Goal: Task Accomplishment & Management: Complete application form

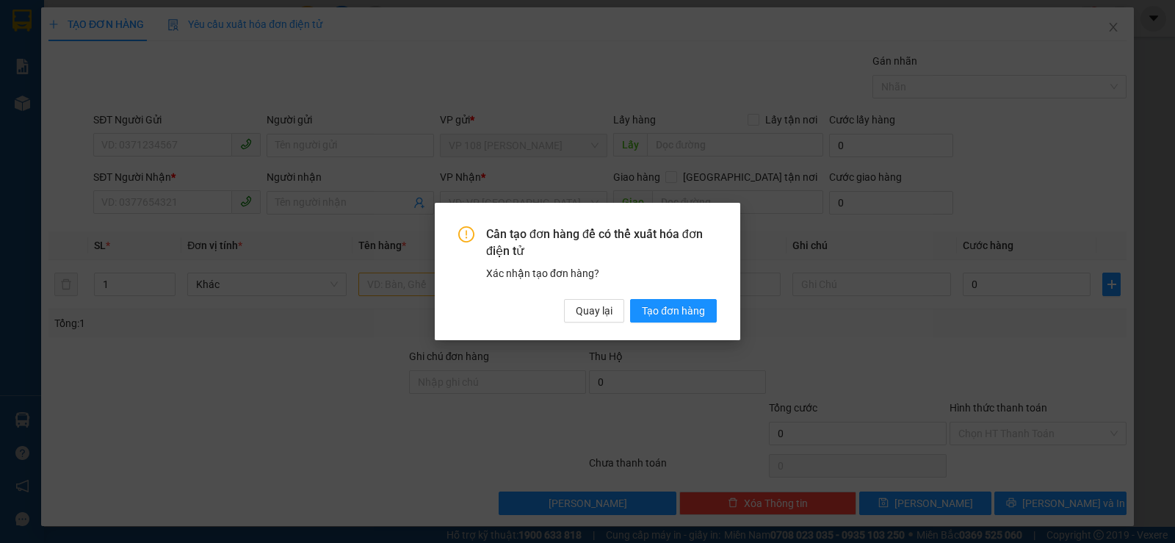
click at [598, 308] on span "Quay lại" at bounding box center [594, 311] width 37 height 16
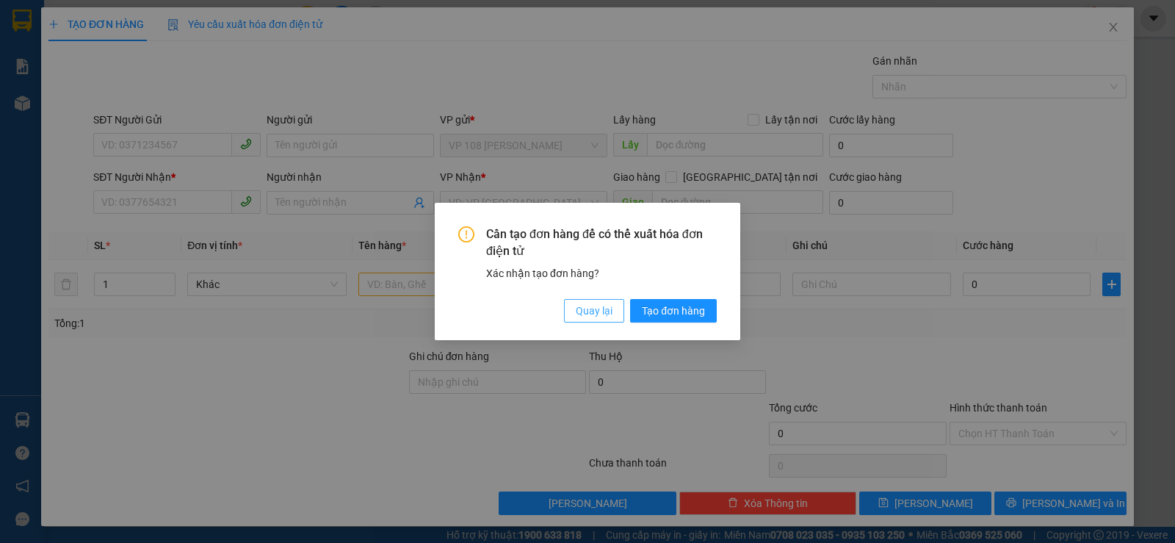
click at [607, 306] on span "Quay lại" at bounding box center [594, 311] width 37 height 16
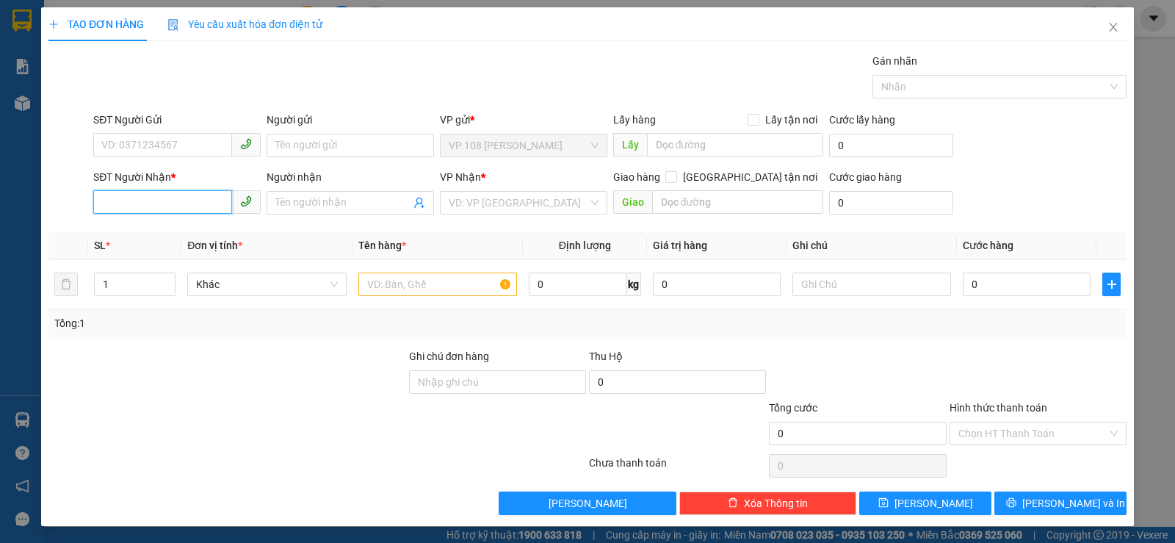
click at [198, 197] on input "SĐT Người Nhận *" at bounding box center [162, 202] width 139 height 24
type input "0919310579"
click at [192, 230] on div "0919310579 - [PERSON_NAME]" at bounding box center [175, 232] width 148 height 16
type input "C THẢO"
type input "VP NVT"
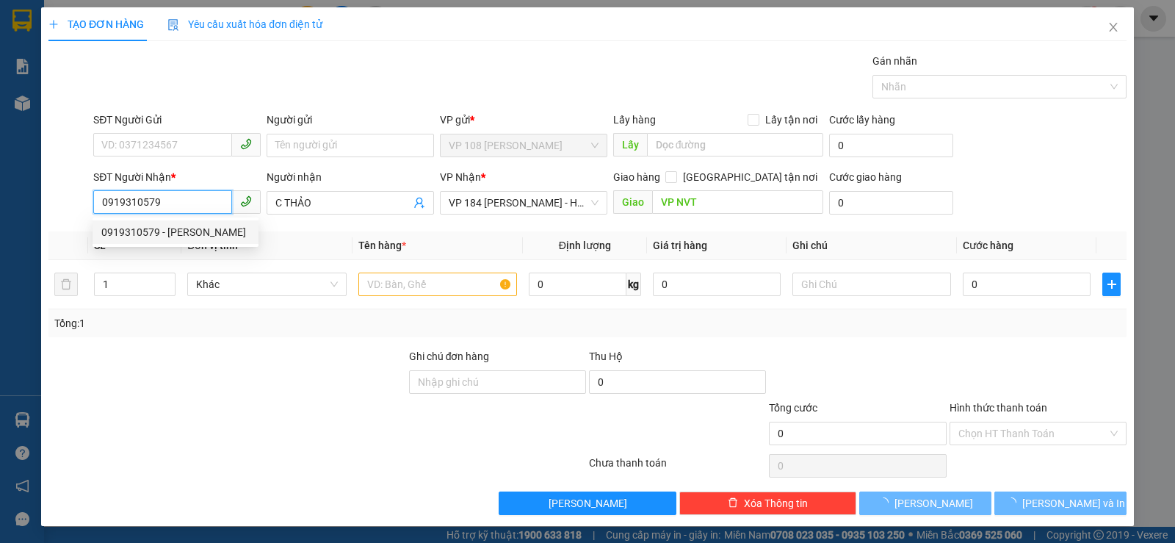
type input "40.000"
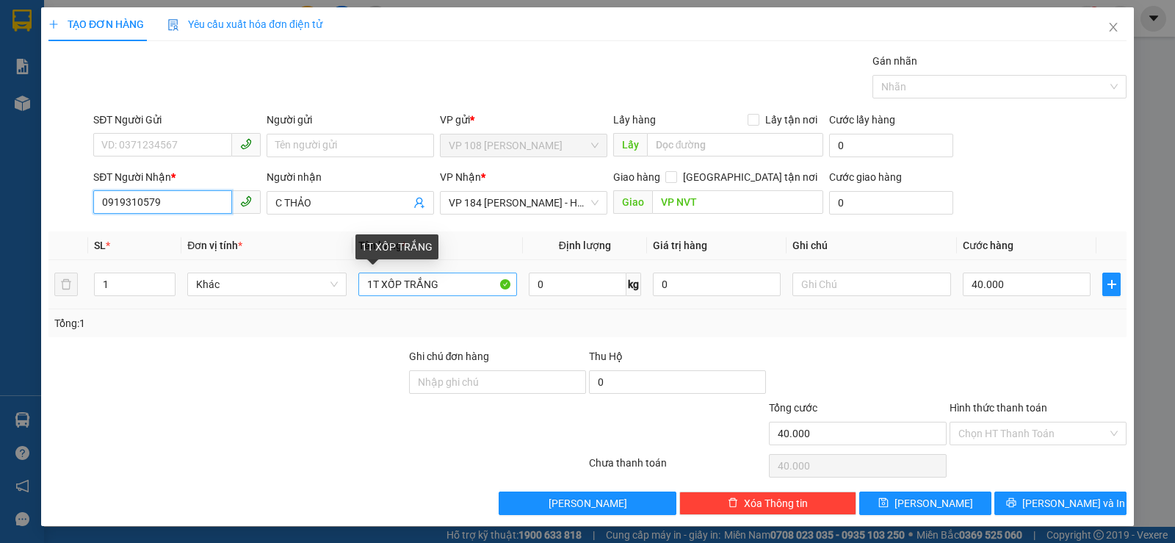
type input "0919310579"
click at [472, 285] on input "1T XỐP TRẮNG" at bounding box center [437, 284] width 159 height 24
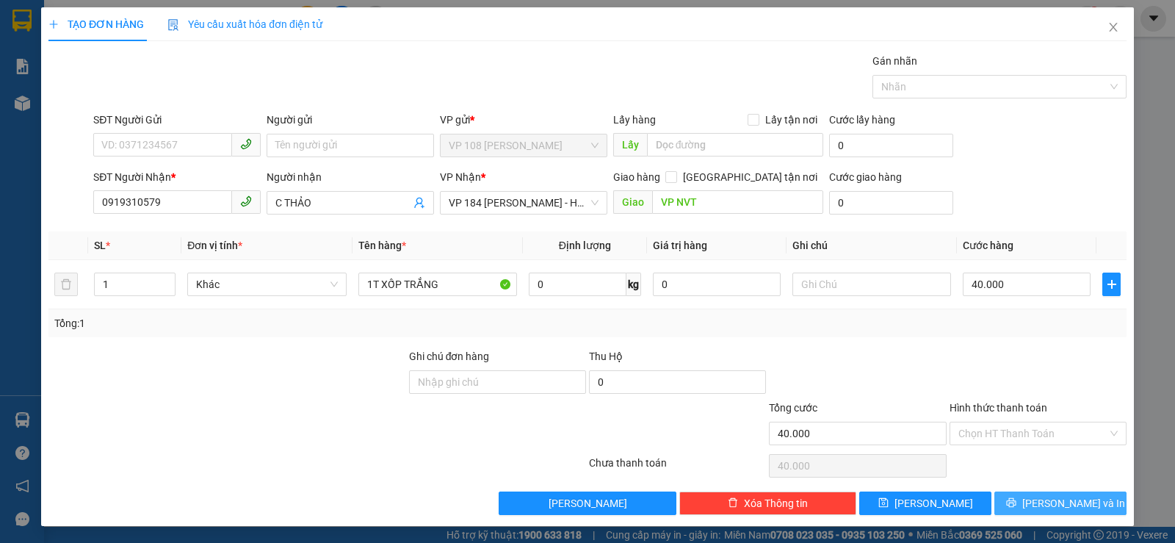
click at [1044, 501] on span "[PERSON_NAME] và In" at bounding box center [1073, 503] width 103 height 16
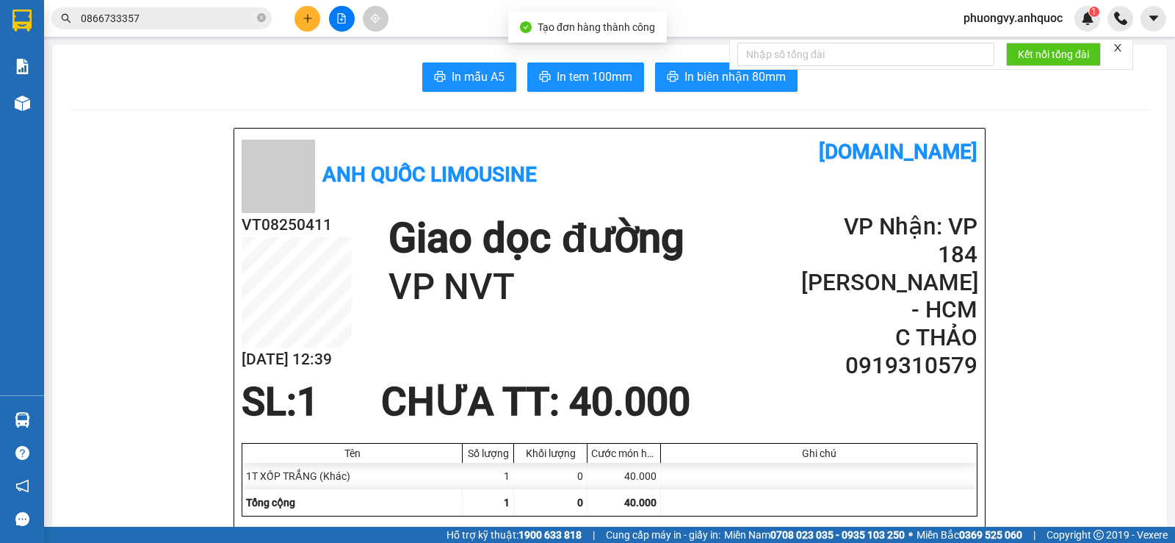
click at [596, 73] on span "In tem 100mm" at bounding box center [595, 77] width 76 height 18
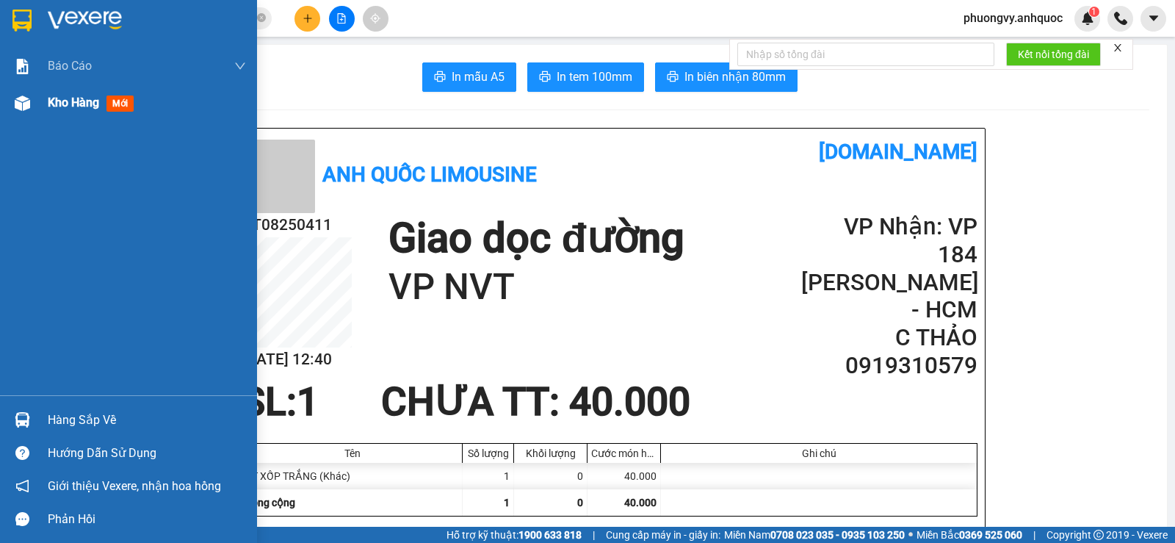
click at [74, 102] on span "Kho hàng" at bounding box center [73, 102] width 51 height 14
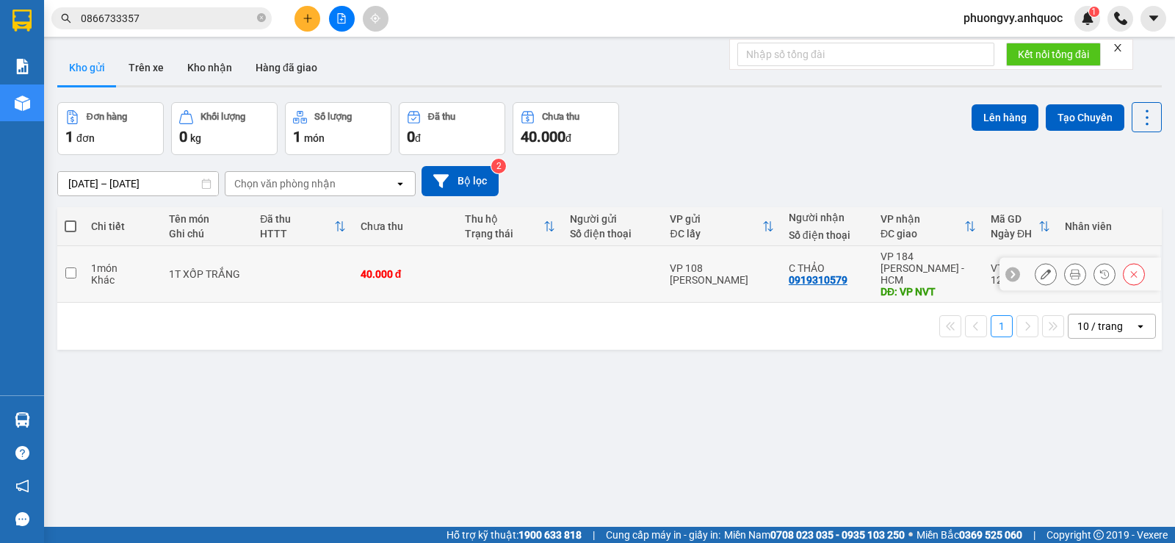
click at [270, 262] on td at bounding box center [303, 274] width 100 height 57
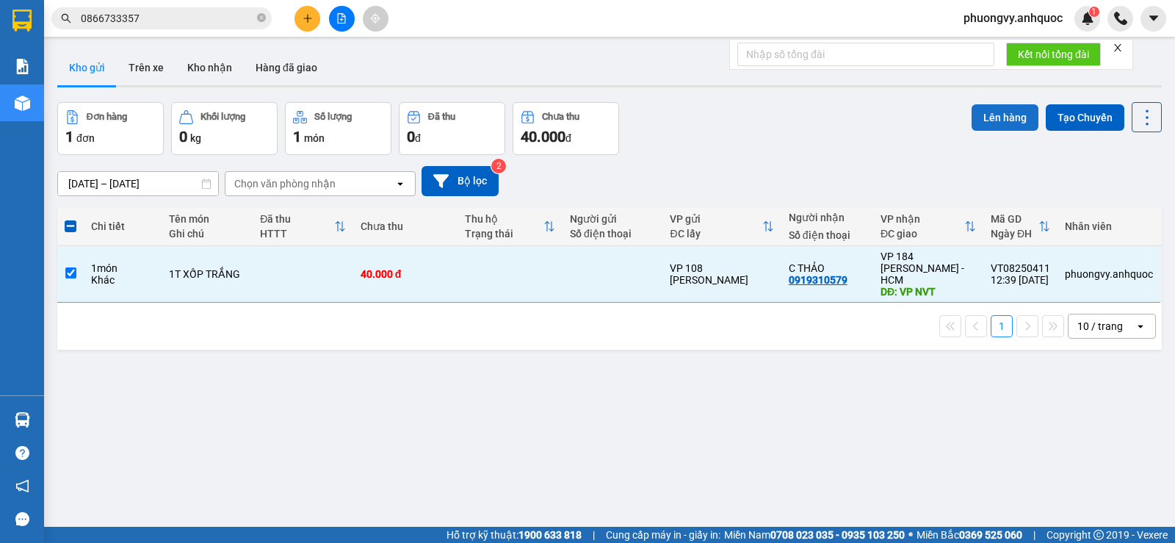
click at [985, 113] on button "Lên hàng" at bounding box center [1005, 117] width 67 height 26
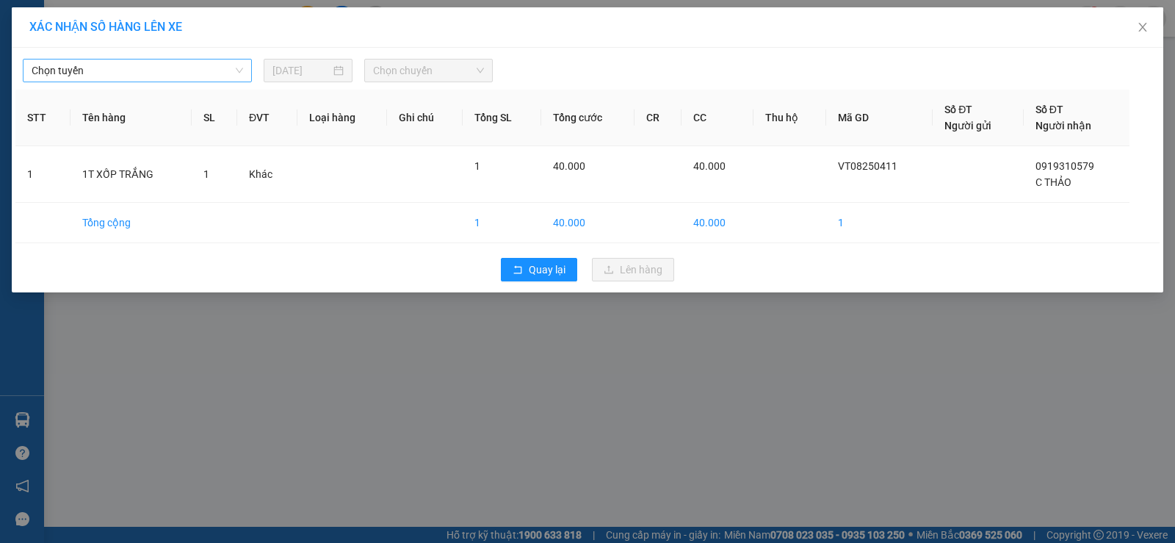
click at [167, 80] on span "Chọn tuyến" at bounding box center [138, 70] width 212 height 22
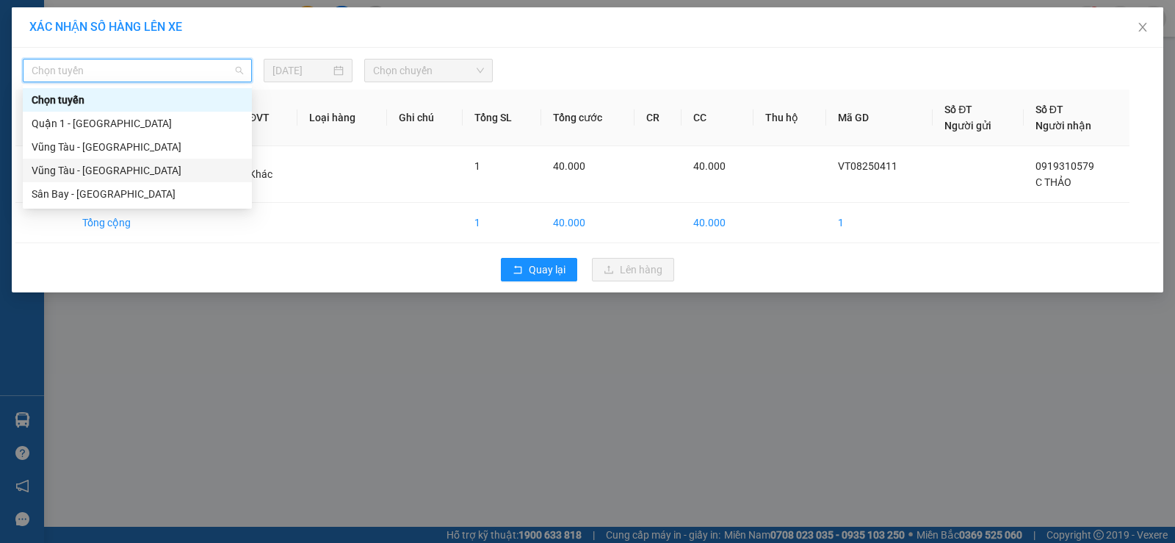
click at [126, 170] on div "Vũng Tàu - [GEOGRAPHIC_DATA]" at bounding box center [138, 170] width 212 height 16
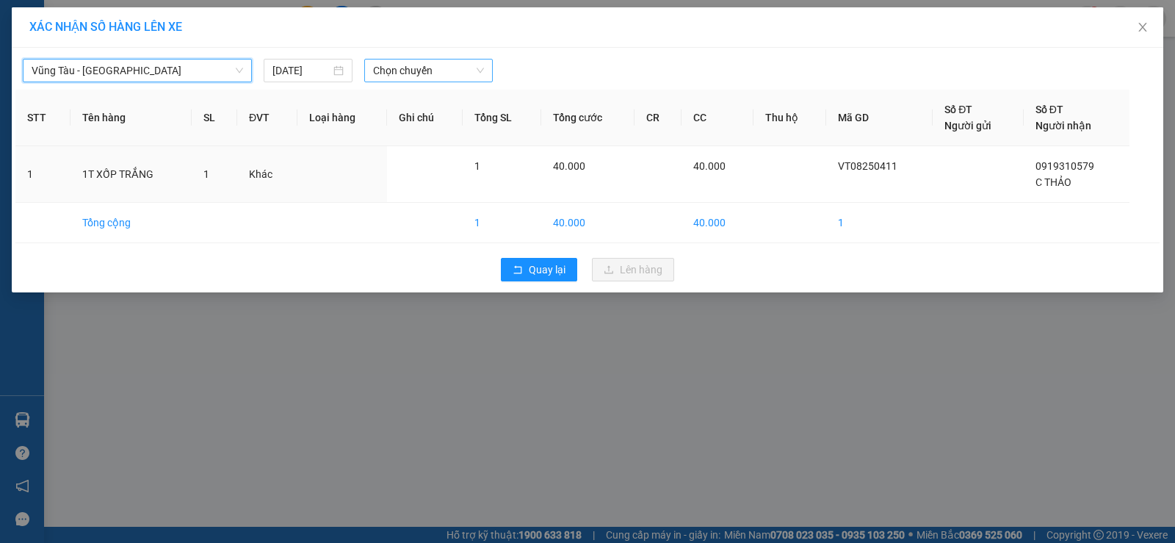
click at [433, 73] on span "Chọn chuyến" at bounding box center [428, 70] width 111 height 22
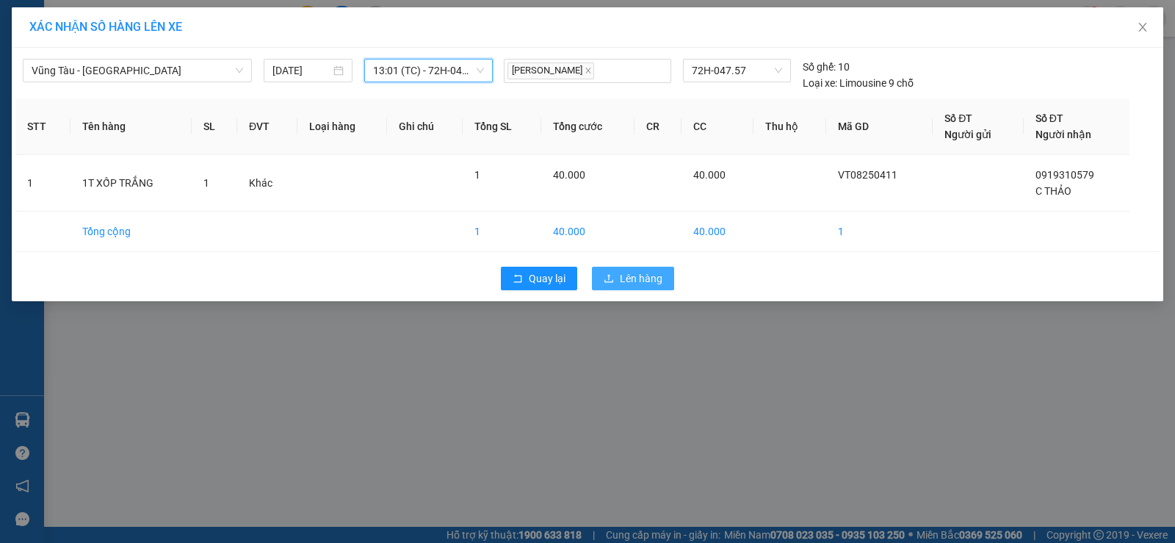
click at [655, 275] on span "Lên hàng" at bounding box center [641, 278] width 43 height 16
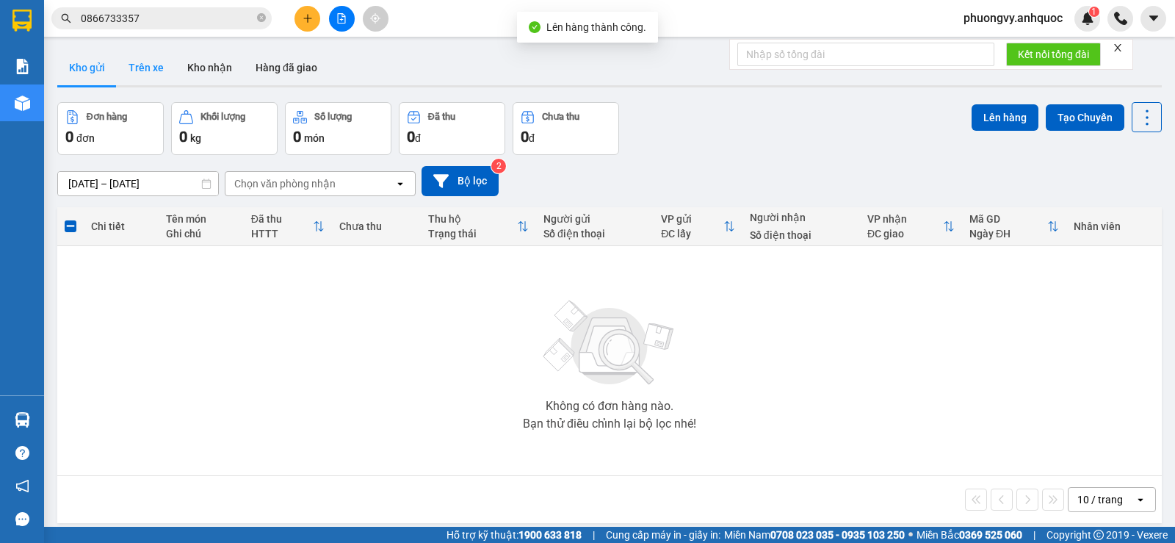
click at [154, 71] on button "Trên xe" at bounding box center [146, 67] width 59 height 35
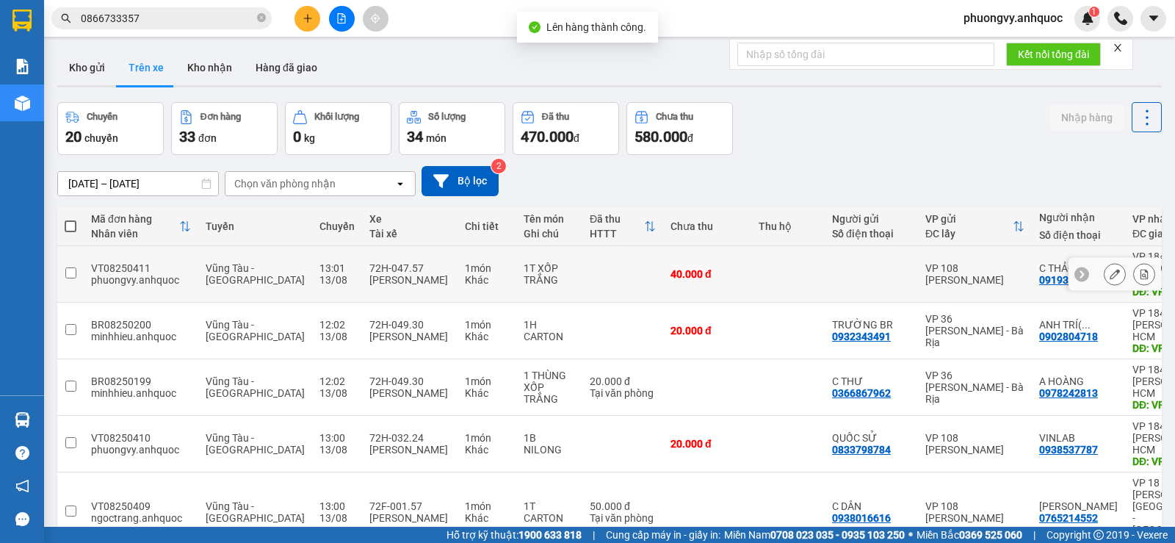
click at [1141, 269] on icon at bounding box center [1145, 274] width 8 height 10
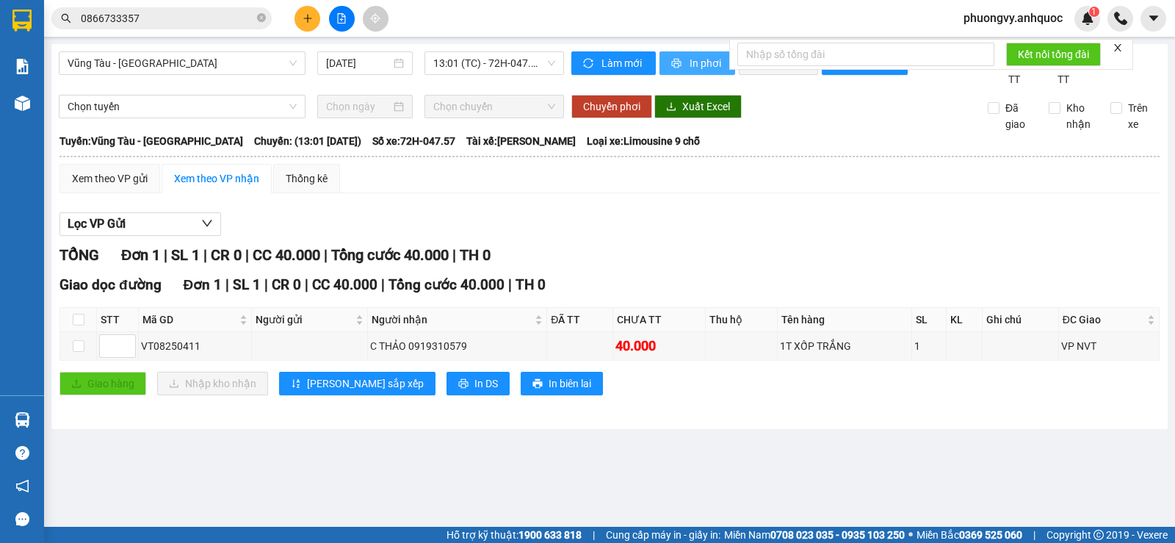
click at [671, 61] on icon "printer" at bounding box center [676, 63] width 10 height 10
click at [303, 22] on icon "plus" at bounding box center [308, 18] width 10 height 10
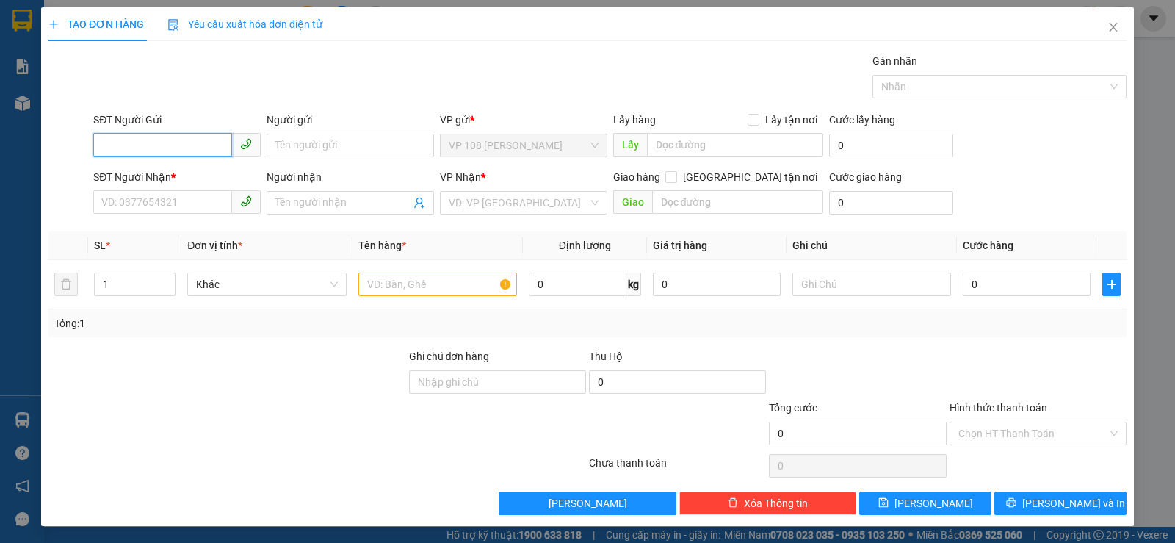
click at [188, 149] on input "SĐT Người Gửi" at bounding box center [162, 145] width 139 height 24
type input "0937678348"
click at [192, 172] on div "0937678348 - C OANH" at bounding box center [175, 175] width 148 height 16
type input "C OANH"
type input "0909816849"
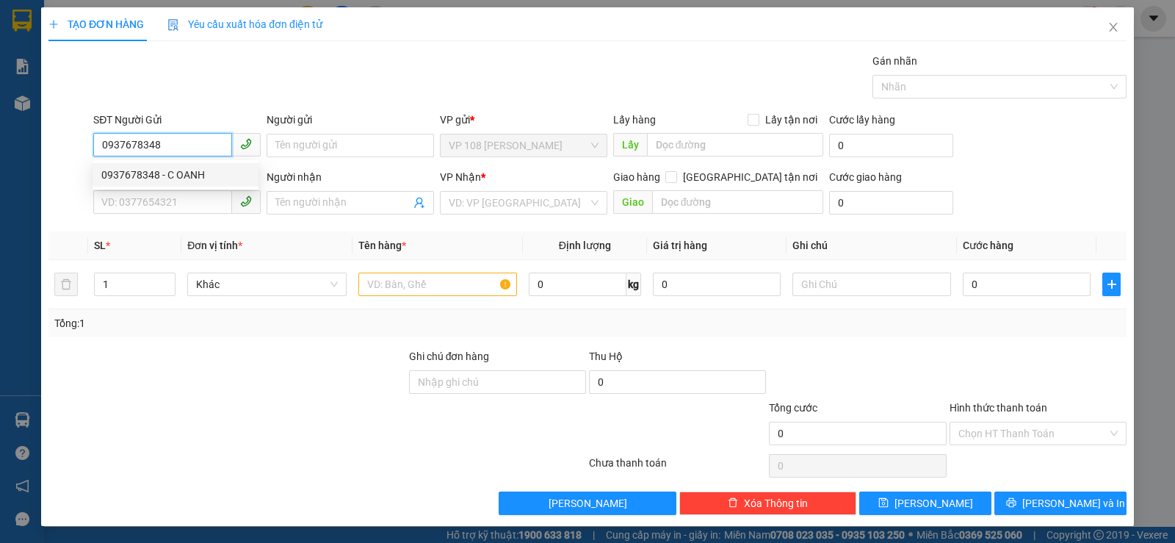
type input "C TRÂN"
type input "VPQ1"
type input "90.000"
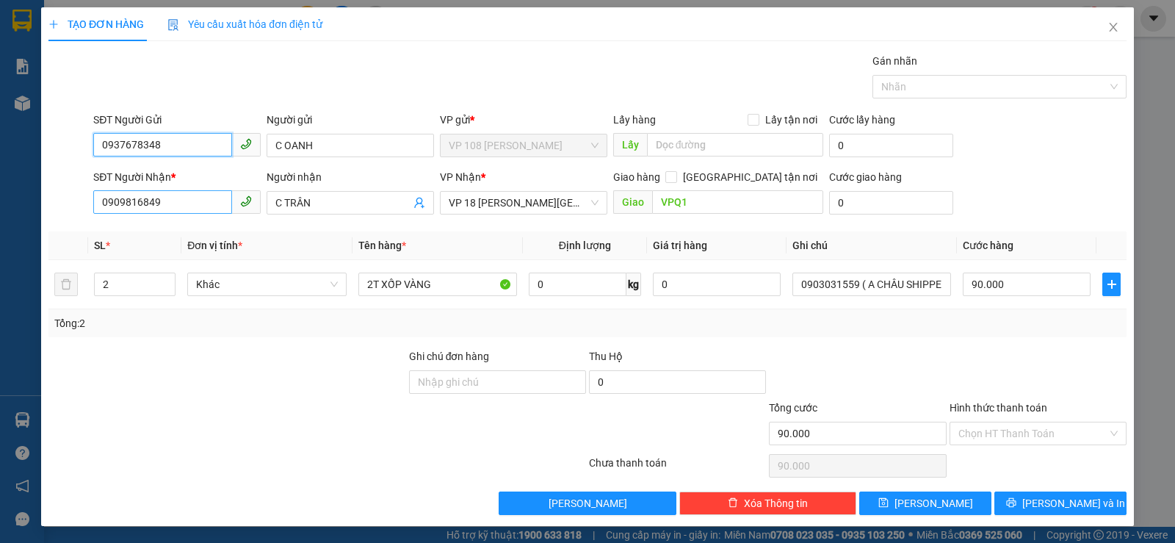
type input "0937678348"
click at [192, 206] on input "0909816849" at bounding box center [162, 202] width 139 height 24
type input "0932986063"
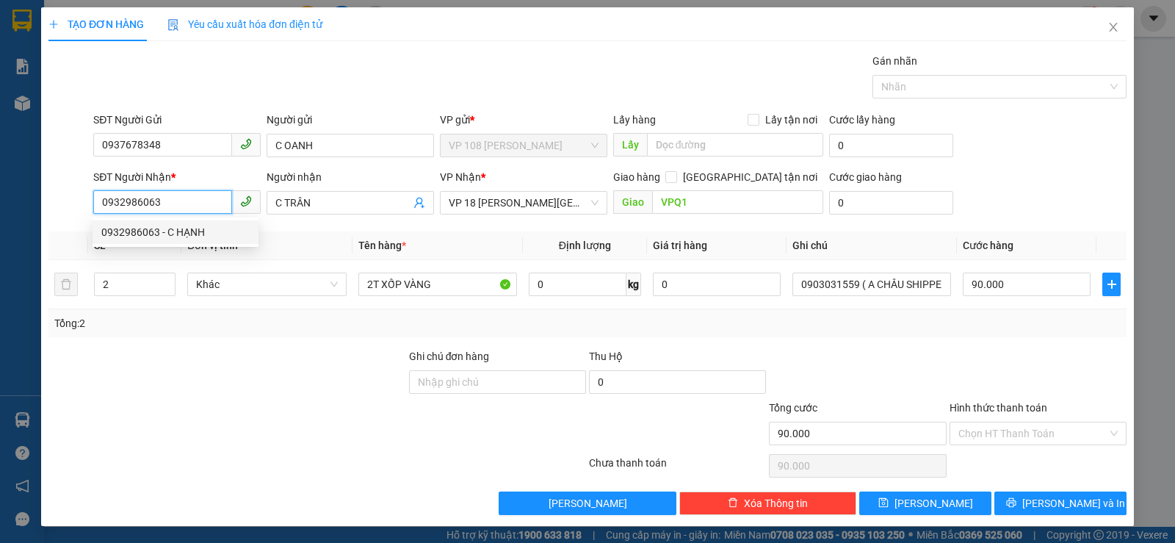
click at [195, 228] on div "0932986063 - C HẠNH" at bounding box center [175, 232] width 148 height 16
type input "C HẠNH"
type input "VPNVT"
type input "TM 25/6 VP184 HẢO"
type input "40.000"
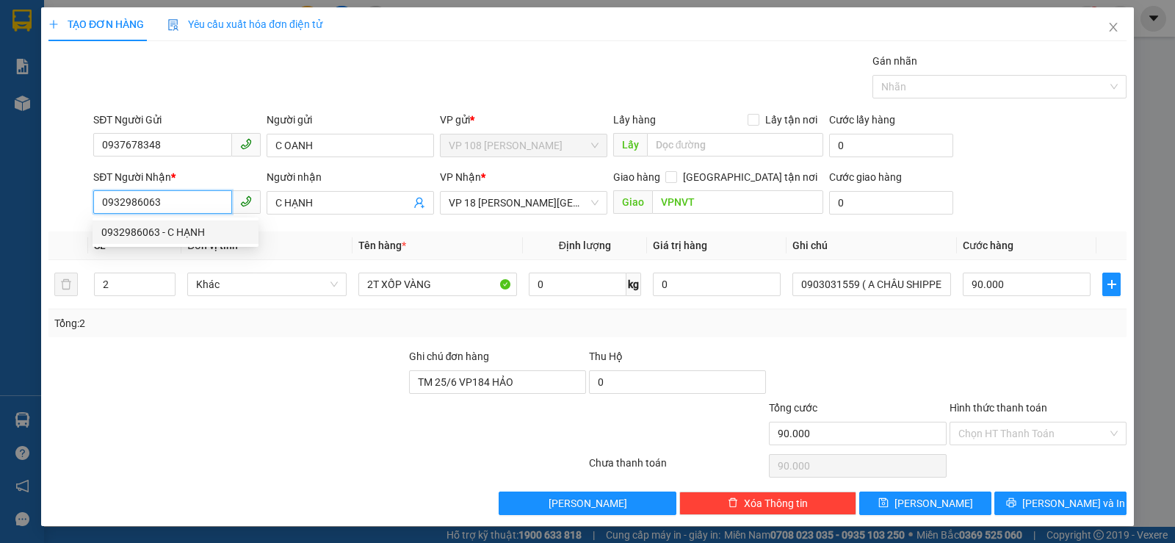
type input "40.000"
click at [195, 198] on input "0932986063" at bounding box center [162, 202] width 139 height 24
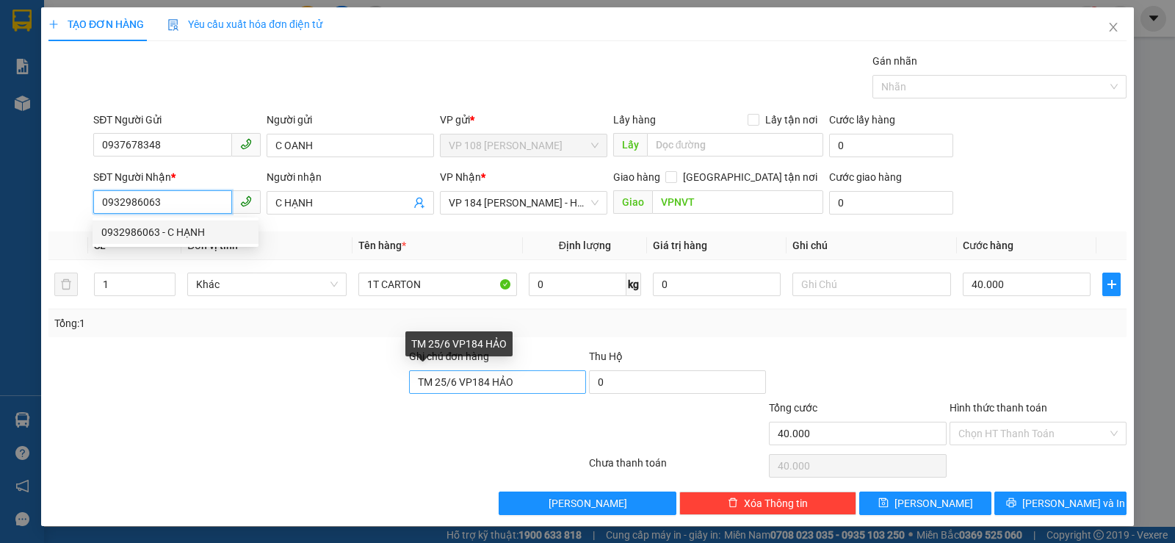
type input "0932986063"
click at [501, 390] on input "TM 25/6 VP184 HẢO" at bounding box center [497, 382] width 177 height 24
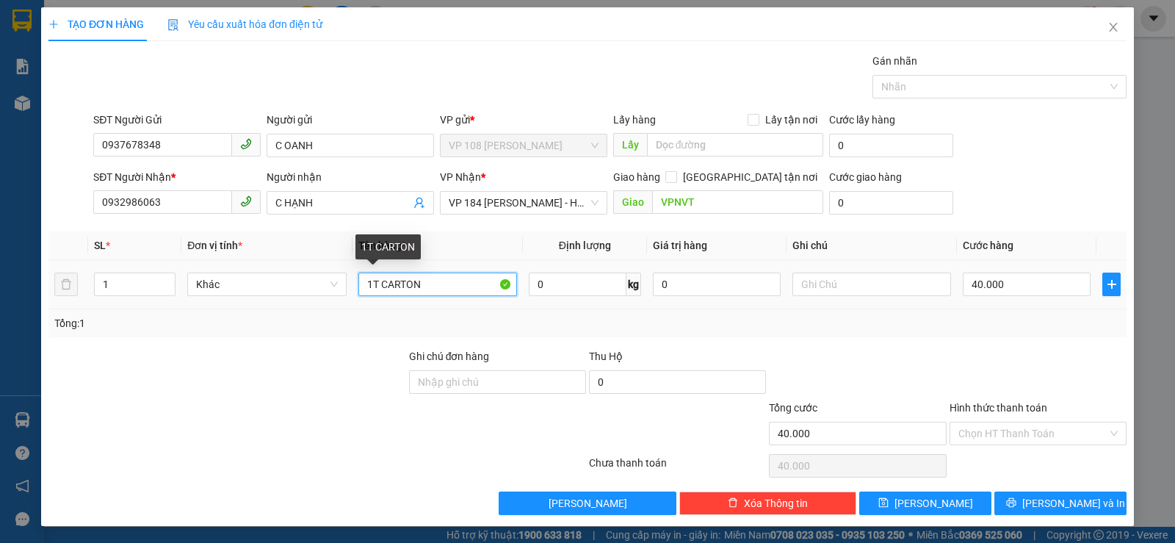
click at [444, 287] on input "1T CARTON" at bounding box center [437, 284] width 159 height 24
click at [460, 289] on input "1T CARTON" at bounding box center [437, 284] width 159 height 24
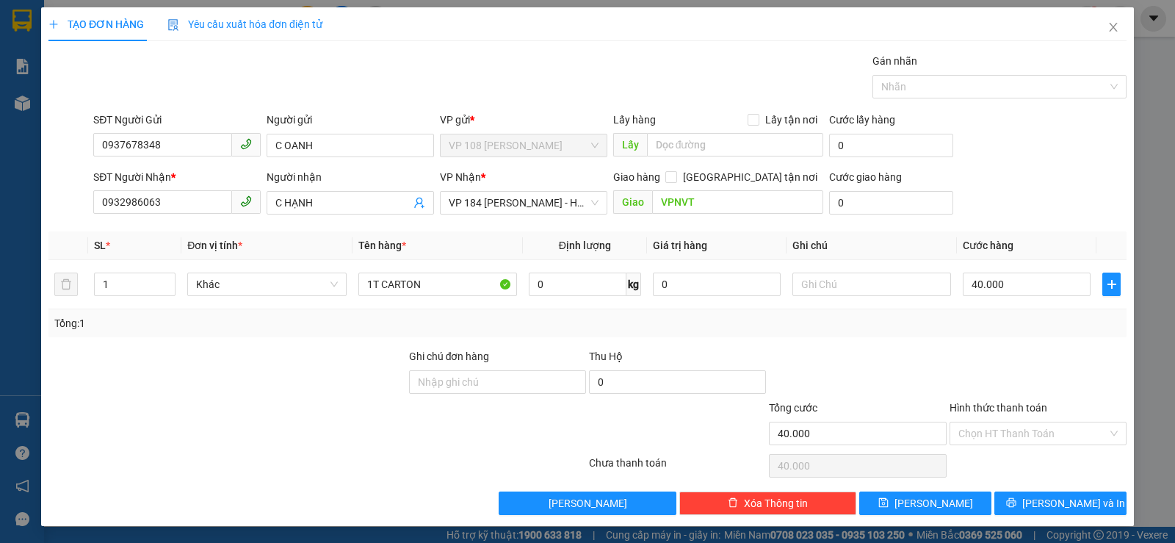
click at [466, 251] on th "Tên hàng *" at bounding box center [438, 245] width 170 height 29
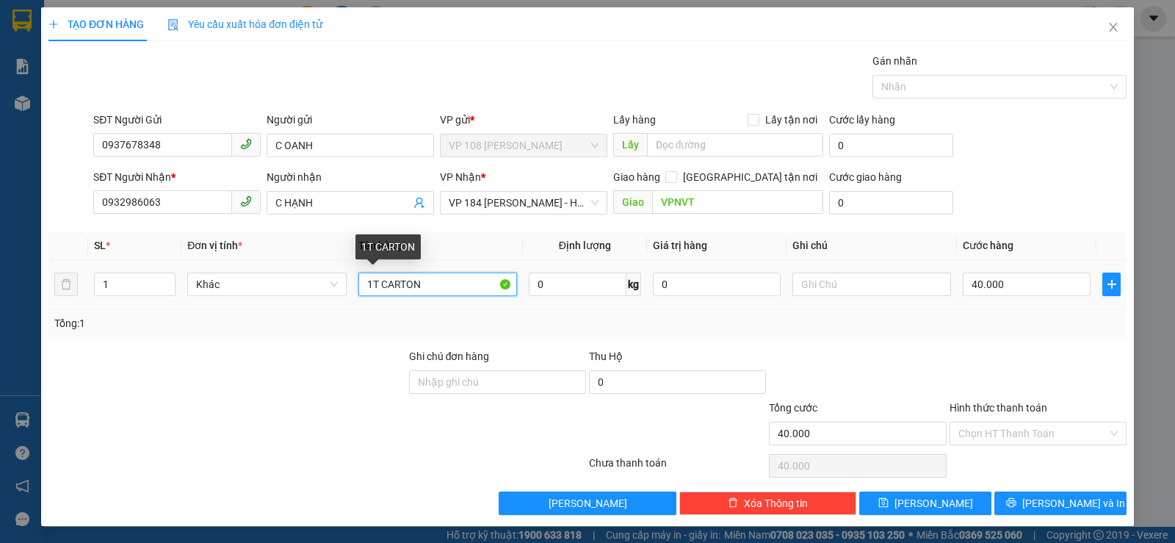
click at [452, 292] on input "1T CARTON" at bounding box center [437, 284] width 159 height 24
click at [516, 200] on span "VP 184 [PERSON_NAME] - HCM" at bounding box center [524, 203] width 150 height 22
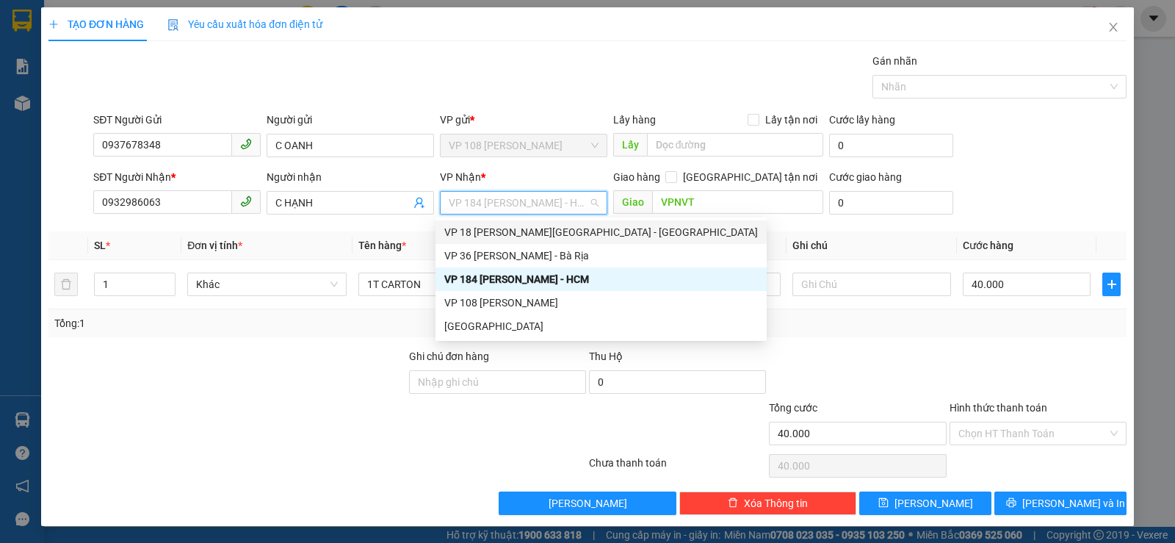
click at [530, 239] on div "VP 18 [PERSON_NAME][GEOGRAPHIC_DATA] - [GEOGRAPHIC_DATA]" at bounding box center [601, 232] width 314 height 16
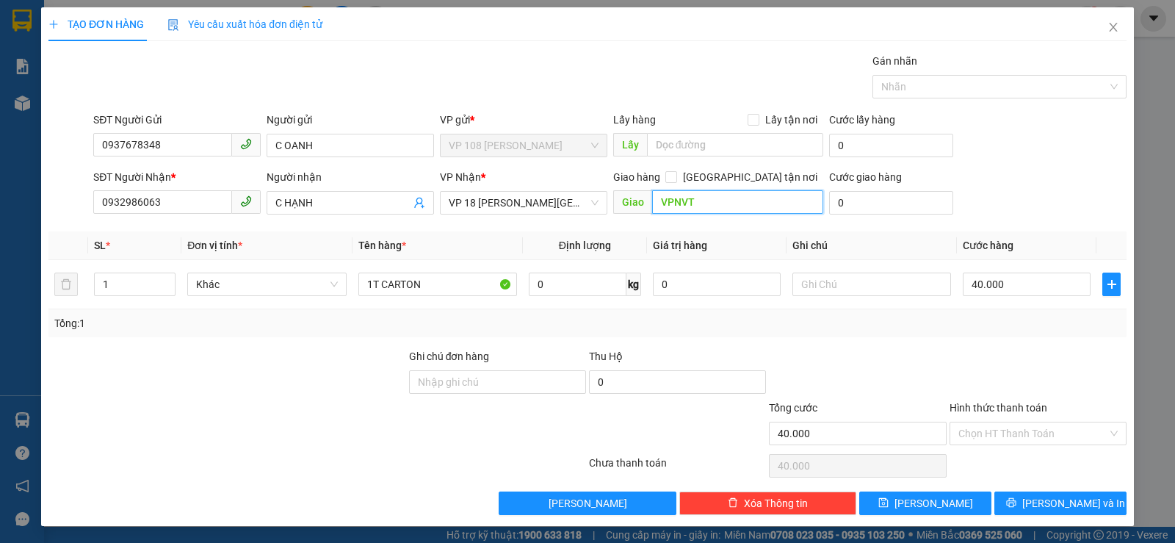
click at [655, 196] on input "VPNVT" at bounding box center [738, 202] width 172 height 24
type input "VPQ1"
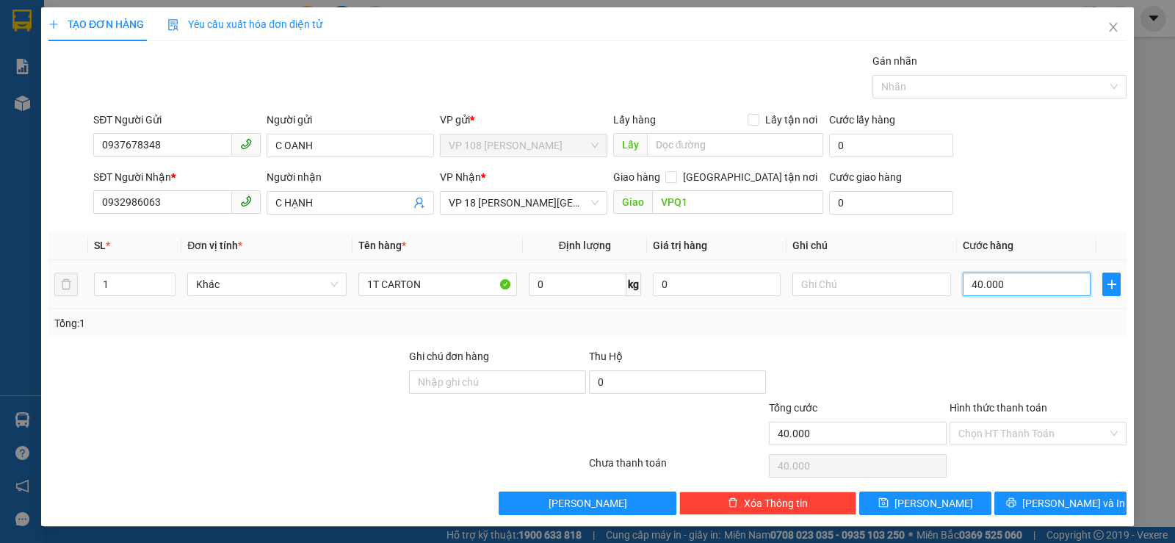
click at [966, 292] on input "40.000" at bounding box center [1027, 284] width 128 height 24
type input "5"
type input "50"
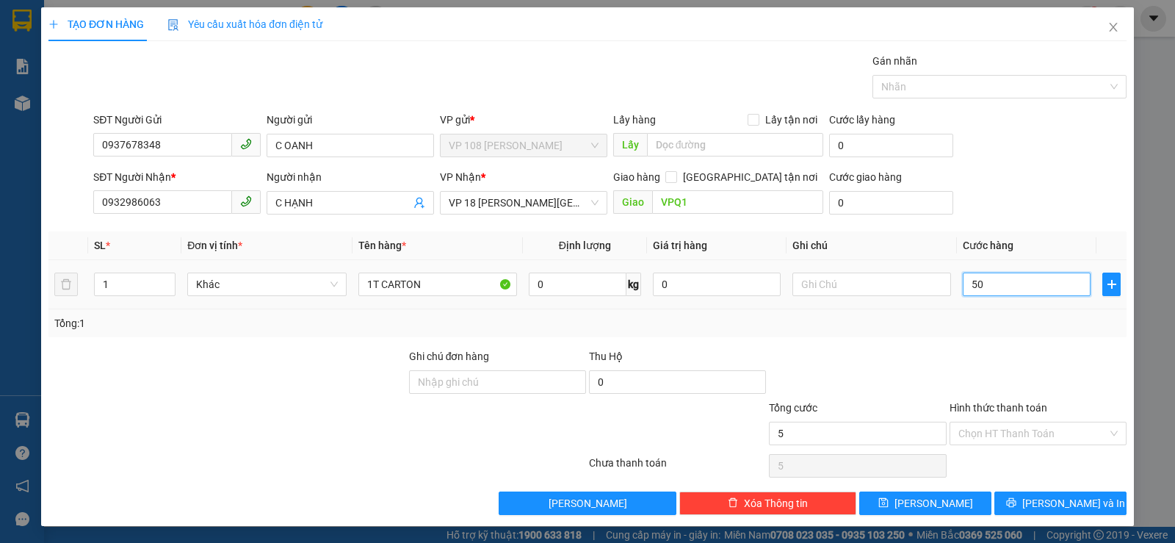
type input "50"
type input "500"
click at [1013, 439] on input "Hình thức thanh toán" at bounding box center [1032, 433] width 149 height 22
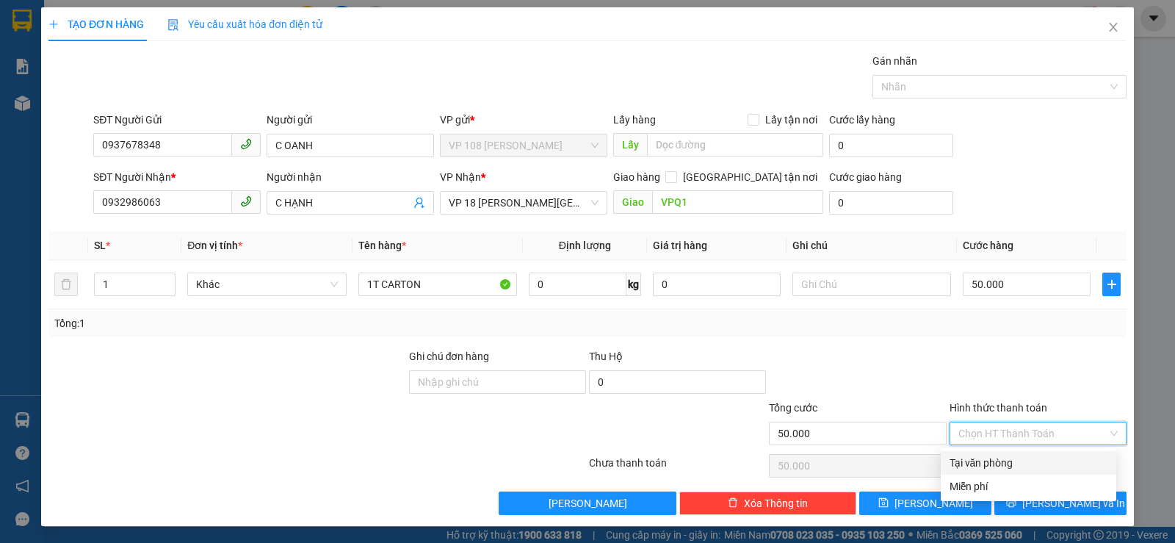
click at [1013, 466] on div "Tại văn phòng" at bounding box center [1029, 463] width 158 height 16
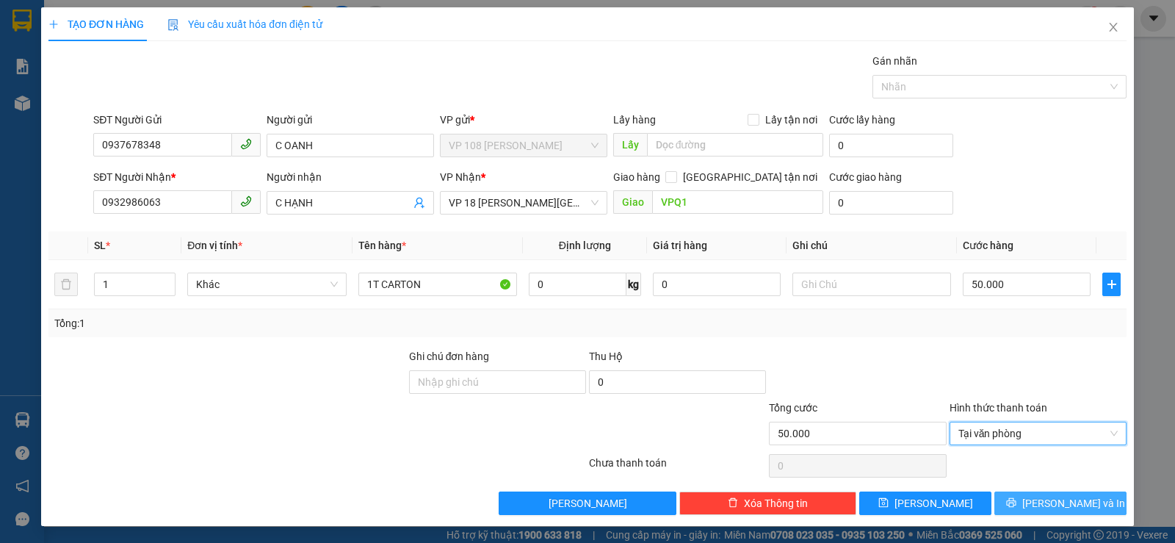
click at [1048, 506] on span "[PERSON_NAME] và In" at bounding box center [1073, 503] width 103 height 16
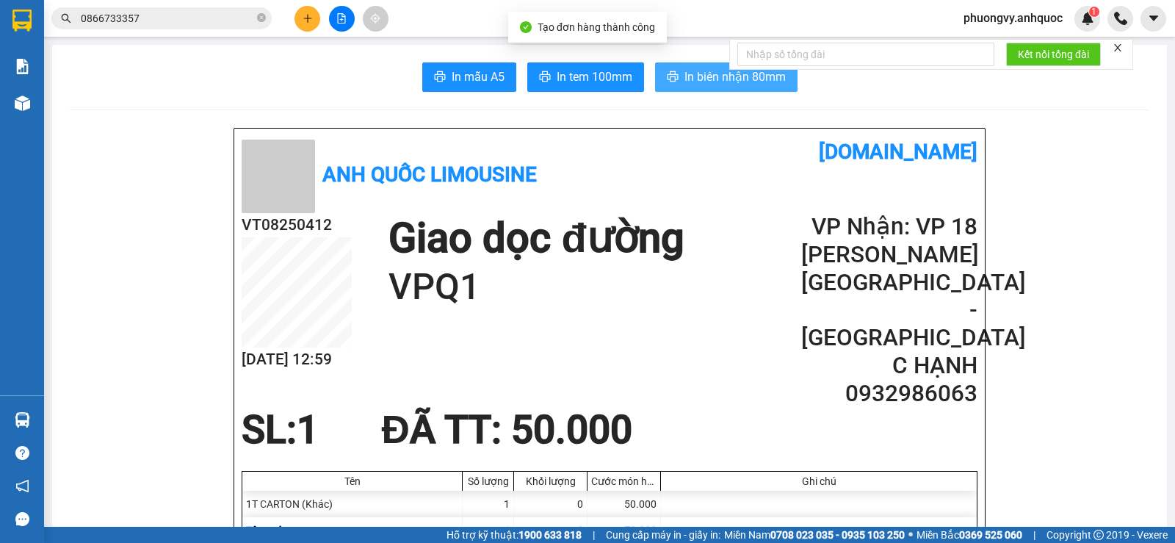
click at [725, 87] on button "In biên nhận 80mm" at bounding box center [726, 76] width 142 height 29
click at [724, 81] on span "In biên nhận 80mm" at bounding box center [735, 77] width 101 height 18
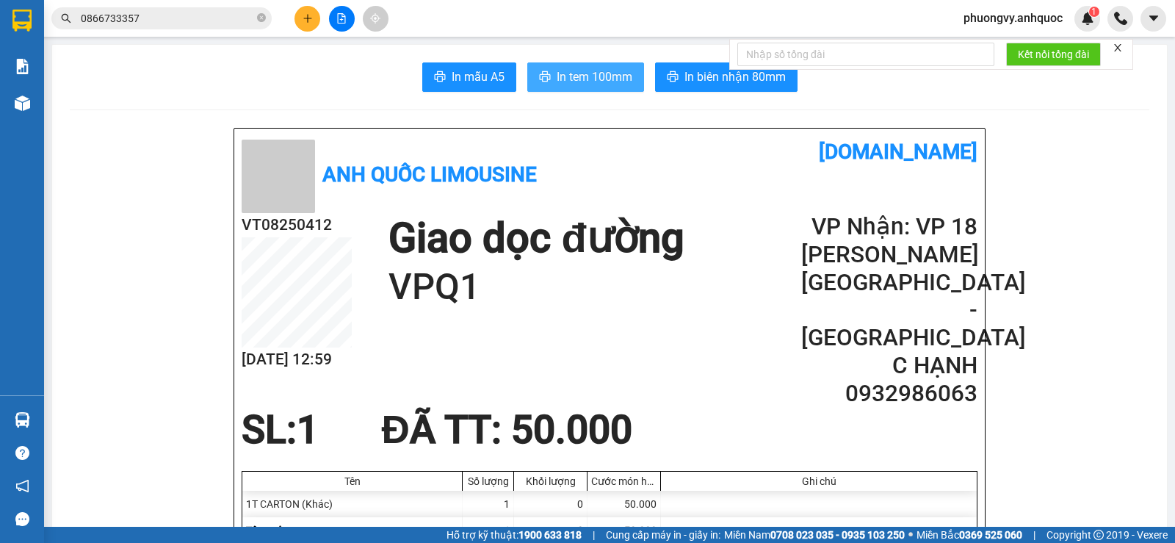
drag, startPoint x: 584, startPoint y: 93, endPoint x: 584, endPoint y: 84, distance: 8.1
click at [584, 84] on span "In tem 100mm" at bounding box center [595, 77] width 76 height 18
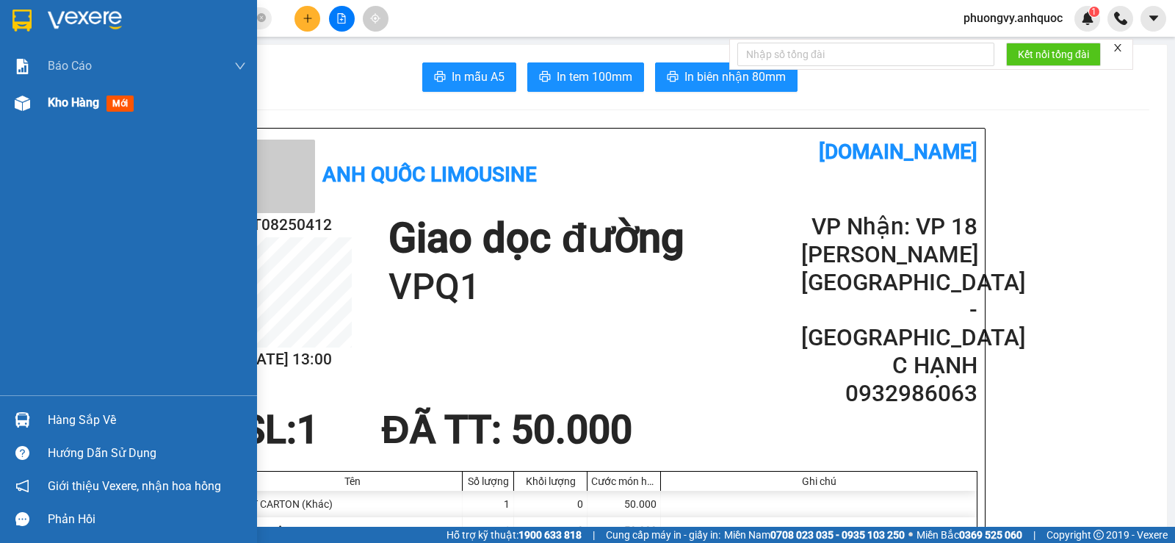
click at [69, 106] on span "Kho hàng" at bounding box center [73, 102] width 51 height 14
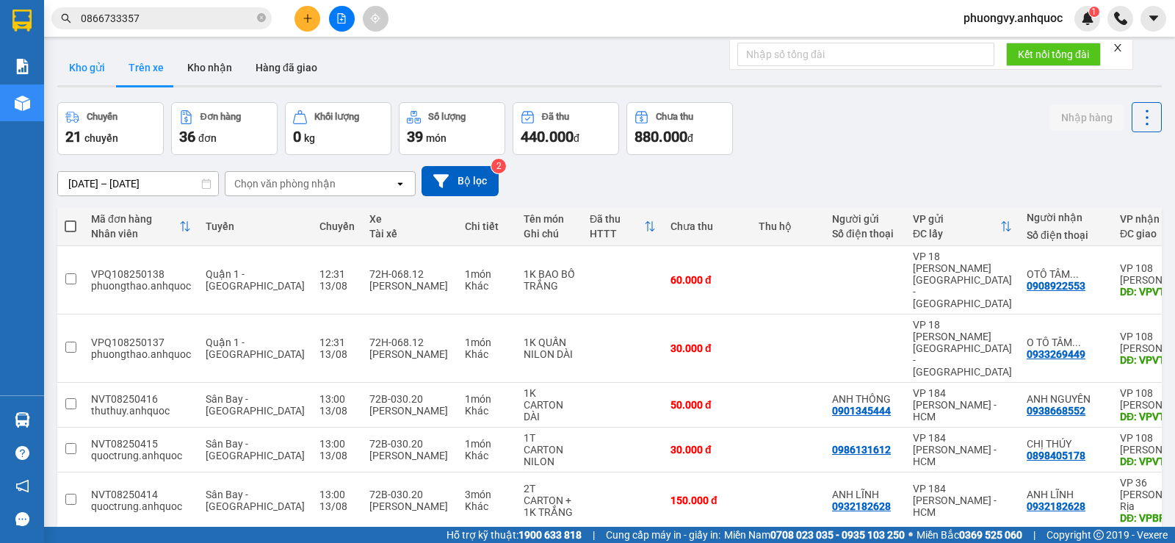
click at [88, 71] on button "Kho gửi" at bounding box center [86, 67] width 59 height 35
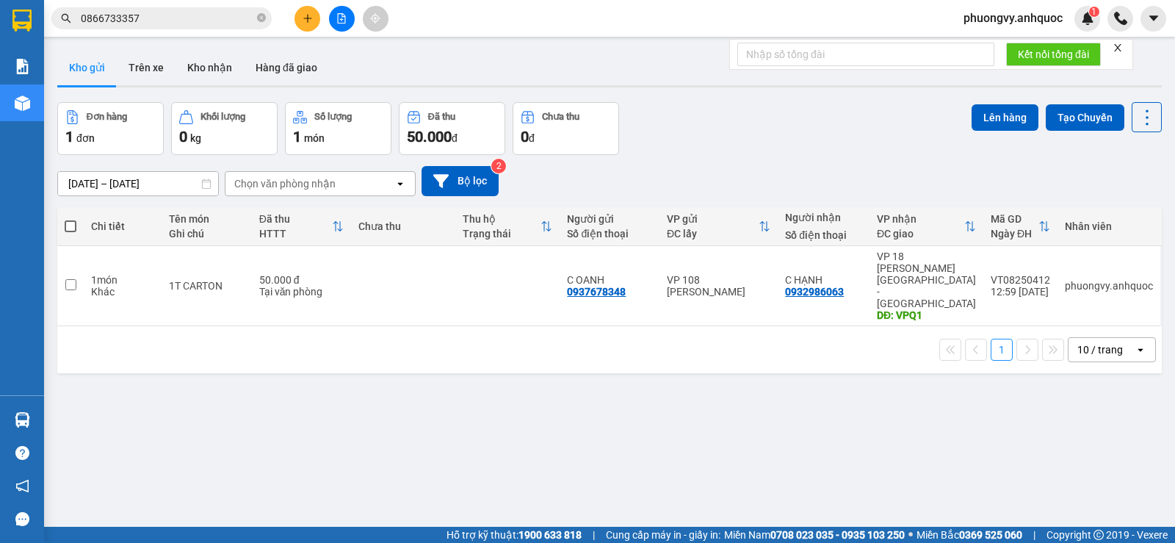
click at [349, 22] on button at bounding box center [342, 19] width 26 height 26
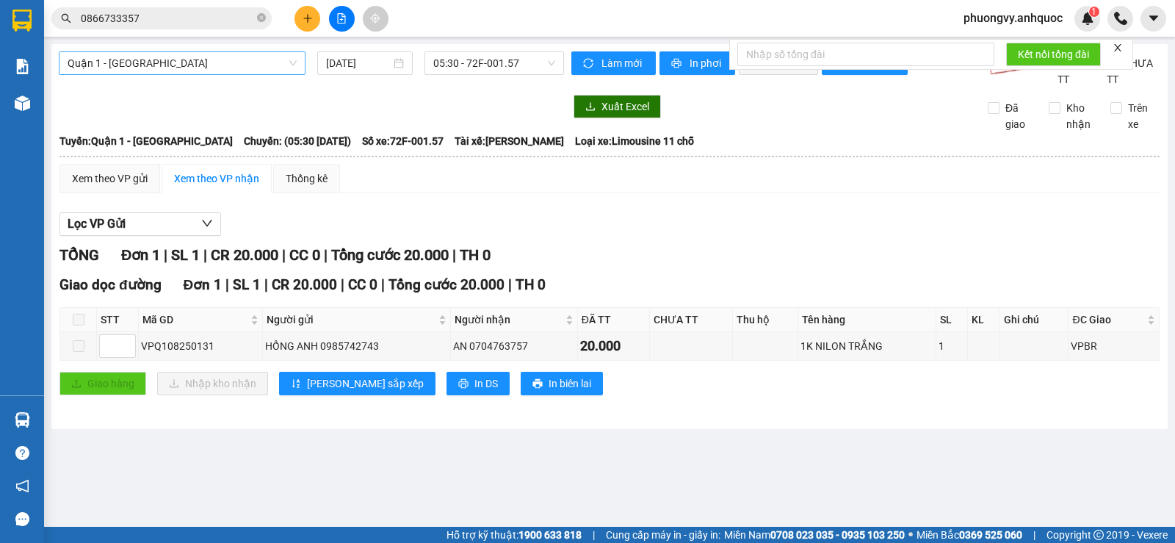
click at [498, 132] on div "Xuất Excel Đã giao Kho nhận Trên xe" at bounding box center [610, 113] width 1102 height 37
click at [284, 65] on span "Quận 1 - [GEOGRAPHIC_DATA]" at bounding box center [182, 63] width 229 height 22
click at [488, 55] on span "05:30 - 72F-001.57" at bounding box center [493, 63] width 121 height 22
click at [495, 66] on span "05:30 - 72F-001.57" at bounding box center [493, 63] width 121 height 22
click at [455, 63] on span "05:30 - 72F-001.57" at bounding box center [493, 63] width 121 height 22
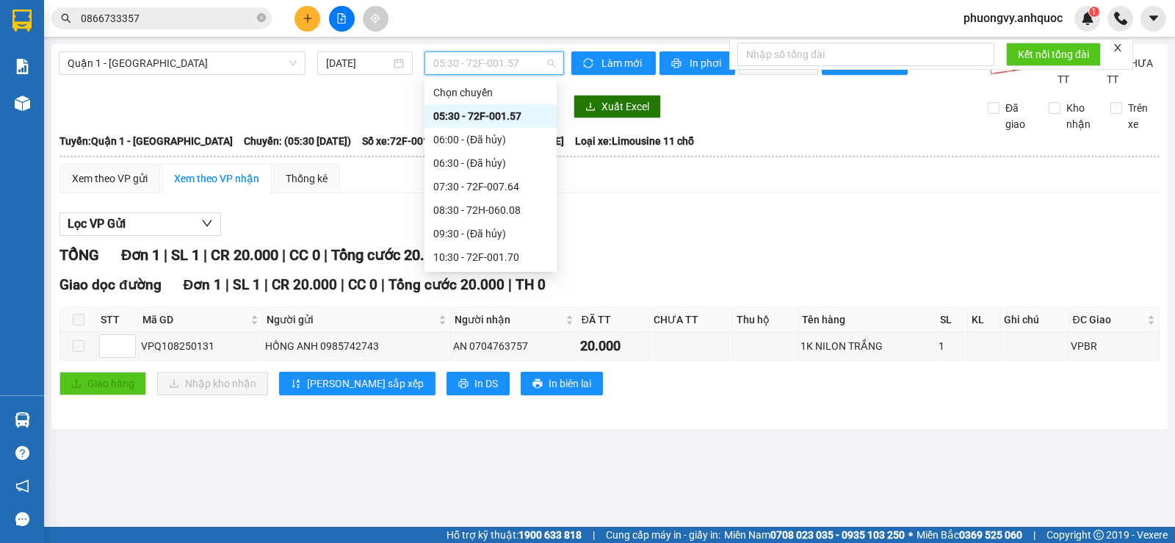
click at [519, 319] on div "12:31 (TC) - 72H-068.12" at bounding box center [490, 327] width 115 height 16
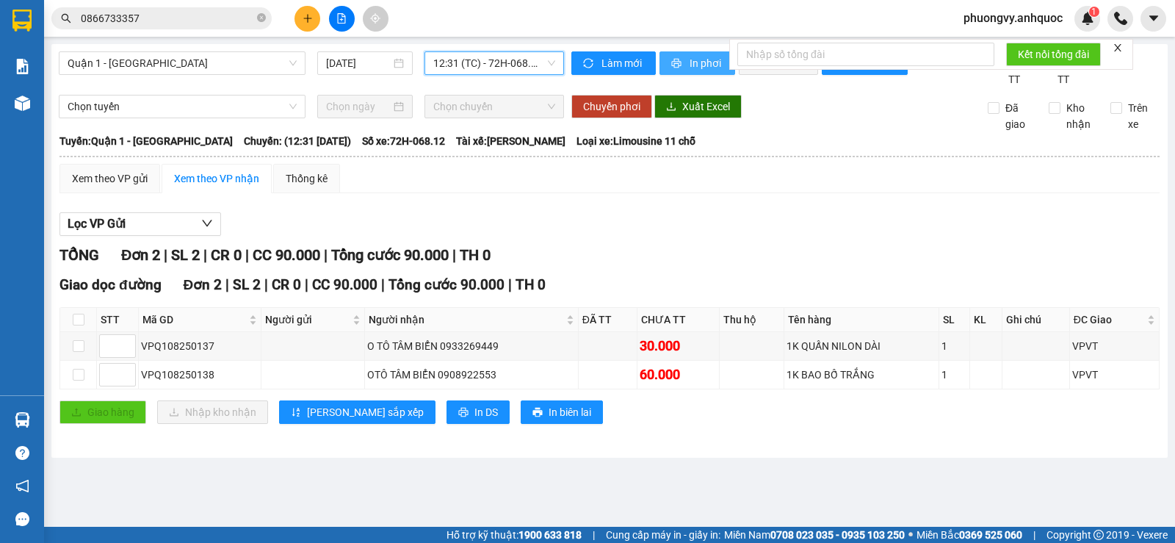
click at [677, 66] on icon "printer" at bounding box center [676, 64] width 10 height 10
click at [676, 71] on button "In phơi" at bounding box center [698, 63] width 76 height 24
click at [32, 101] on div at bounding box center [23, 103] width 26 height 26
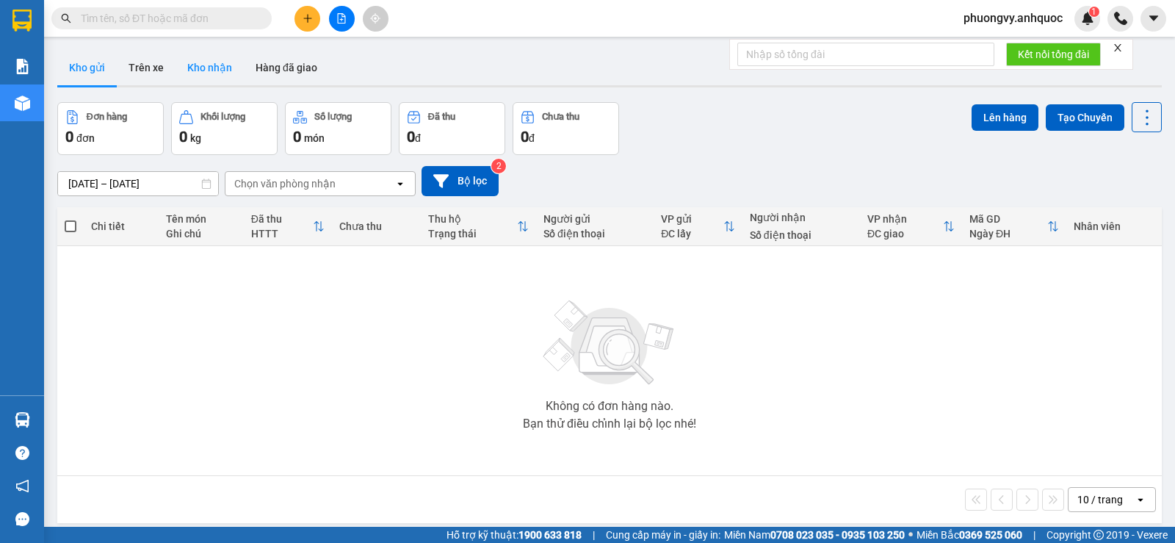
click at [197, 67] on div "ver 1.8.138 Kho gửi Trên xe Kho nhận Hàng đã giao Đơn hàng 0 đơn Khối lượng 0 k…" at bounding box center [609, 315] width 1116 height 543
click at [230, 63] on button "Kho nhận" at bounding box center [210, 67] width 68 height 35
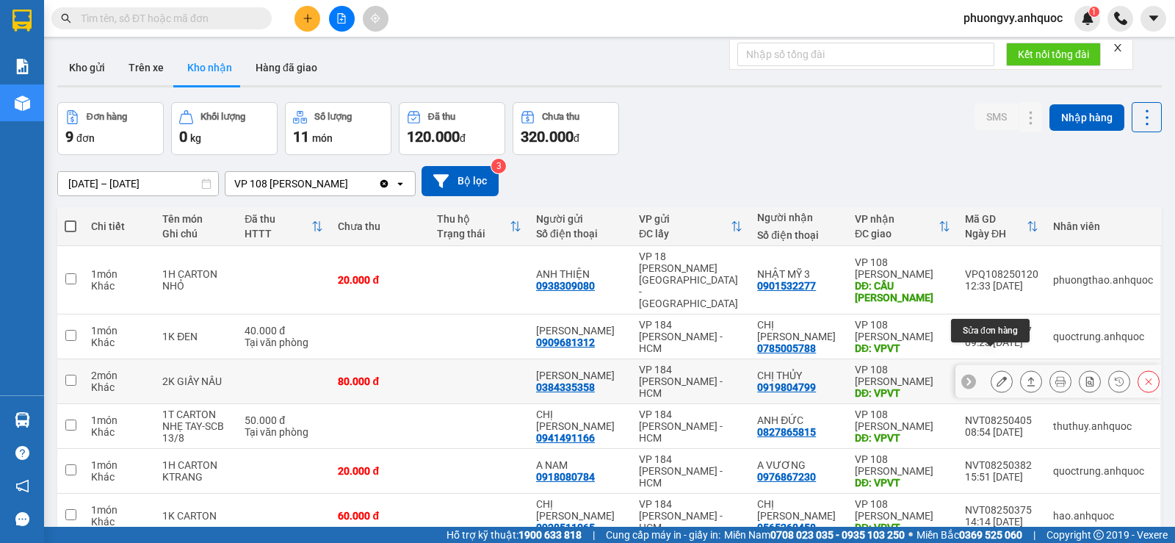
click at [997, 376] on icon at bounding box center [1002, 381] width 10 height 10
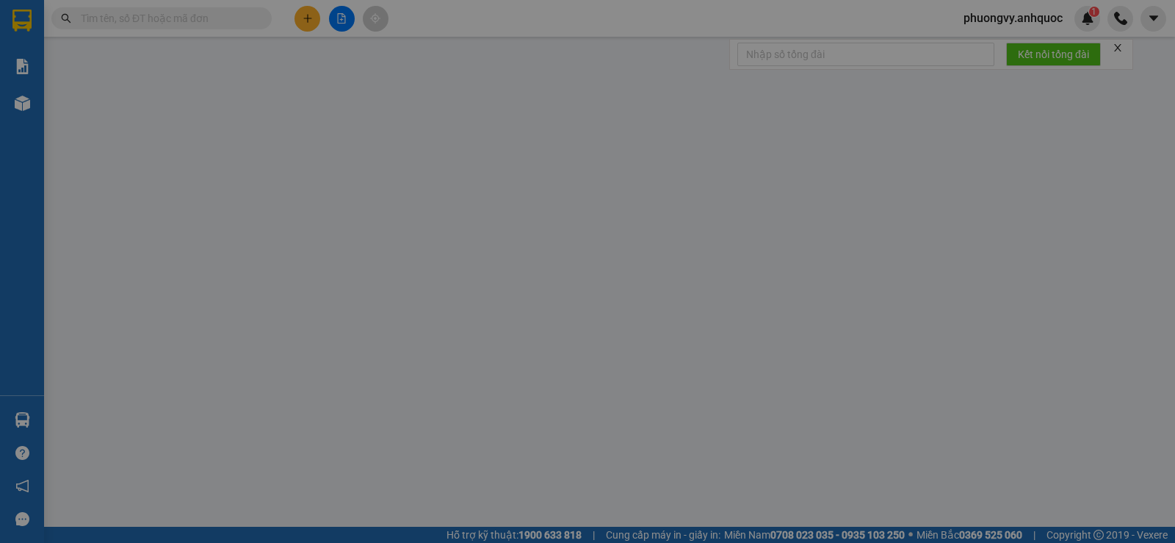
type input "0384335358"
type input "ANH NGỌC"
type input "0919804799"
type input "CHỊ THỦY"
type input "VPVT"
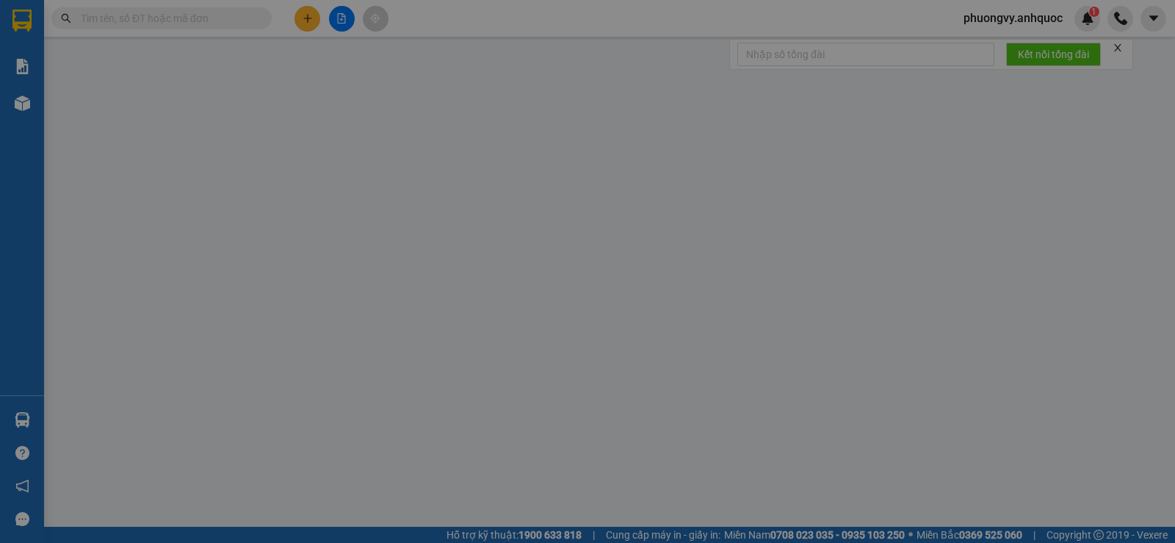
type input "80.000"
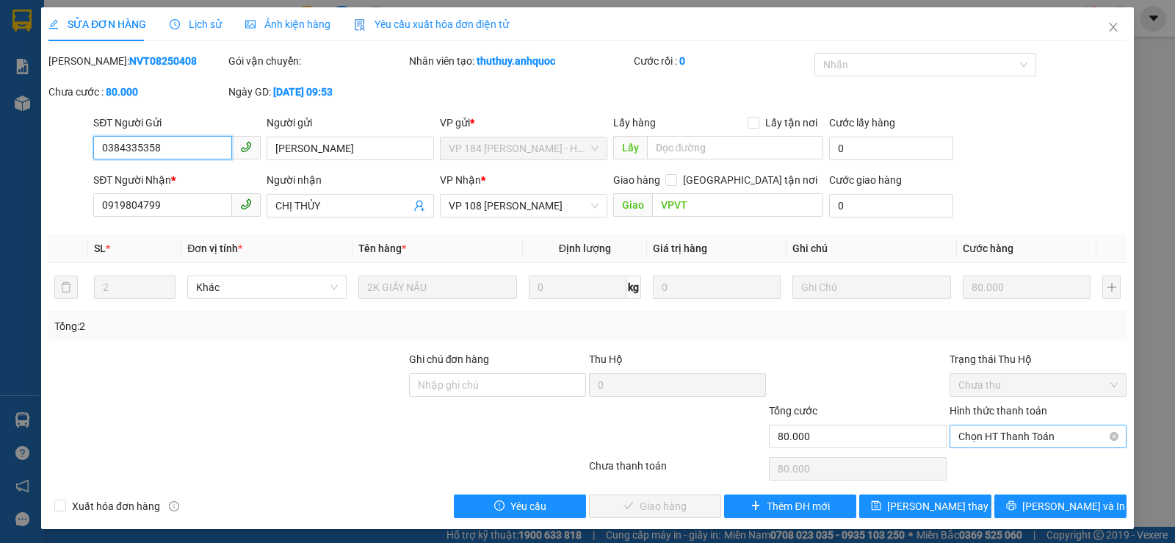
click at [983, 441] on span "Chọn HT Thanh Toán" at bounding box center [1037, 436] width 159 height 22
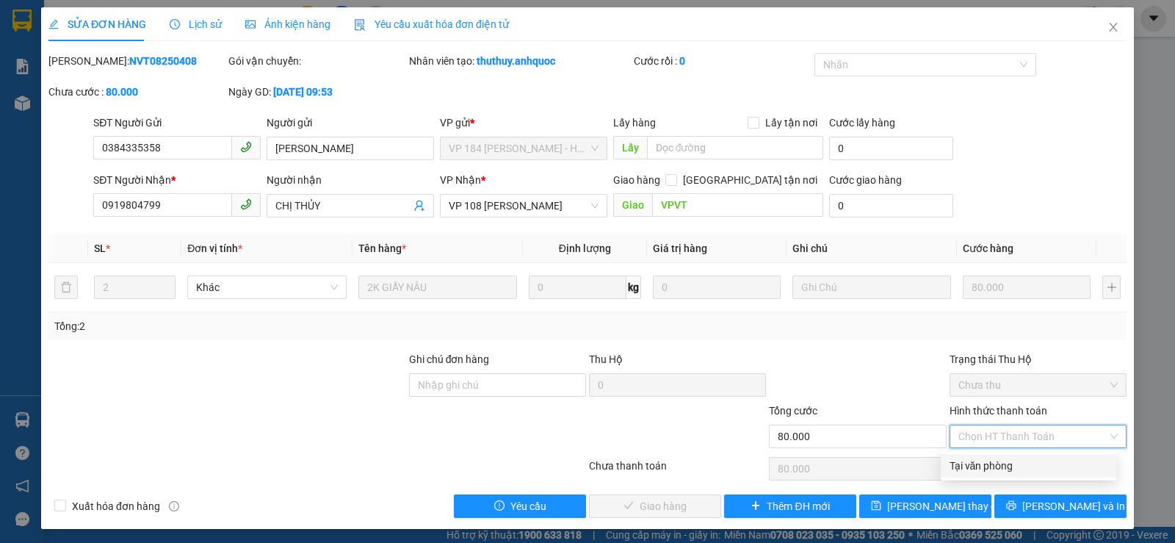
click at [980, 463] on div "Tại văn phòng" at bounding box center [1029, 466] width 158 height 16
type input "0"
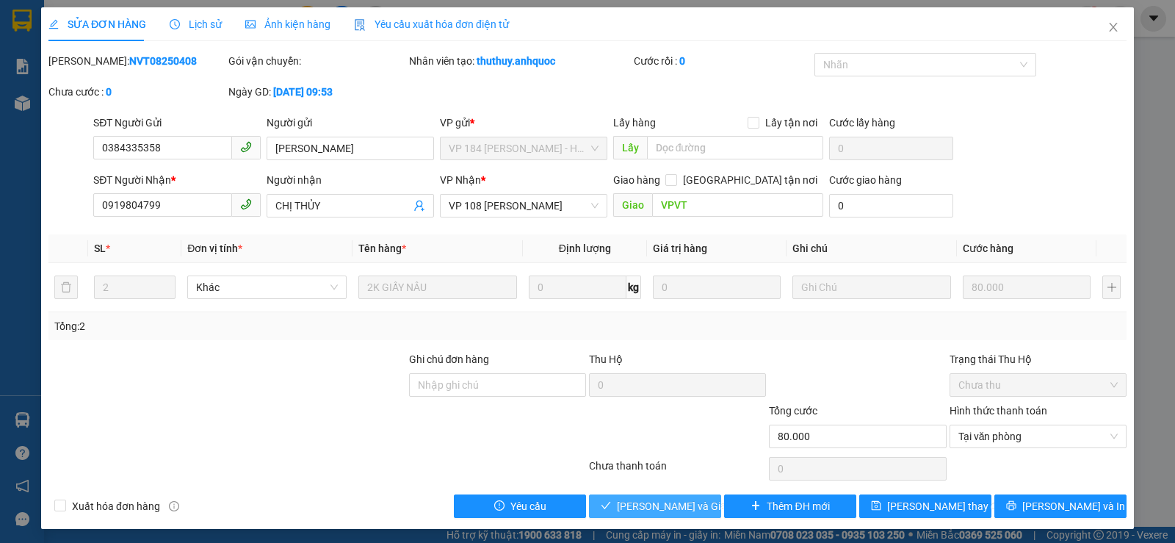
click at [631, 508] on span "Lưu và Giao hàng" at bounding box center [687, 506] width 141 height 16
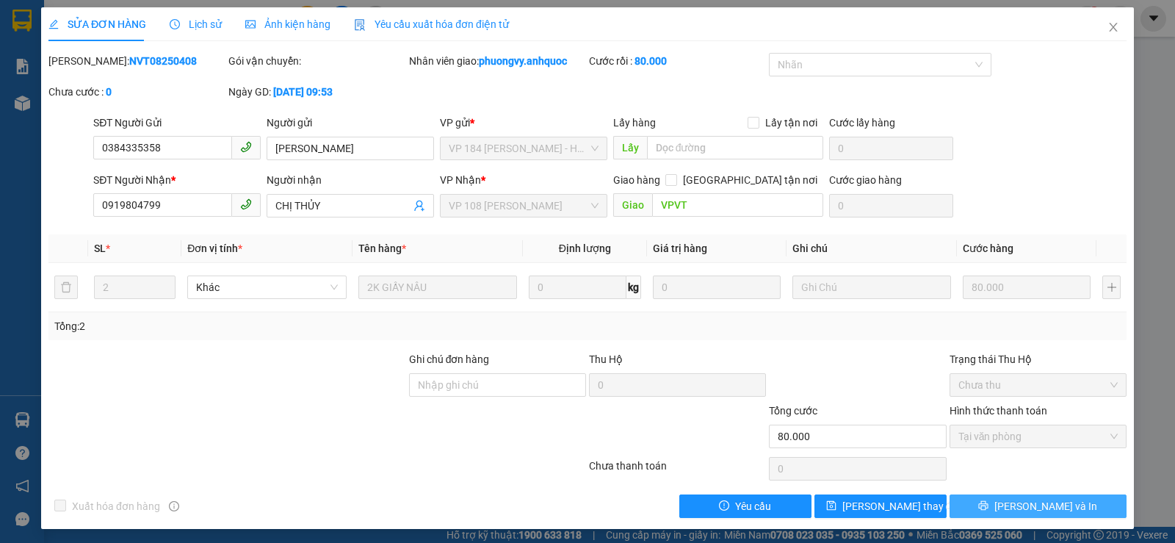
click at [1019, 501] on span "[PERSON_NAME] và In" at bounding box center [1045, 506] width 103 height 16
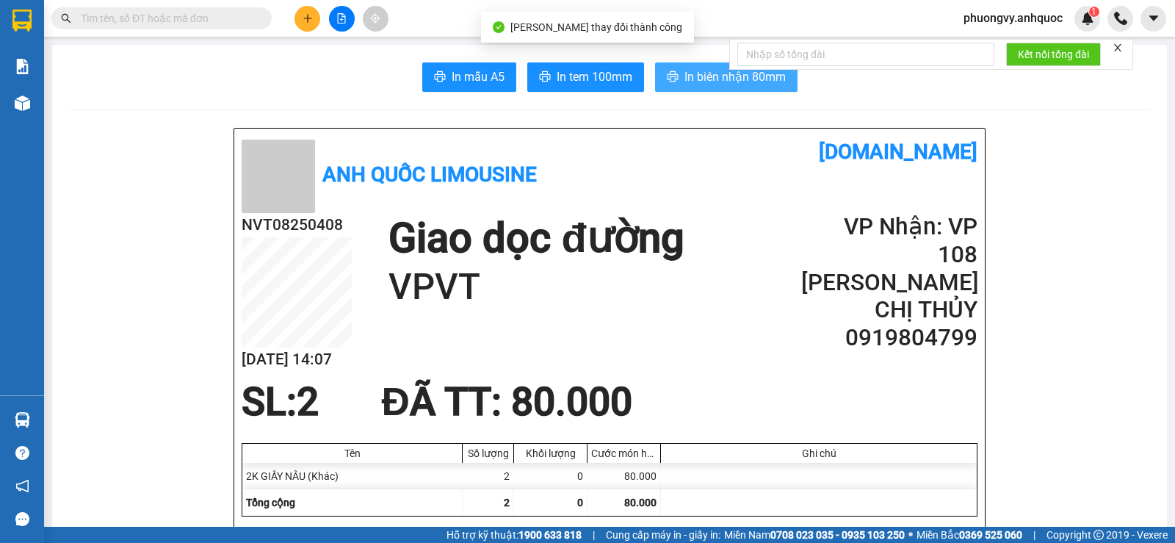
click at [707, 76] on span "In biên nhận 80mm" at bounding box center [735, 77] width 101 height 18
click at [714, 74] on span "In biên nhận 80mm" at bounding box center [735, 77] width 101 height 18
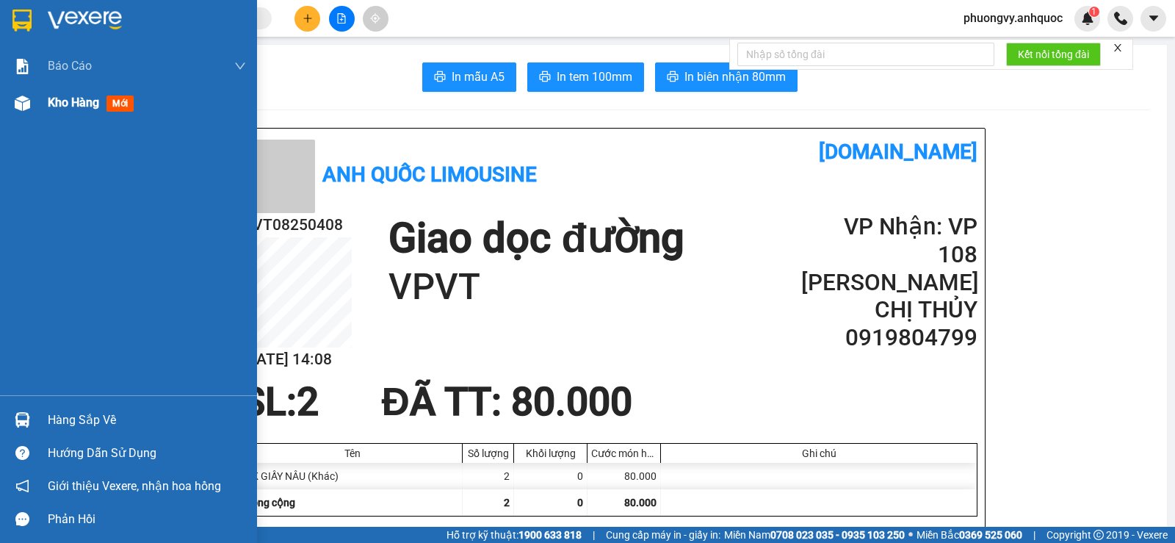
click at [60, 107] on span "Kho hàng" at bounding box center [73, 102] width 51 height 14
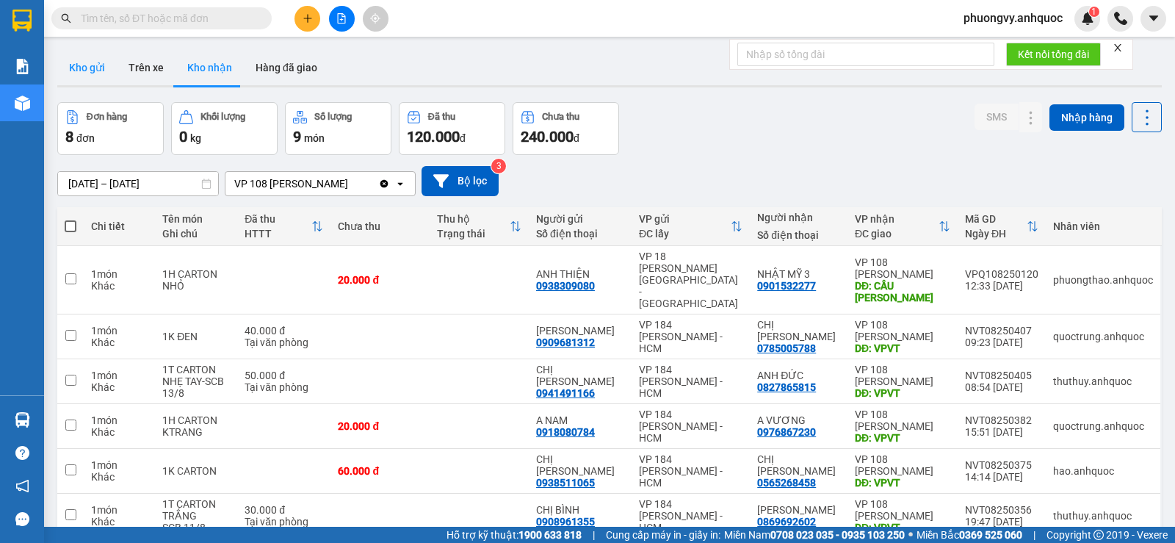
click at [79, 69] on button "Kho gửi" at bounding box center [86, 67] width 59 height 35
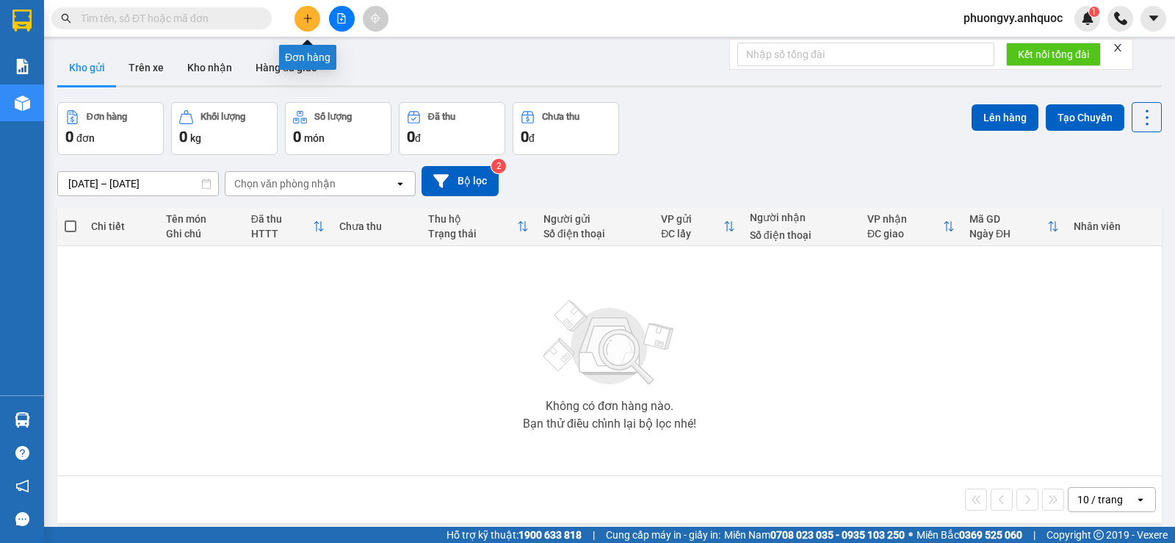
click at [297, 23] on button at bounding box center [308, 19] width 26 height 26
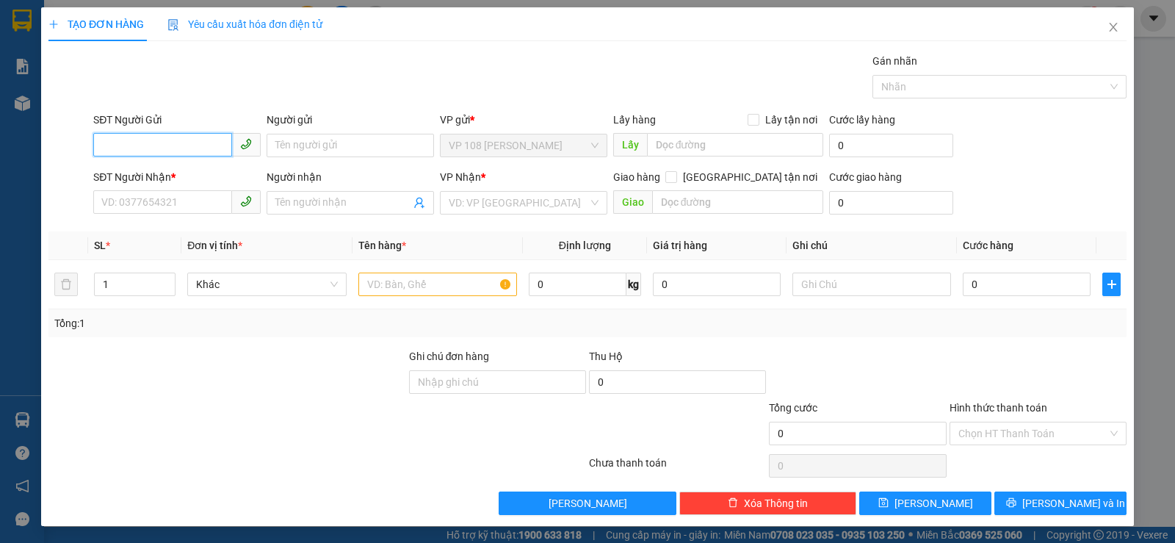
click at [176, 145] on input "SĐT Người Gửi" at bounding box center [162, 145] width 139 height 24
click at [175, 144] on input "SĐT Người Gửi" at bounding box center [162, 145] width 139 height 24
type input "0979777657"
click at [181, 171] on div "0979777657 - C HÀ" at bounding box center [175, 175] width 148 height 16
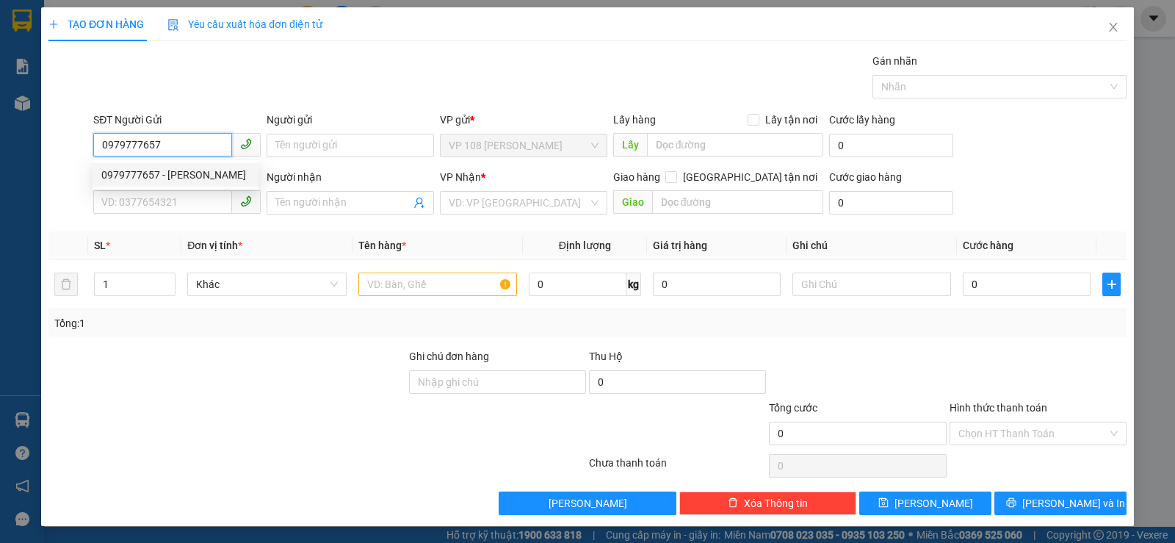
type input "C HÀ"
type input "0961218263"
type input "EM TRUNG"
type input "VPQ1"
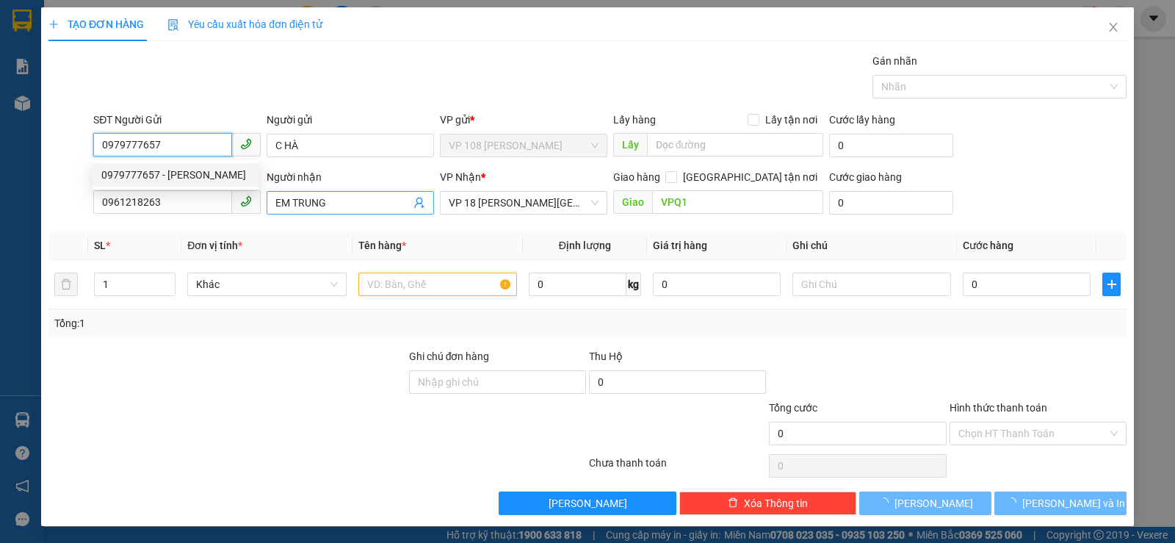
type input "40.000"
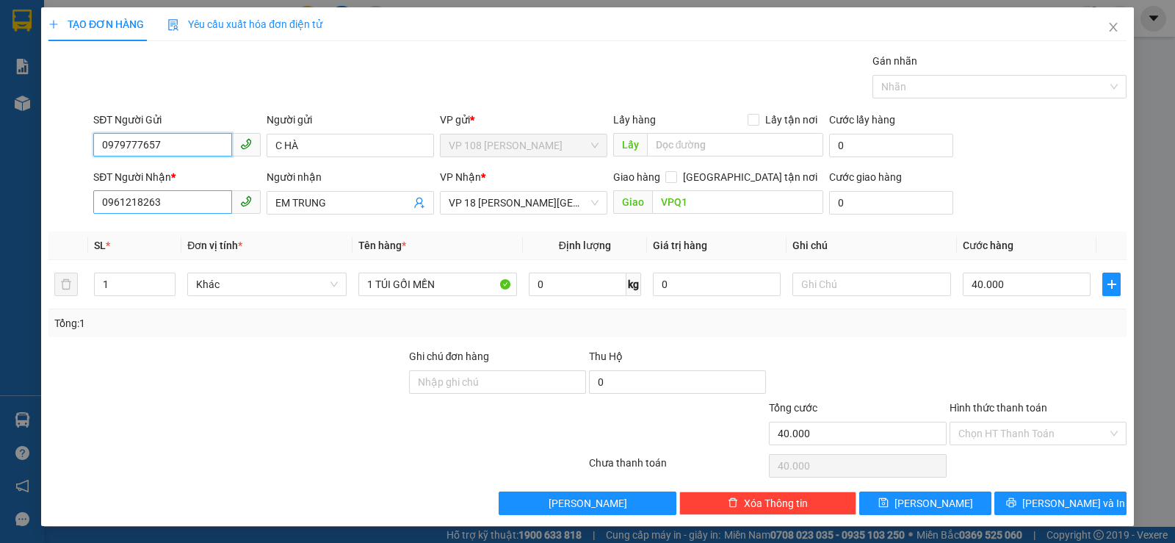
type input "0979777657"
drag, startPoint x: 181, startPoint y: 203, endPoint x: 0, endPoint y: 190, distance: 181.9
click at [4, 197] on div "TẠO ĐƠN HÀNG Yêu cầu xuất hóa đơn điện tử Transit Pickup Surcharge Ids Transit …" at bounding box center [587, 271] width 1175 height 543
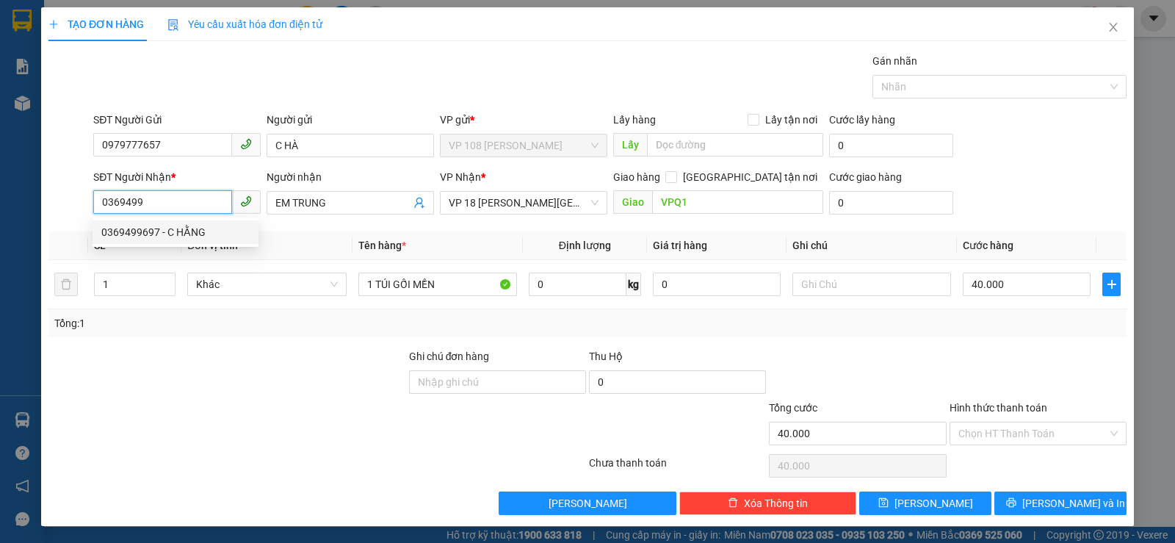
click at [189, 233] on div "0369499697 - C HẰNG" at bounding box center [175, 232] width 148 height 16
type input "0369499697"
type input "C HẰNG"
type input "VPNVT"
type input "0369499697"
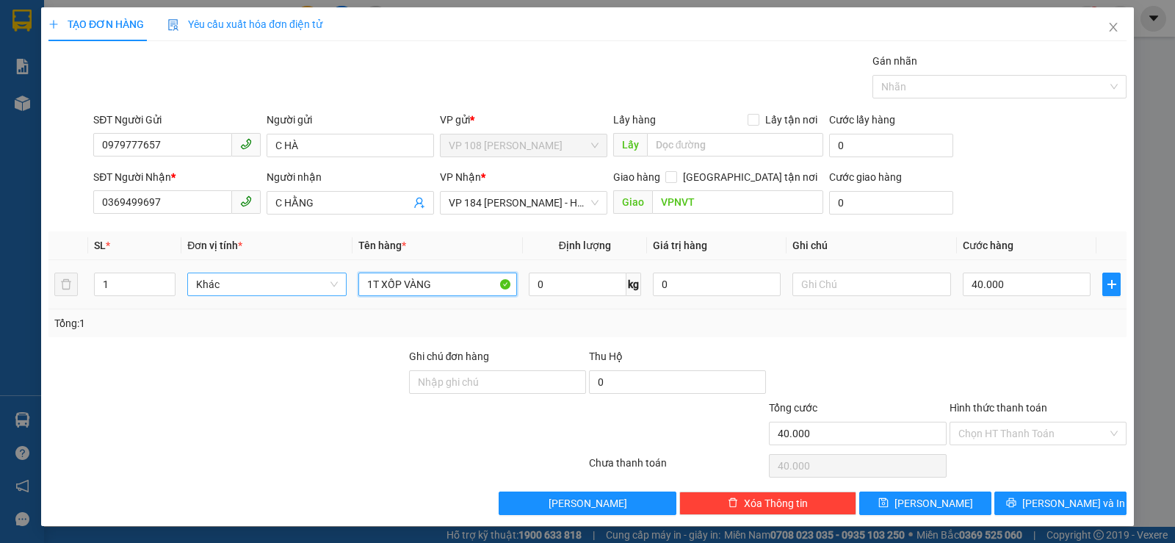
drag, startPoint x: 443, startPoint y: 290, endPoint x: 255, endPoint y: 281, distance: 188.2
click at [286, 286] on tr "1 Khác 1T XỐP VÀNG 0 kg 0 40.000" at bounding box center [587, 284] width 1078 height 49
type input "1 HS NHỰA"
click at [1011, 287] on input "40.000" at bounding box center [1027, 284] width 128 height 24
type input "2"
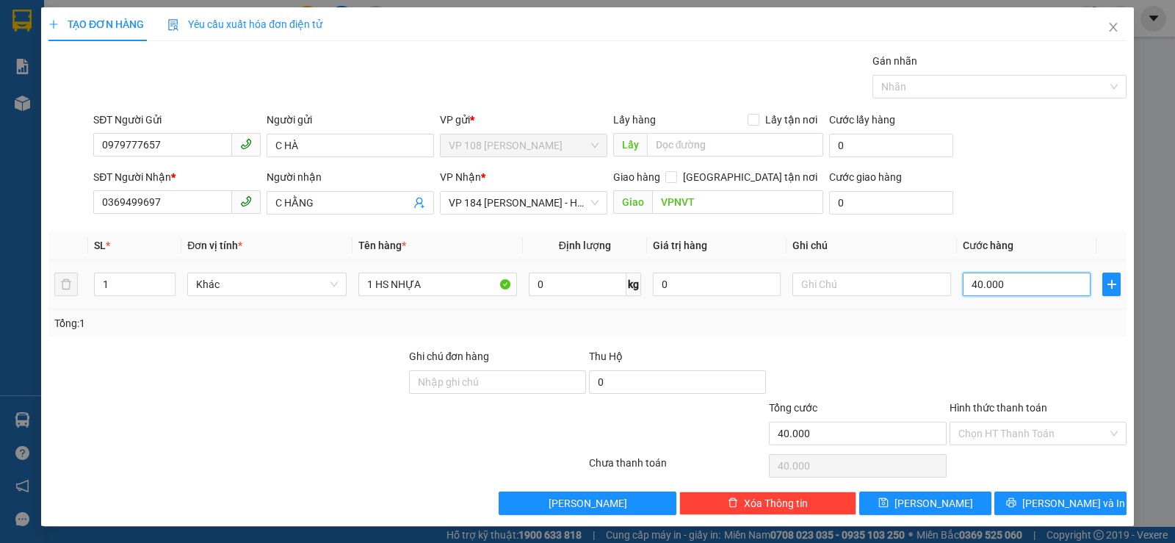
type input "2"
type input "20"
type input "200"
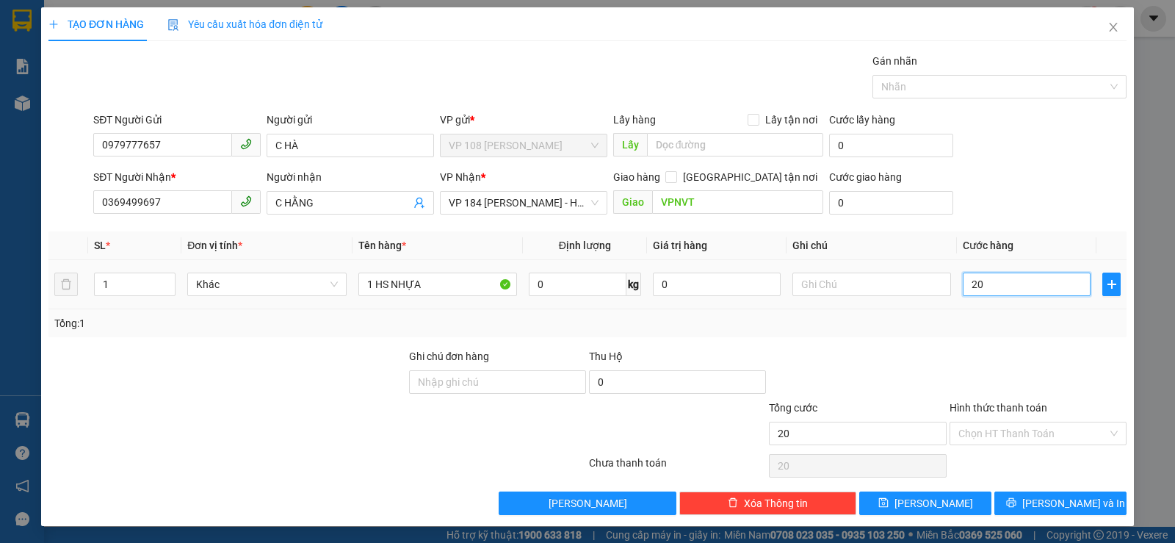
type input "200"
type input "2.000"
type input "20.000"
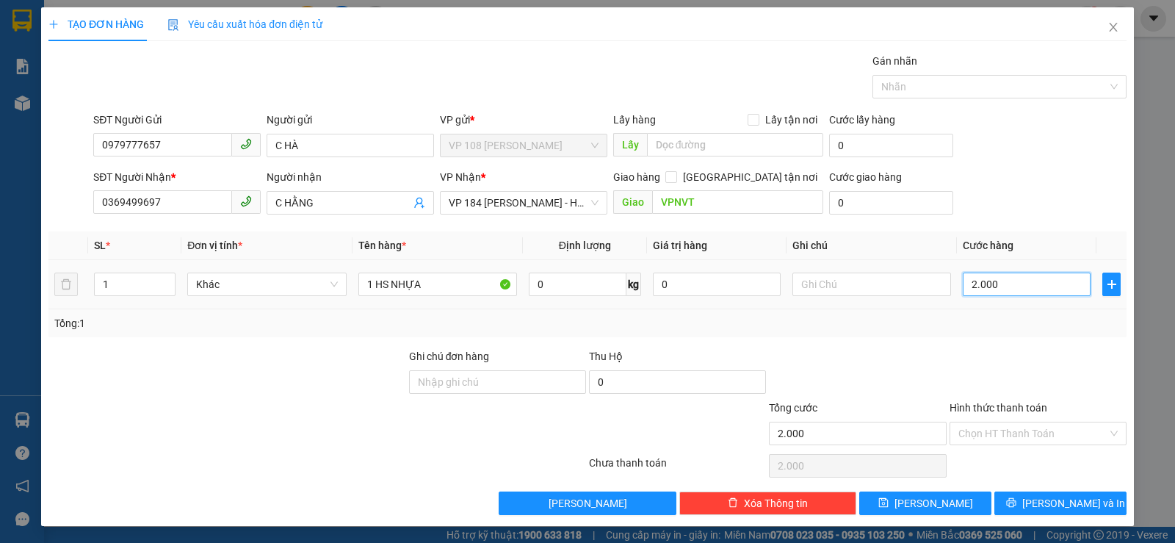
type input "20.000"
click at [1003, 433] on input "Hình thức thanh toán" at bounding box center [1032, 433] width 149 height 22
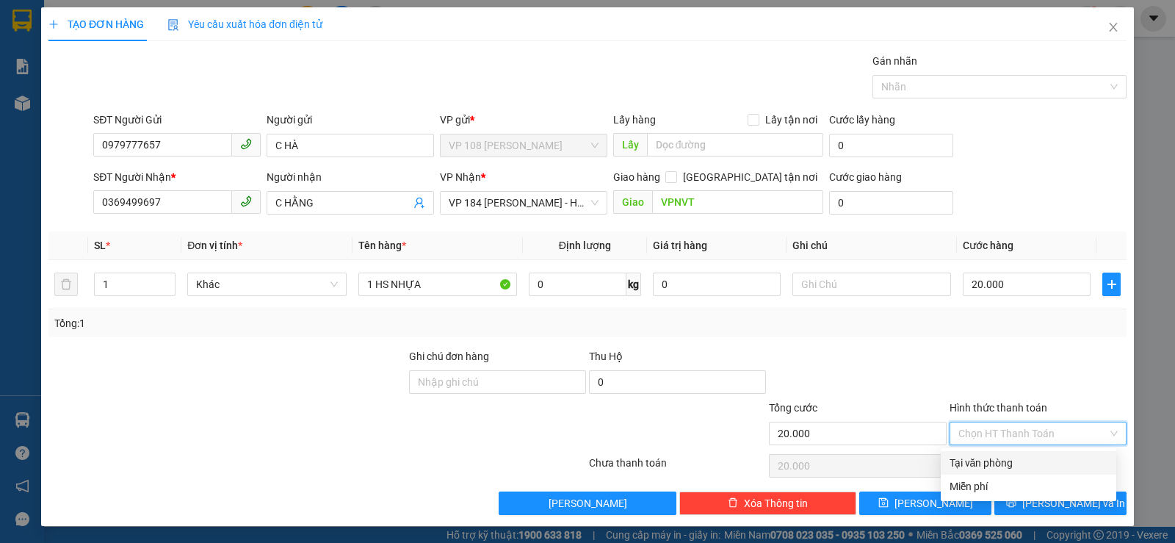
click at [997, 463] on div "Tại văn phòng" at bounding box center [1029, 463] width 158 height 16
type input "0"
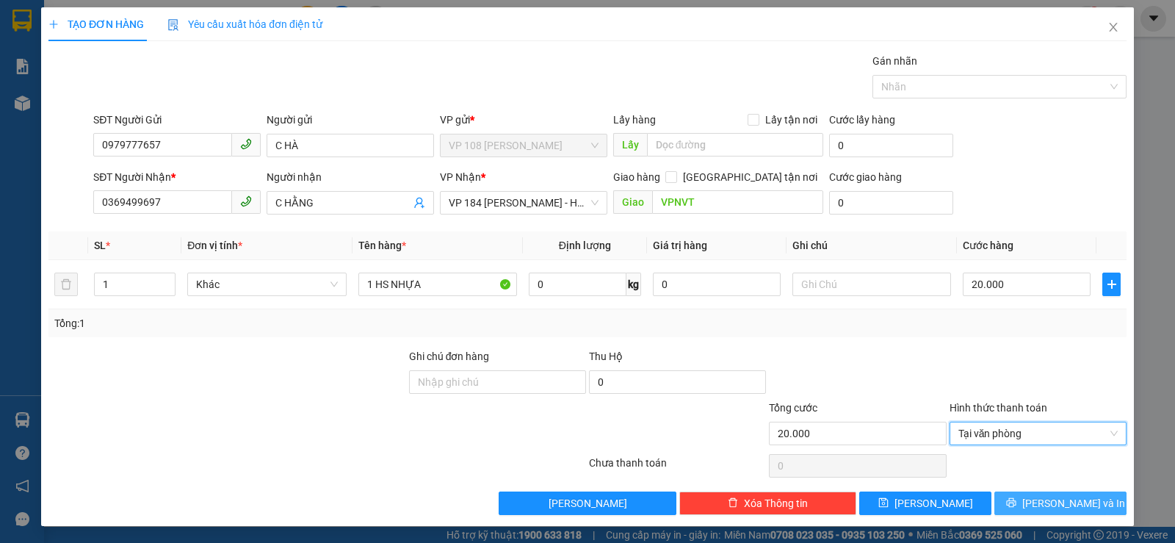
drag, startPoint x: 1064, startPoint y: 502, endPoint x: 1052, endPoint y: 497, distance: 12.2
click at [1064, 502] on span "[PERSON_NAME] và In" at bounding box center [1073, 503] width 103 height 16
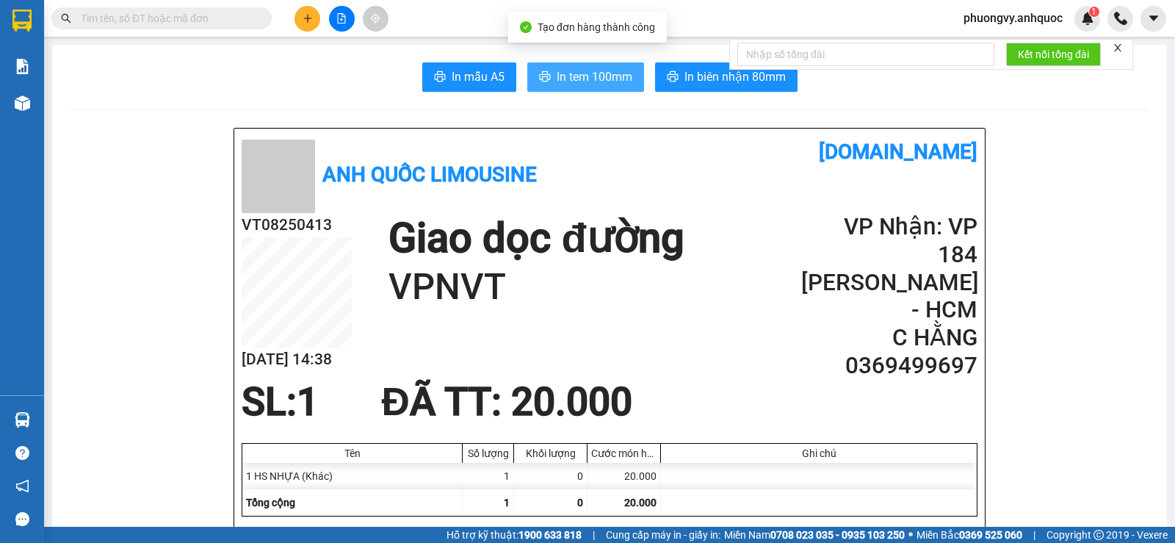
click at [566, 79] on span "In tem 100mm" at bounding box center [595, 77] width 76 height 18
click at [1018, 21] on span "phuongvy.anhquoc" at bounding box center [1013, 18] width 123 height 18
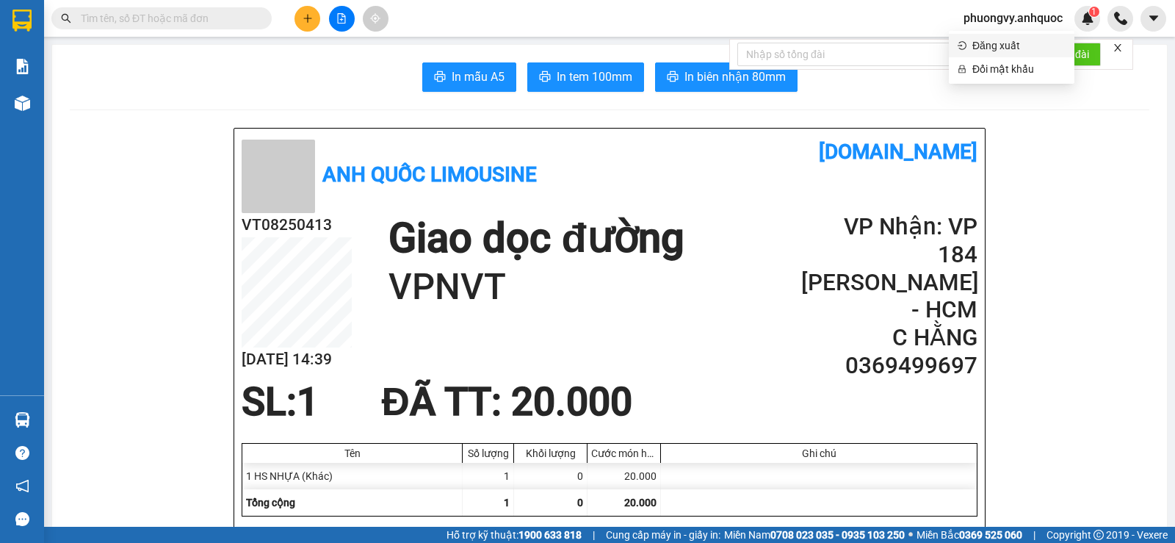
click at [1004, 51] on span "Đăng xuất" at bounding box center [1018, 45] width 93 height 16
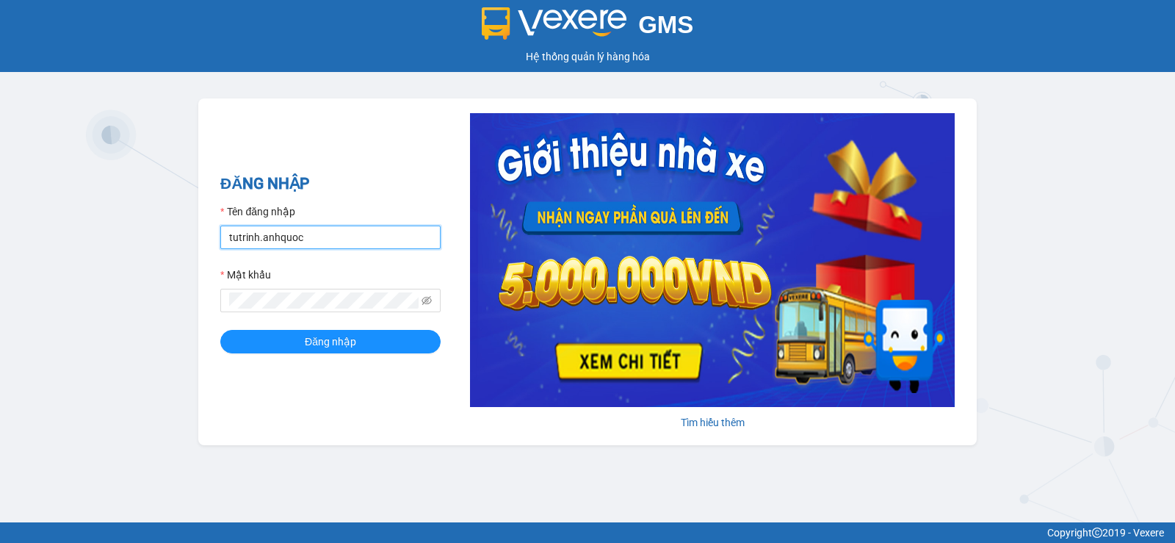
click at [352, 225] on input "tutrinh.anhquoc" at bounding box center [330, 237] width 220 height 24
type input "phung.anhquoc"
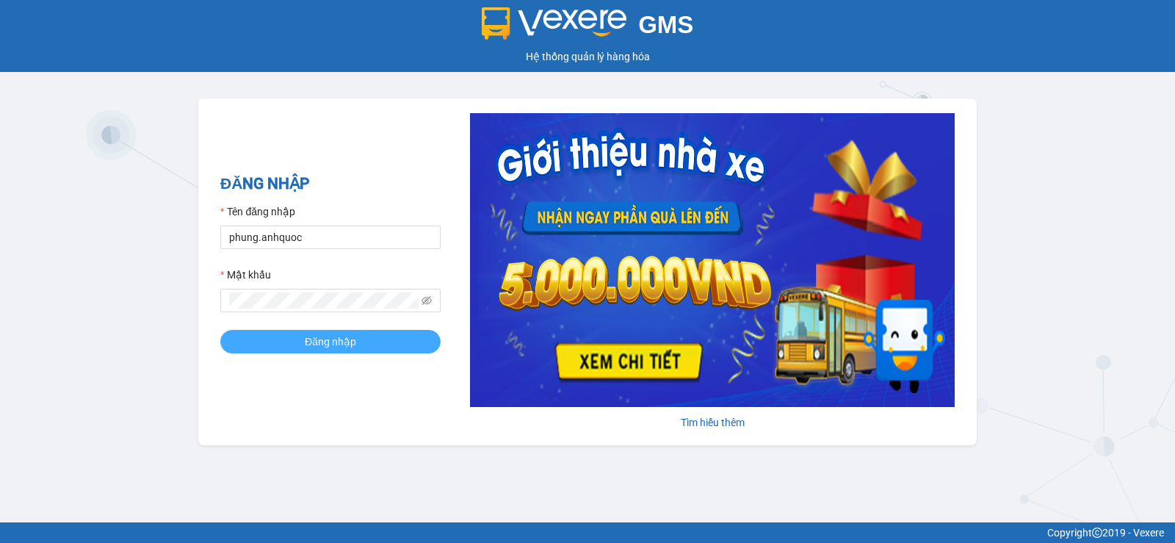
click at [333, 342] on span "Đăng nhập" at bounding box center [330, 341] width 51 height 16
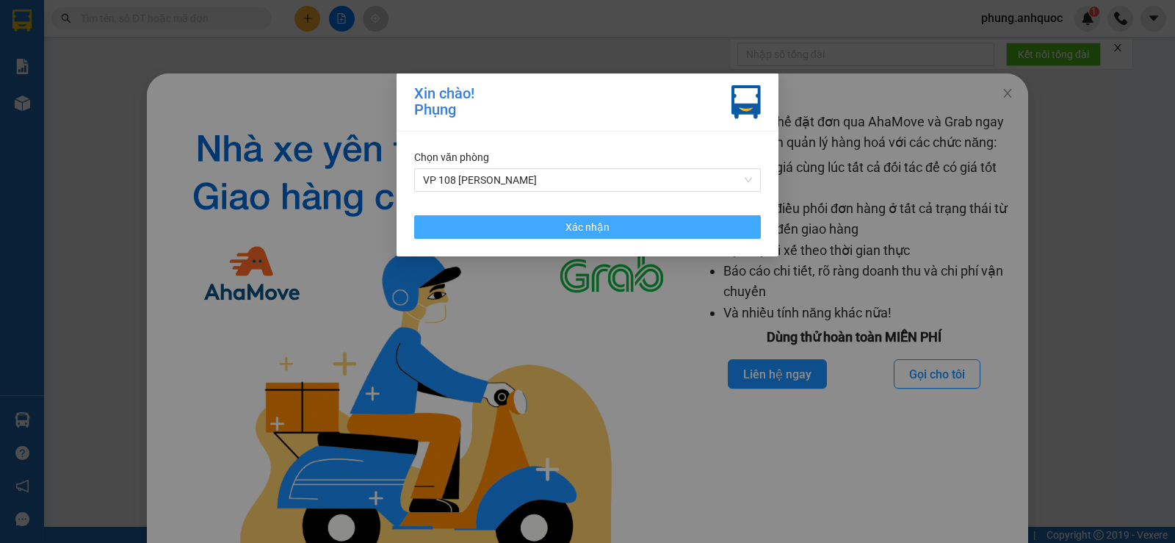
click at [593, 223] on span "Xác nhận" at bounding box center [588, 227] width 44 height 16
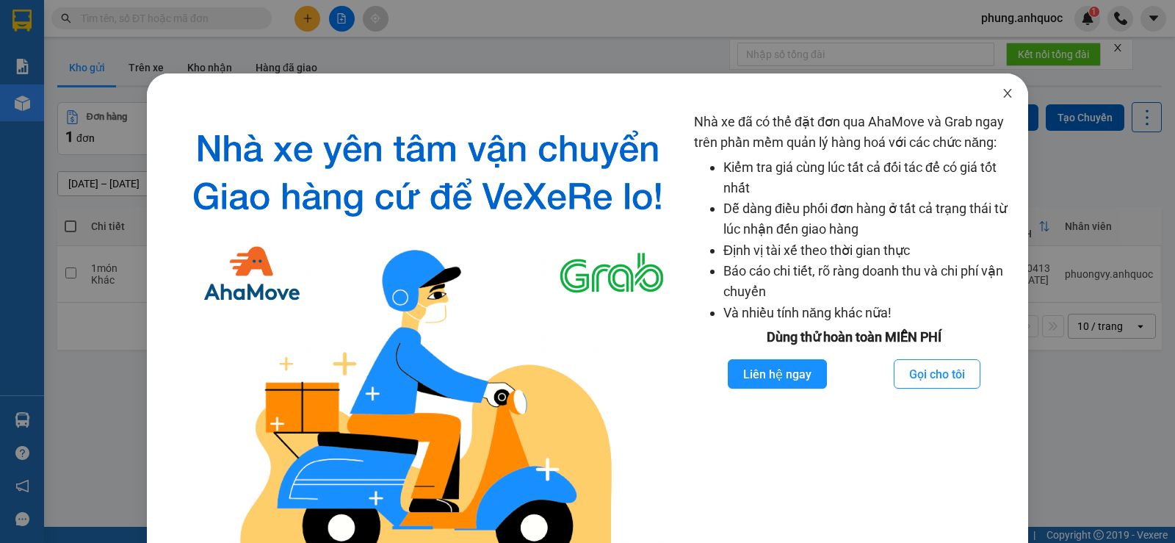
click at [1002, 95] on icon "close" at bounding box center [1008, 93] width 12 height 12
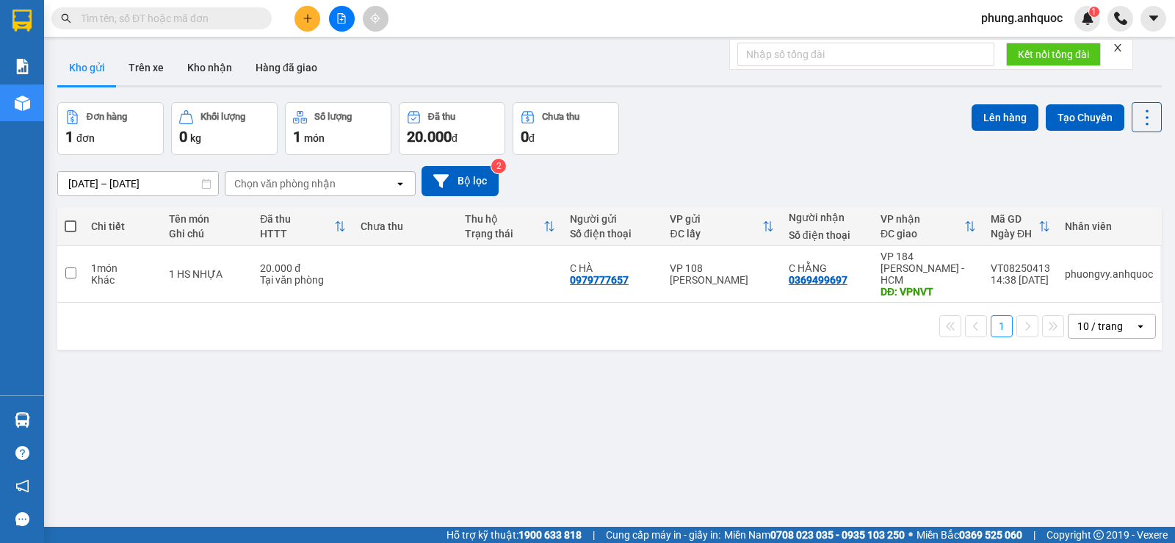
click at [309, 18] on icon "plus" at bounding box center [308, 18] width 10 height 10
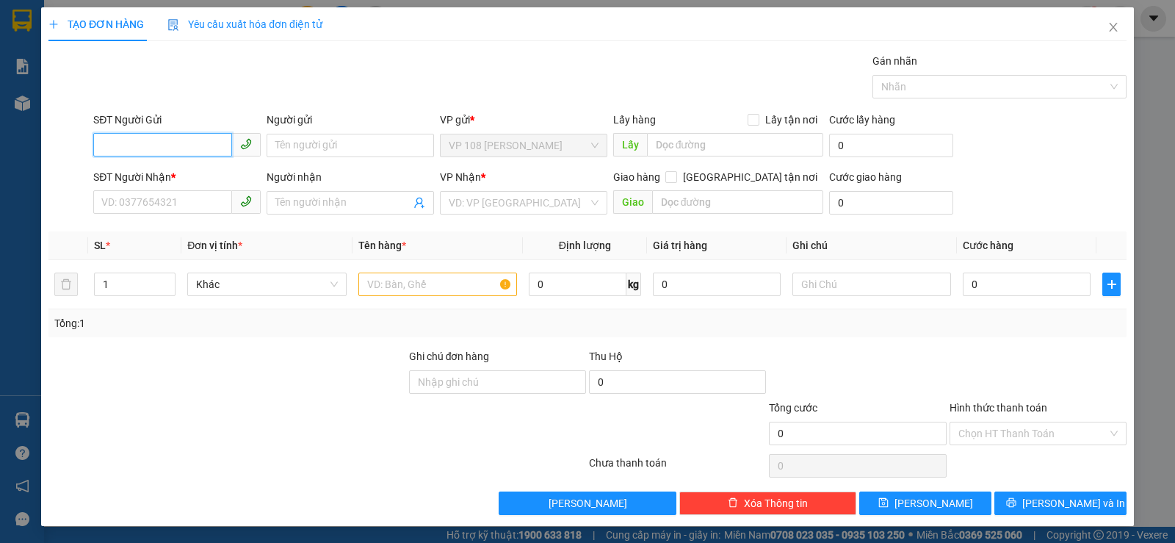
drag, startPoint x: 160, startPoint y: 148, endPoint x: 189, endPoint y: 159, distance: 30.7
click at [168, 155] on input "SĐT Người Gửi" at bounding box center [162, 145] width 139 height 24
click at [199, 167] on div "0939234667 - ANH LINH" at bounding box center [175, 175] width 148 height 16
type input "0939234667"
type input "ANH LINH"
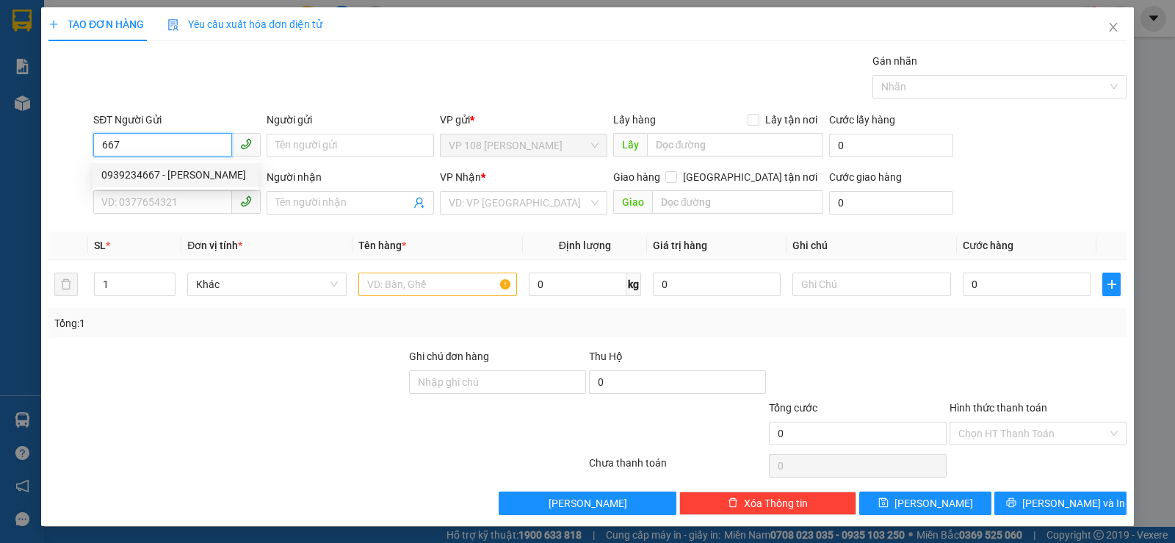
type input "0966909261"
type input "A ĐÔNG"
type input "VP184"
type input "TM 13/8 THỦY"
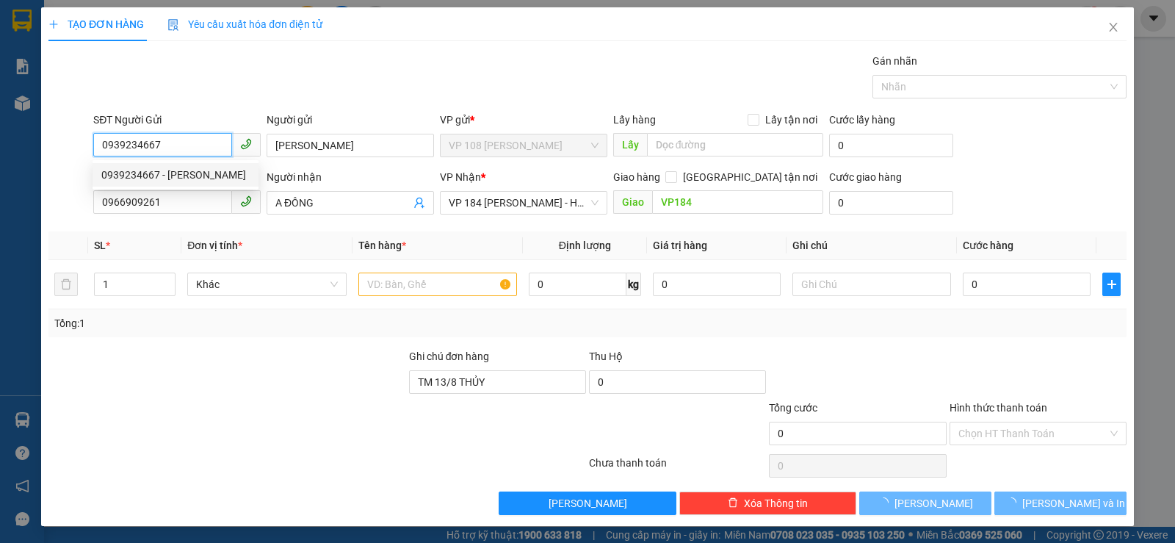
type input "20.000"
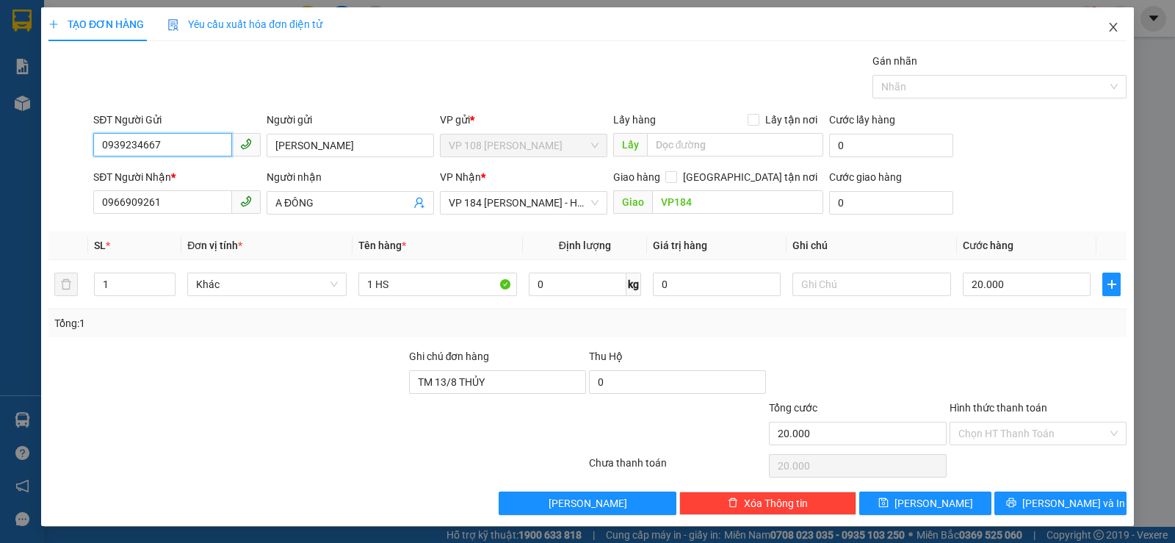
type input "0939234667"
click at [1108, 33] on icon "close" at bounding box center [1114, 27] width 12 height 12
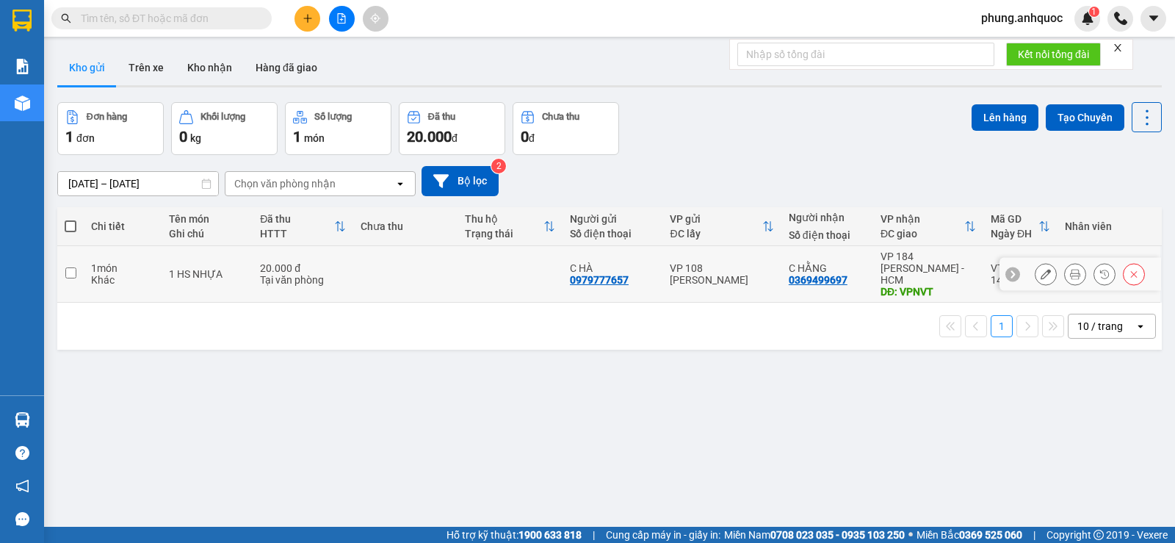
click at [69, 267] on input "checkbox" at bounding box center [70, 272] width 11 height 11
checkbox input "true"
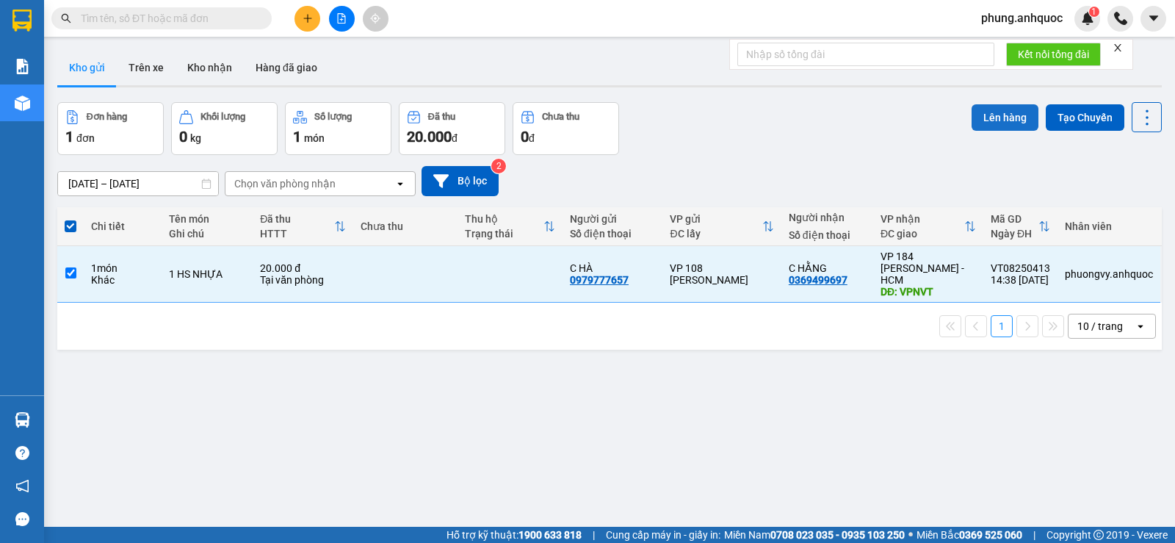
click at [979, 118] on button "Lên hàng" at bounding box center [1005, 117] width 67 height 26
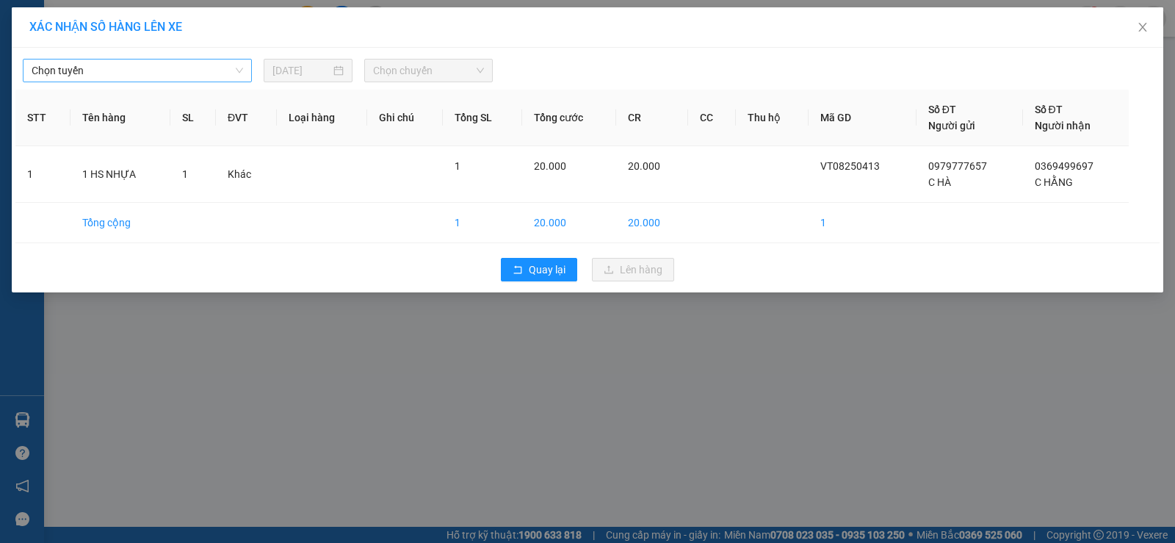
click at [48, 76] on span "Chọn tuyến" at bounding box center [138, 70] width 212 height 22
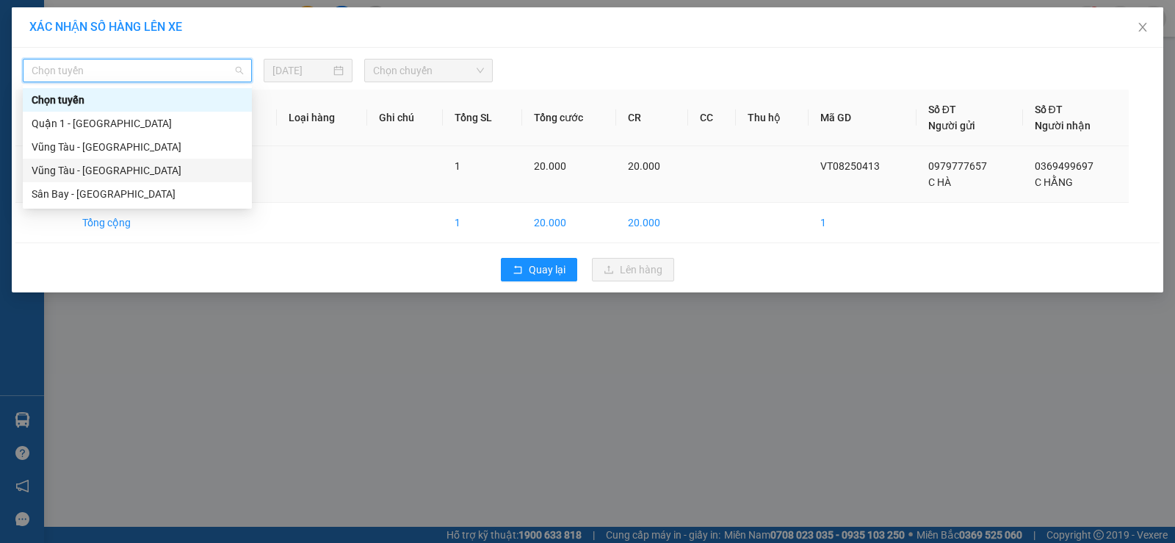
drag, startPoint x: 102, startPoint y: 170, endPoint x: 115, endPoint y: 164, distance: 13.8
click at [102, 170] on div "Vũng Tàu - [GEOGRAPHIC_DATA]" at bounding box center [138, 170] width 212 height 16
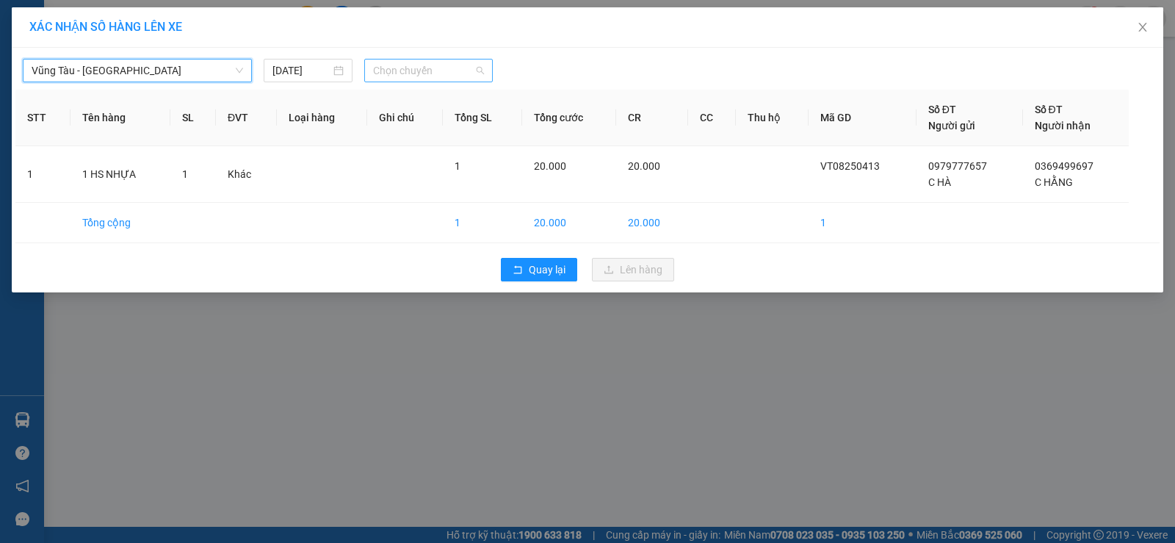
click at [401, 67] on span "Chọn chuyến" at bounding box center [428, 70] width 111 height 22
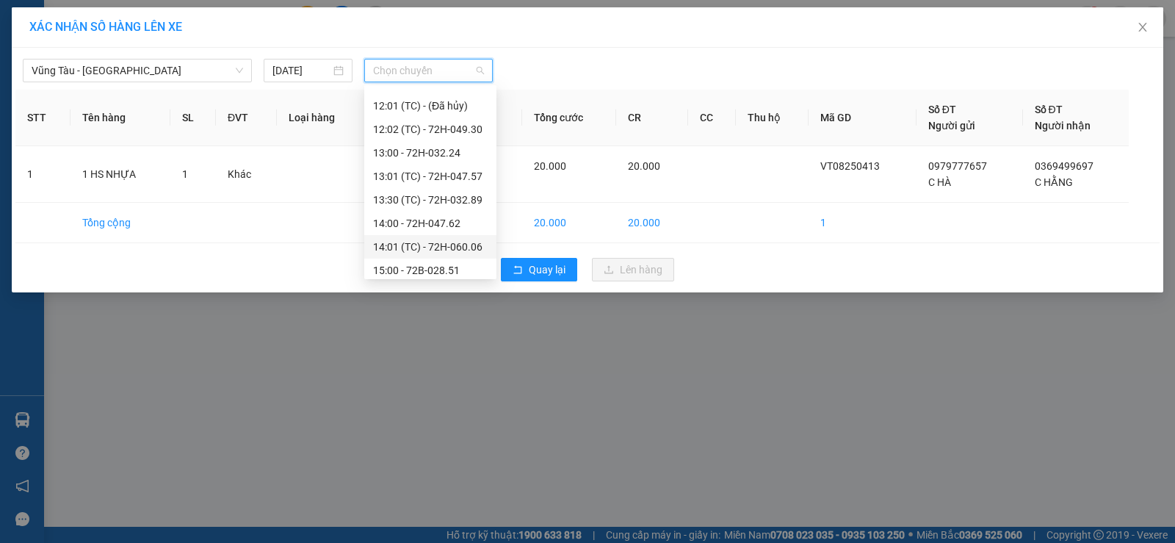
scroll to position [514, 0]
click at [431, 201] on div "15:00 - 72B-028.51" at bounding box center [430, 197] width 115 height 16
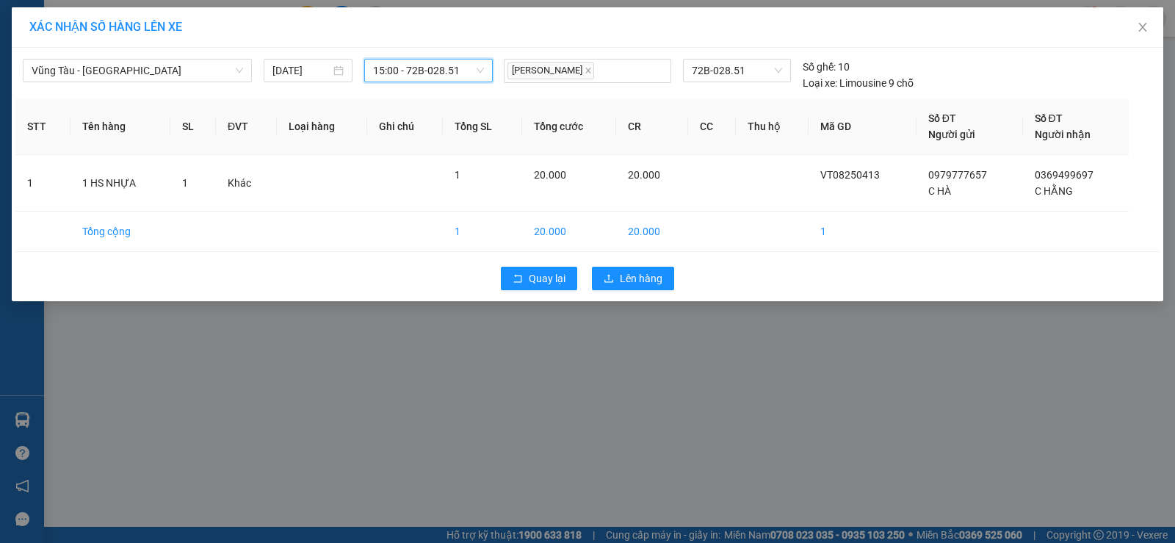
click at [436, 66] on span "15:00 - 72B-028.51" at bounding box center [428, 70] width 111 height 22
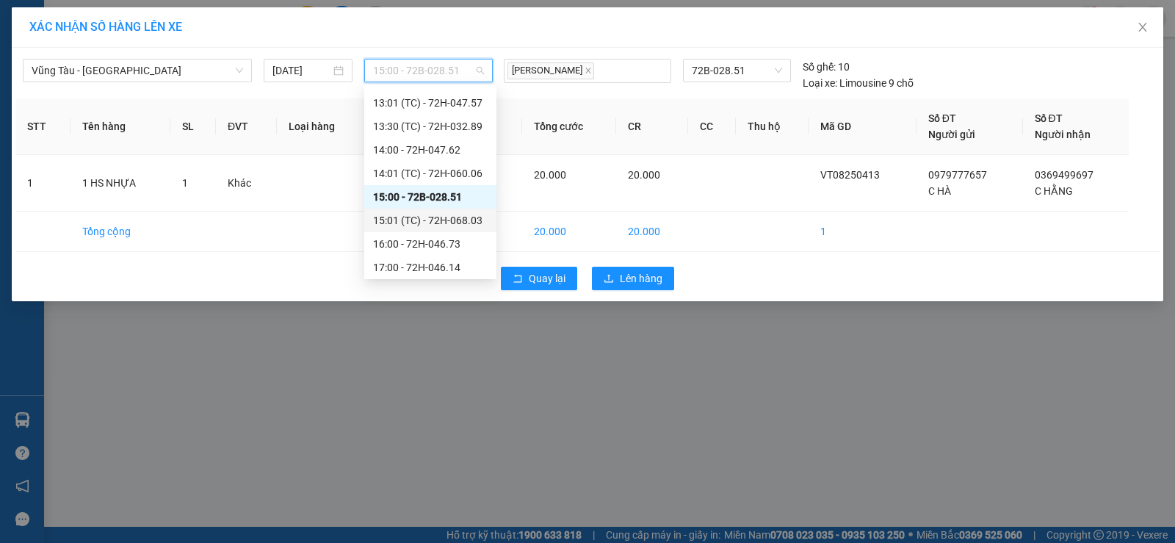
click at [441, 221] on div "15:01 (TC) - 72H-068.03" at bounding box center [430, 220] width 115 height 16
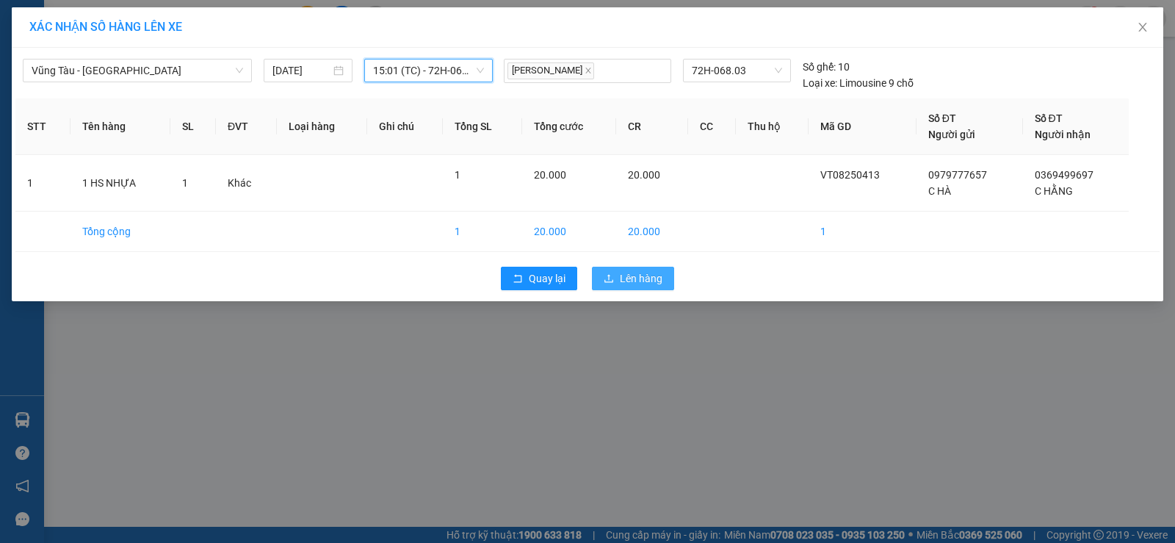
click at [632, 280] on span "Lên hàng" at bounding box center [641, 278] width 43 height 16
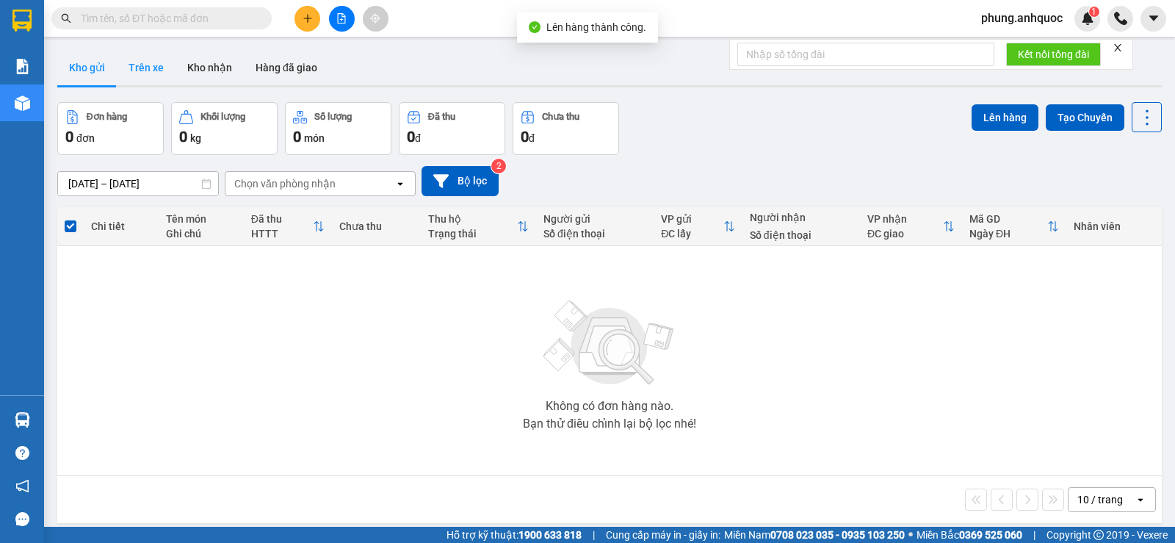
click at [152, 71] on button "Trên xe" at bounding box center [146, 67] width 59 height 35
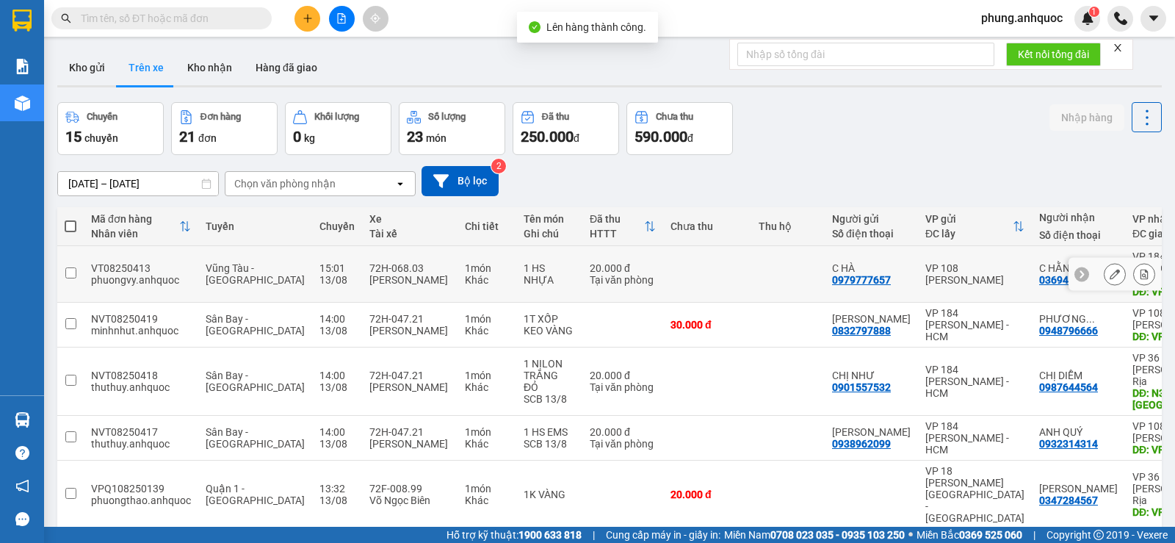
click at [1139, 270] on icon at bounding box center [1144, 274] width 10 height 10
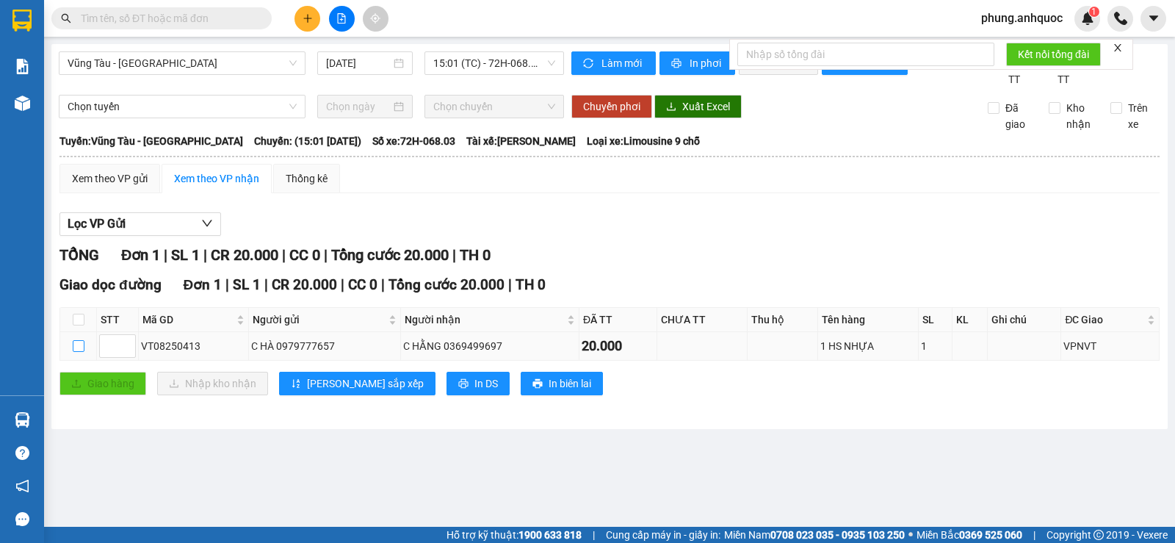
click at [82, 352] on input "checkbox" at bounding box center [79, 346] width 12 height 12
checkbox input "true"
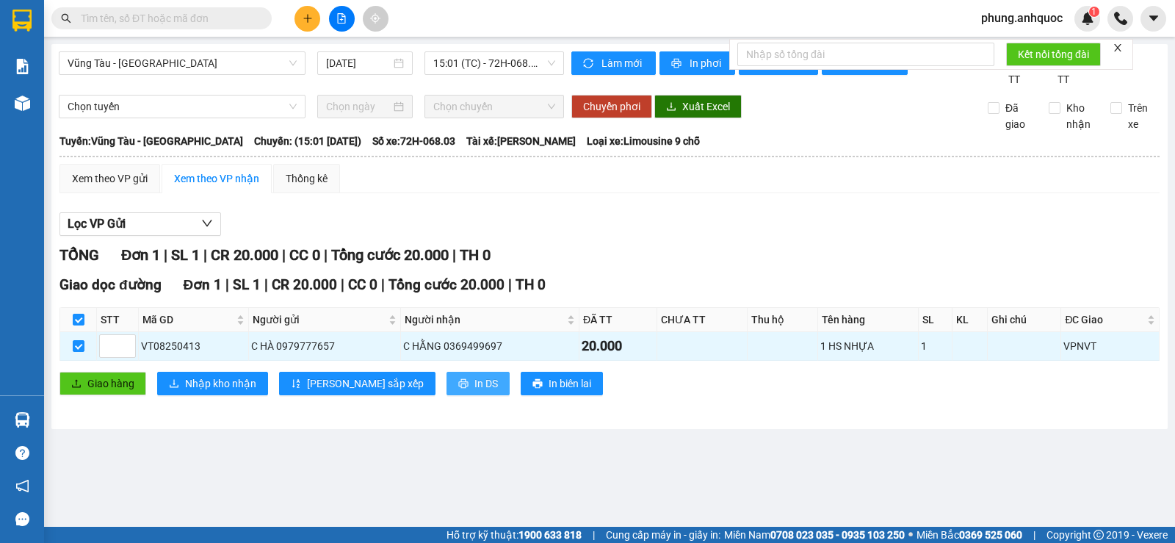
click at [474, 391] on span "In DS" at bounding box center [486, 383] width 24 height 16
click at [309, 18] on icon "plus" at bounding box center [307, 18] width 8 height 1
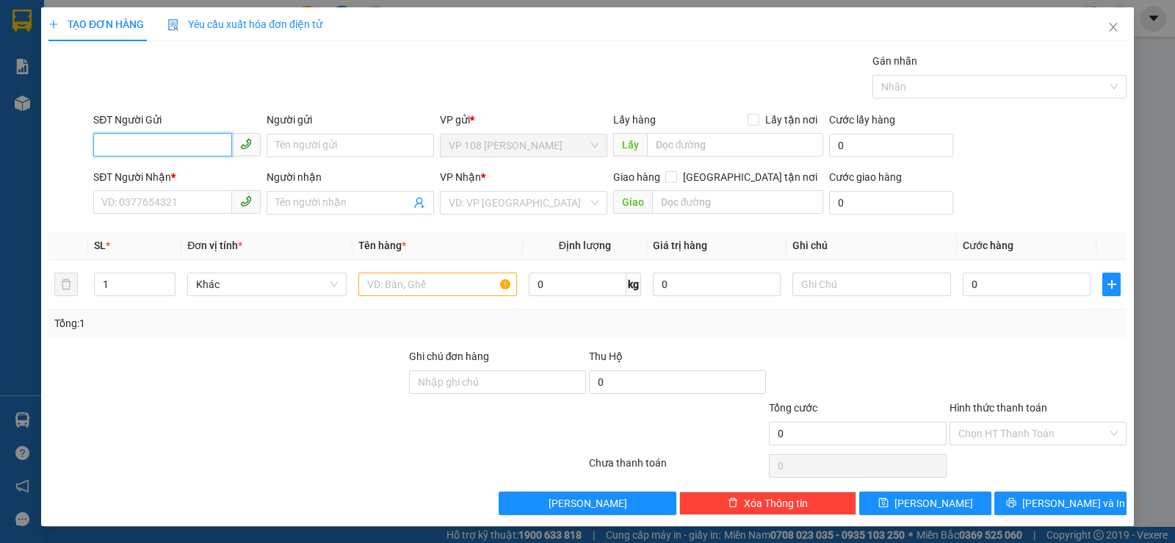
click at [209, 140] on input "SĐT Người Gửi" at bounding box center [162, 145] width 139 height 24
click at [200, 178] on div "0939234667 - ANH LINH" at bounding box center [175, 175] width 148 height 16
type input "0939234667"
type input "ANH LINH"
type input "0966909261"
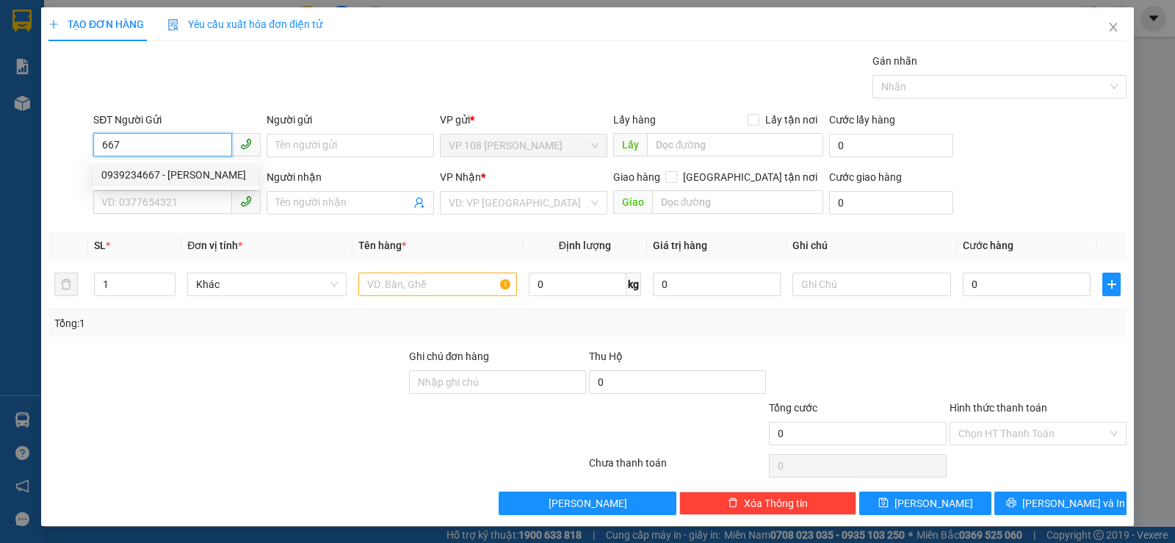
type input "A ĐÔNG"
type input "VP184"
type input "TM 13/8 THỦY"
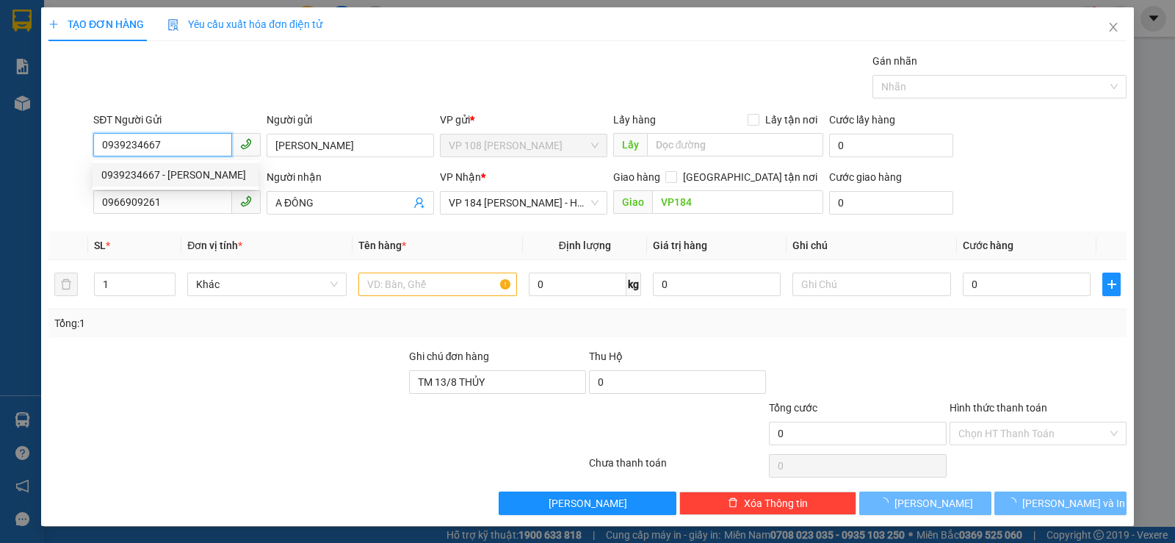
type input "20.000"
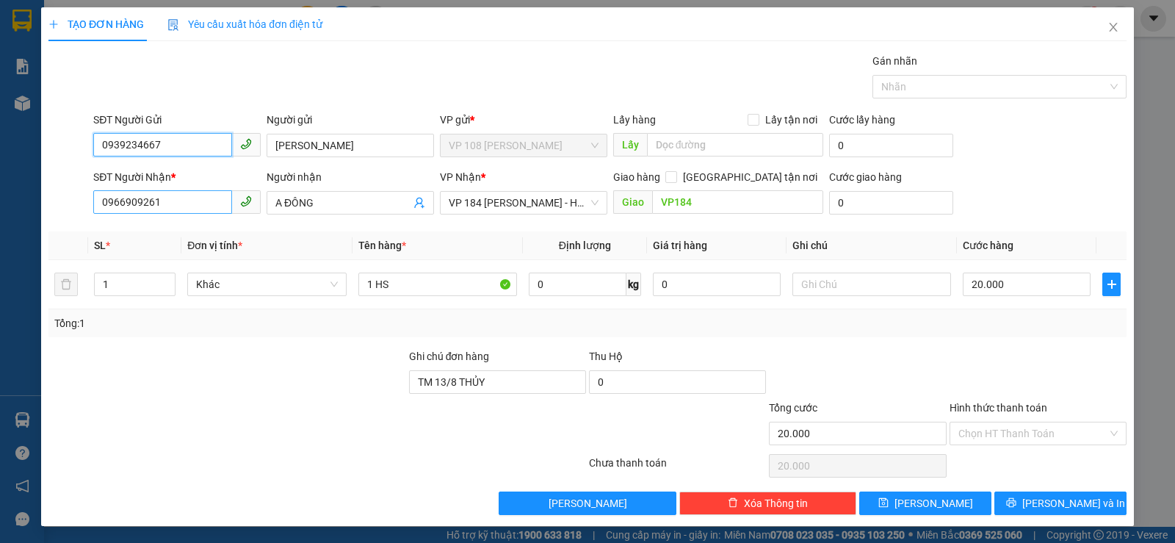
type input "0939234667"
click at [207, 201] on input "0966909261" at bounding box center [162, 202] width 139 height 24
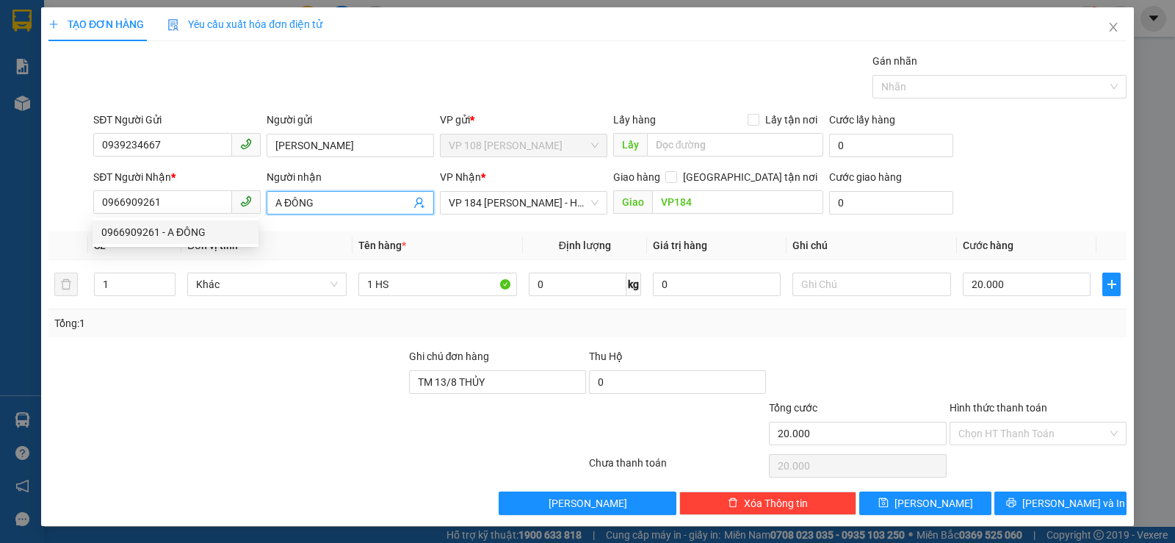
click at [353, 201] on input "A ĐÔNG" at bounding box center [342, 203] width 135 height 16
type input "A"
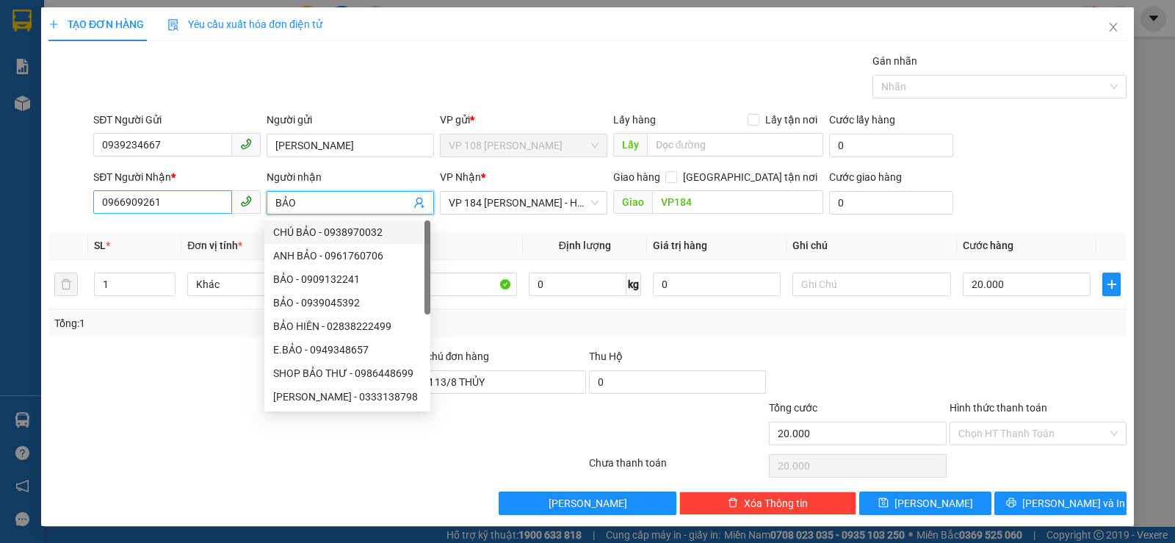
type input "BẢO"
click at [212, 203] on input "0966909261" at bounding box center [162, 202] width 139 height 24
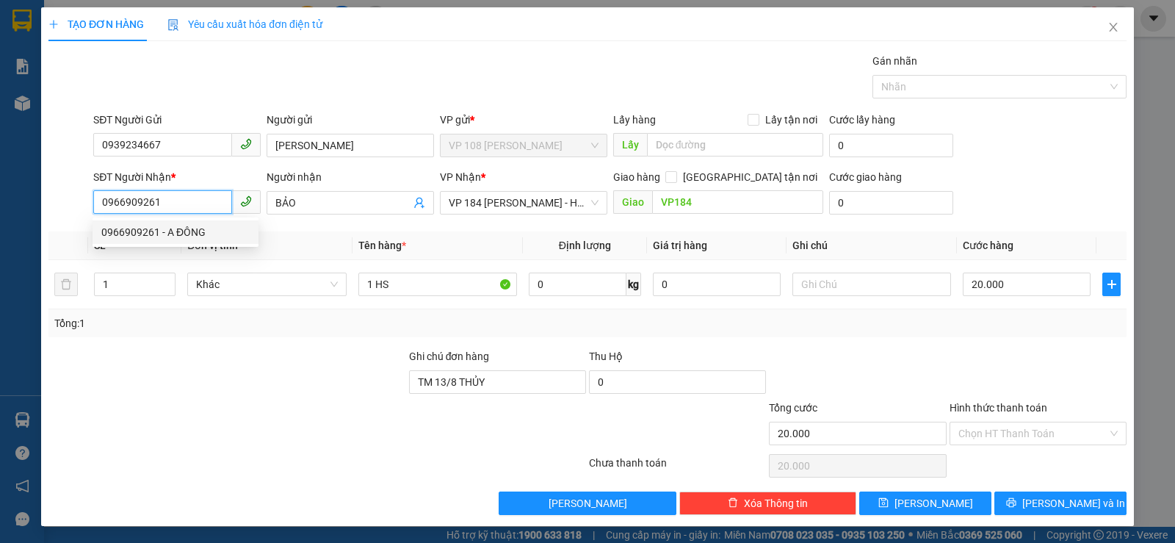
drag, startPoint x: 120, startPoint y: 202, endPoint x: 54, endPoint y: 195, distance: 66.5
click at [8, 194] on div "TẠO ĐƠN HÀNG Yêu cầu xuất hóa đơn điện tử Transit Pickup Surcharge Ids Transit …" at bounding box center [587, 271] width 1175 height 543
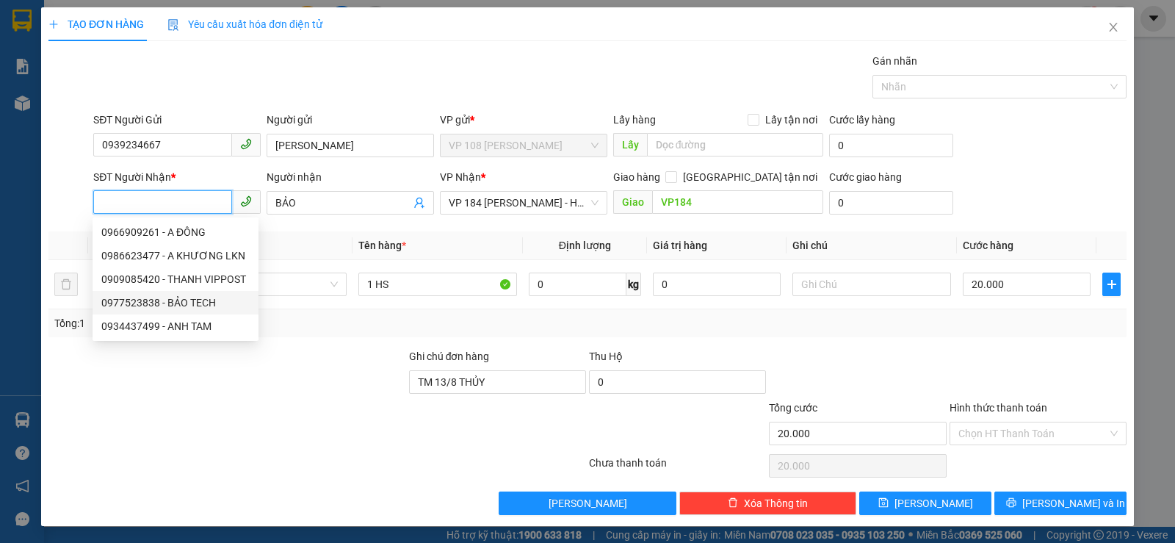
click at [198, 306] on div "0977523838 - BẢO TECH" at bounding box center [175, 303] width 148 height 16
type input "0977523838"
type input "BẢO TECH"
type input "TM 9/8 VP184 HẢO"
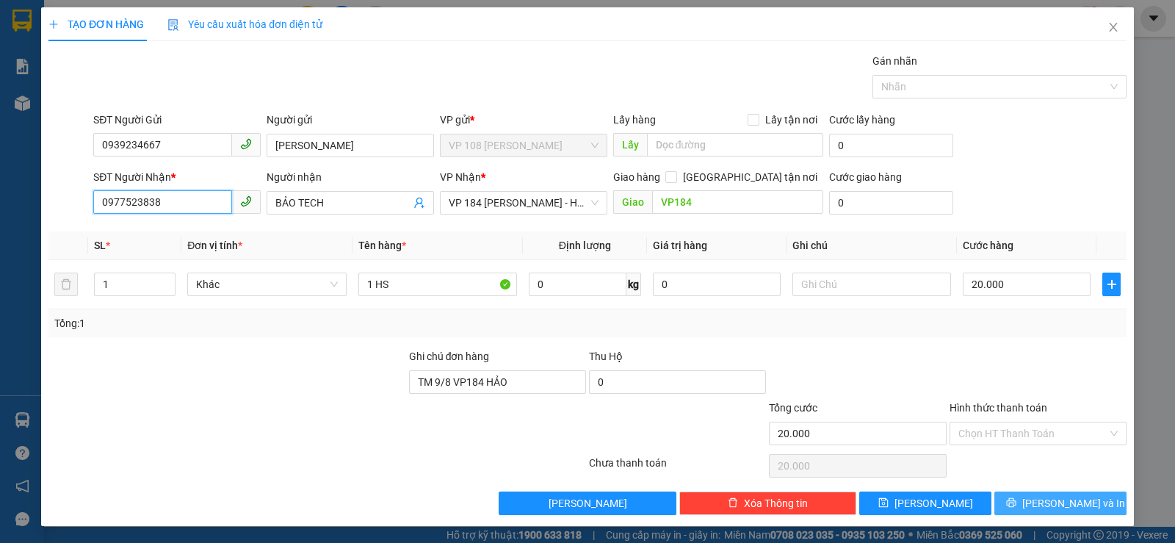
type input "0977523838"
click at [1055, 503] on span "[PERSON_NAME] và In" at bounding box center [1073, 503] width 103 height 16
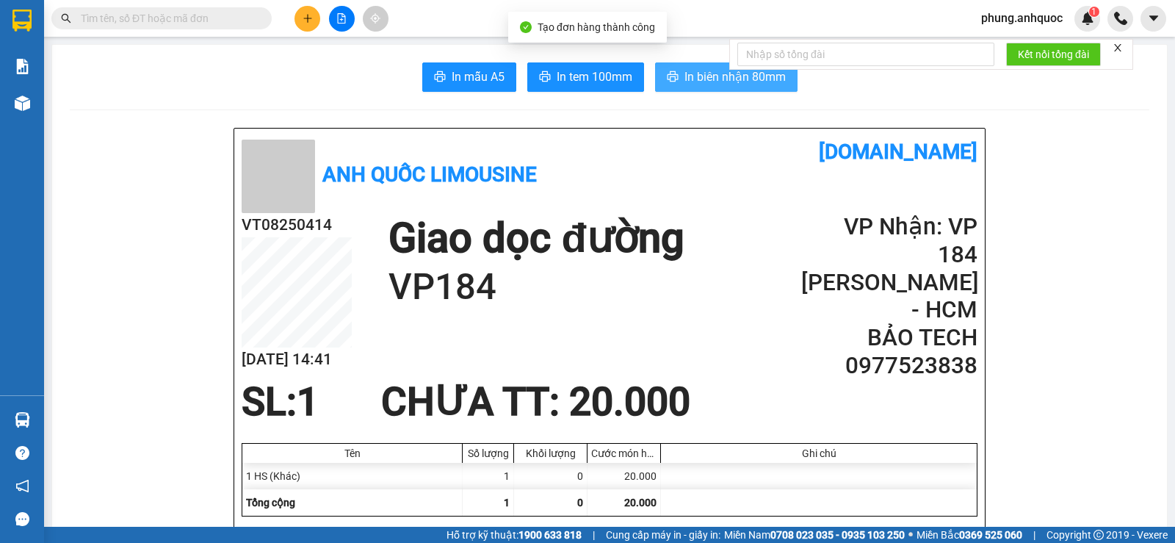
click at [687, 77] on span "In biên nhận 80mm" at bounding box center [735, 77] width 101 height 18
click at [306, 16] on icon "plus" at bounding box center [308, 18] width 10 height 10
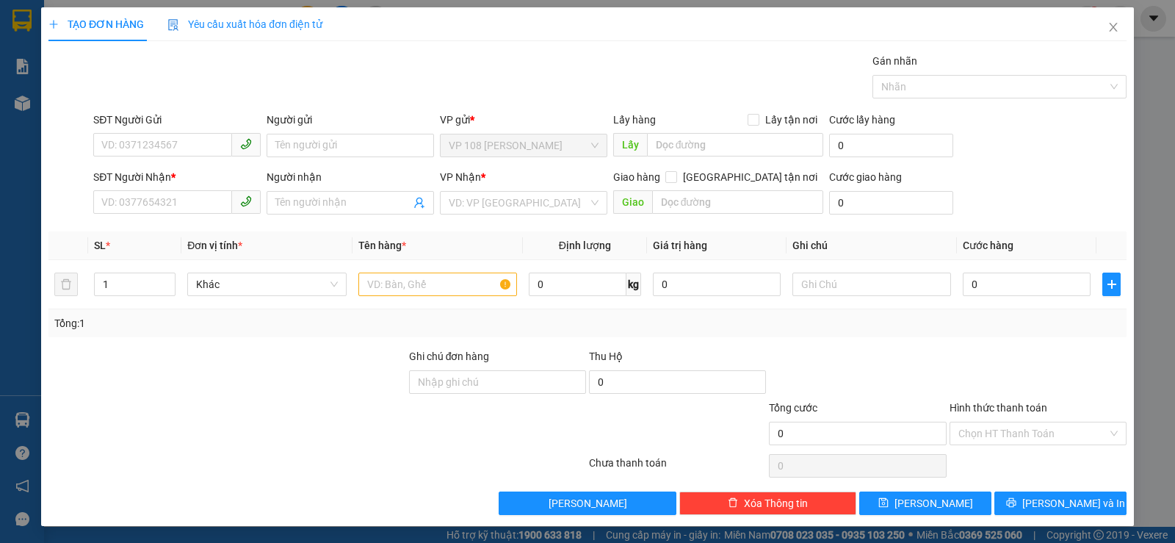
click at [174, 131] on div "SĐT Người Gửi" at bounding box center [176, 123] width 167 height 22
click at [174, 142] on input "SĐT Người Gửi" at bounding box center [162, 145] width 139 height 24
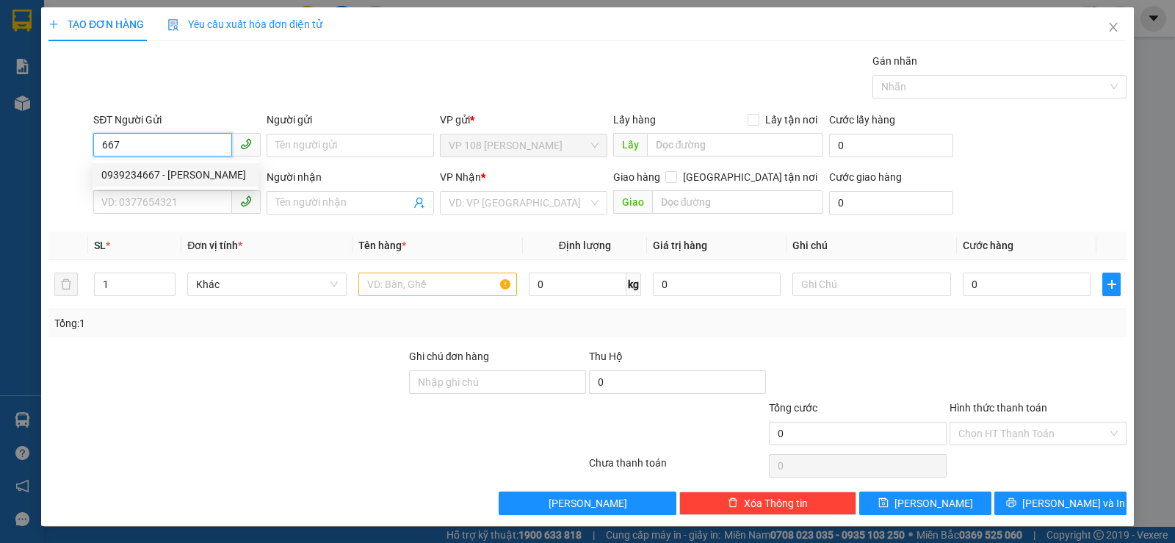
click at [191, 175] on div "0939234667 - ANH LINH" at bounding box center [175, 175] width 148 height 16
type input "0939234667"
type input "ANH LINH"
type input "0977523838"
type input "BẢO TECH"
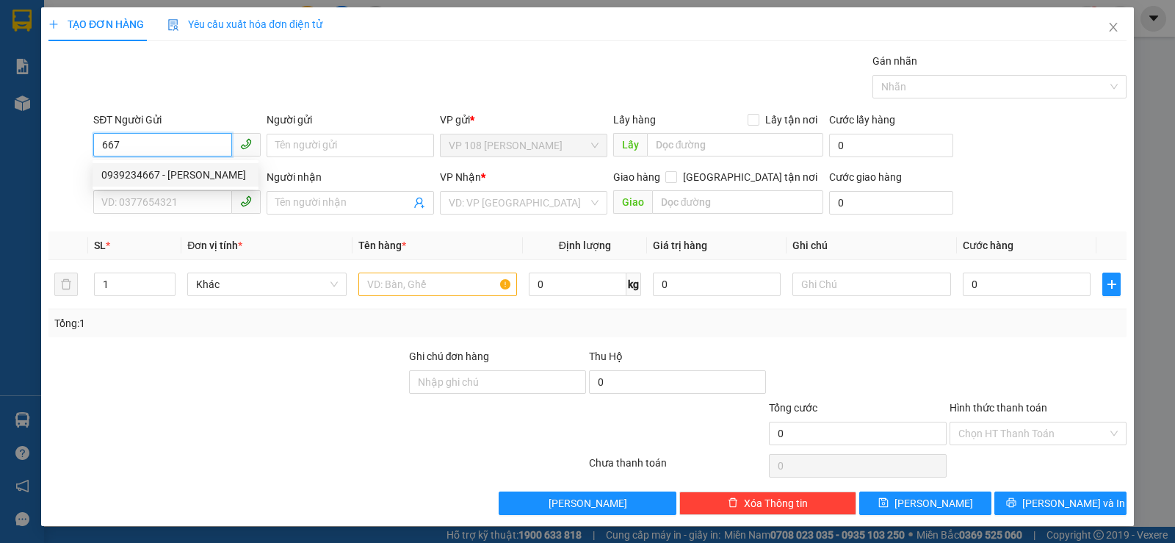
type input "VP184"
type input "TM 9/8 VP184 HẢO"
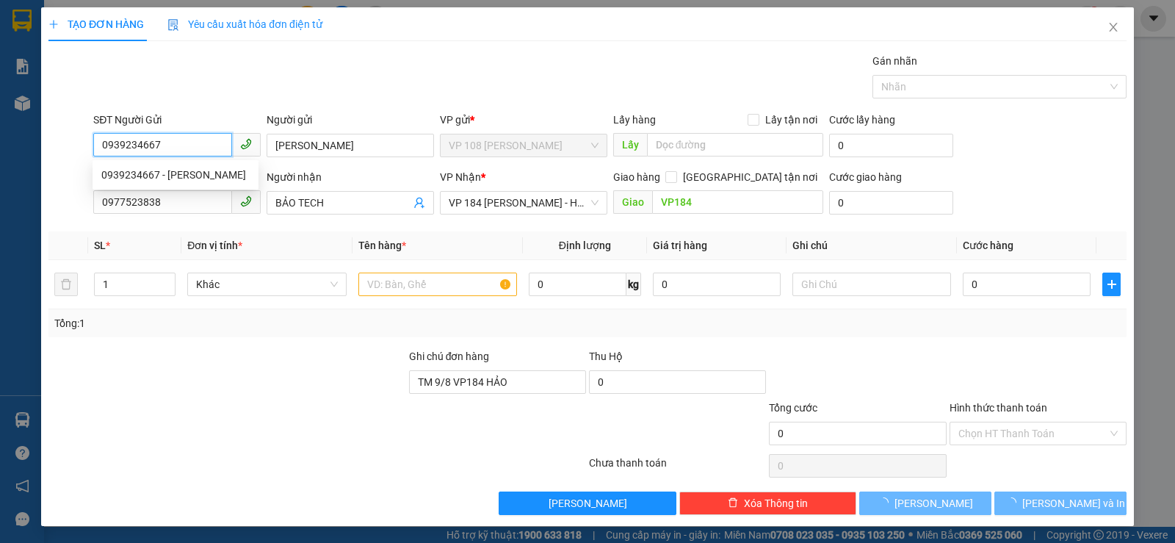
type input "20.000"
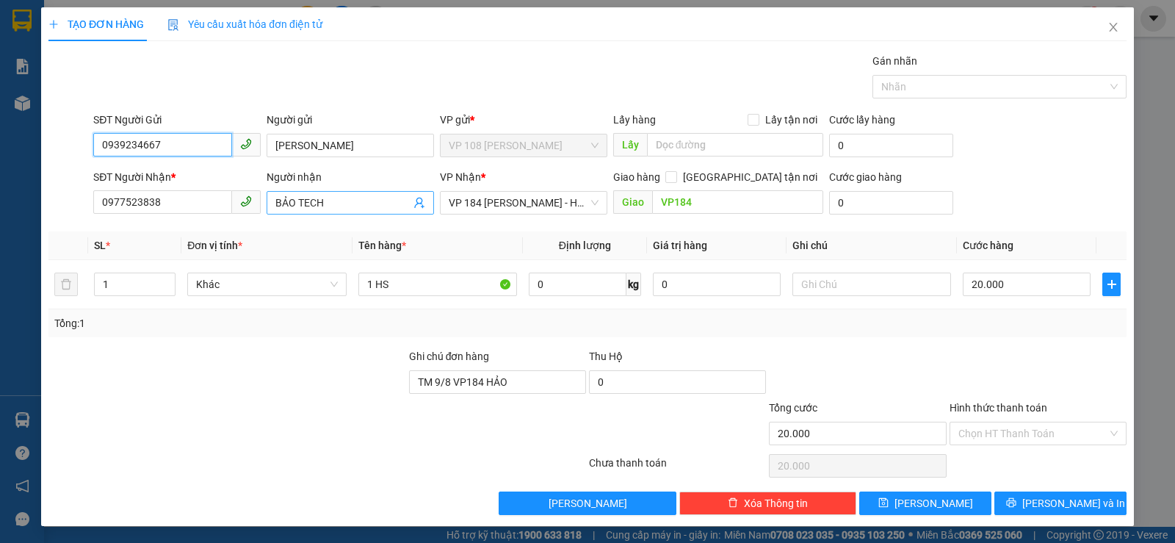
type input "0939234667"
click at [313, 201] on input "BẢO TECH" at bounding box center [342, 203] width 135 height 16
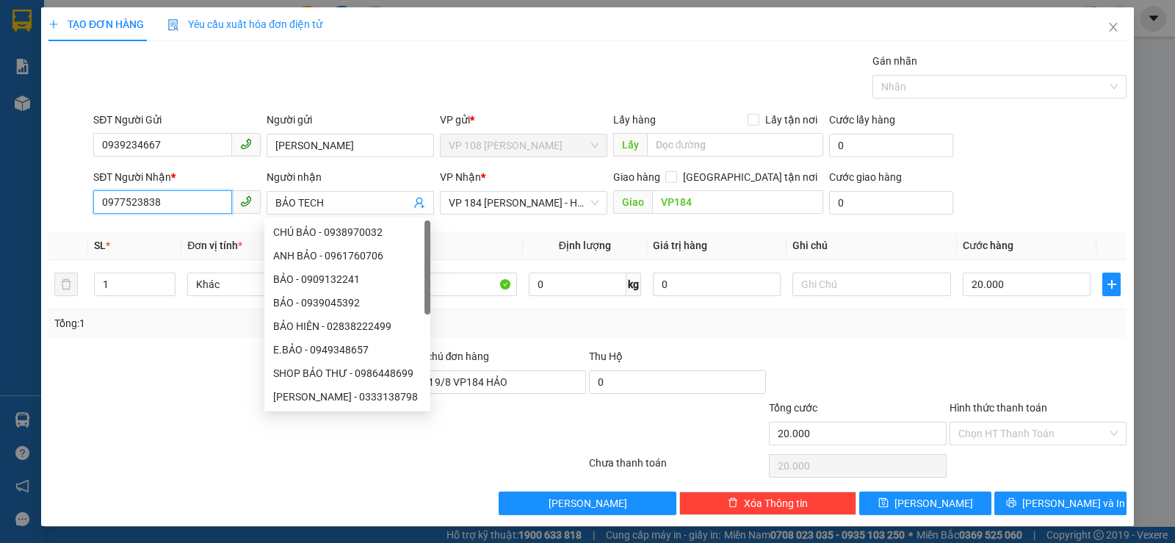
drag, startPoint x: 208, startPoint y: 210, endPoint x: 2, endPoint y: 189, distance: 206.7
click at [10, 191] on div "TẠO ĐƠN HÀNG Yêu cầu xuất hóa đơn điện tử Transit Pickup Surcharge Ids Transit …" at bounding box center [587, 271] width 1175 height 543
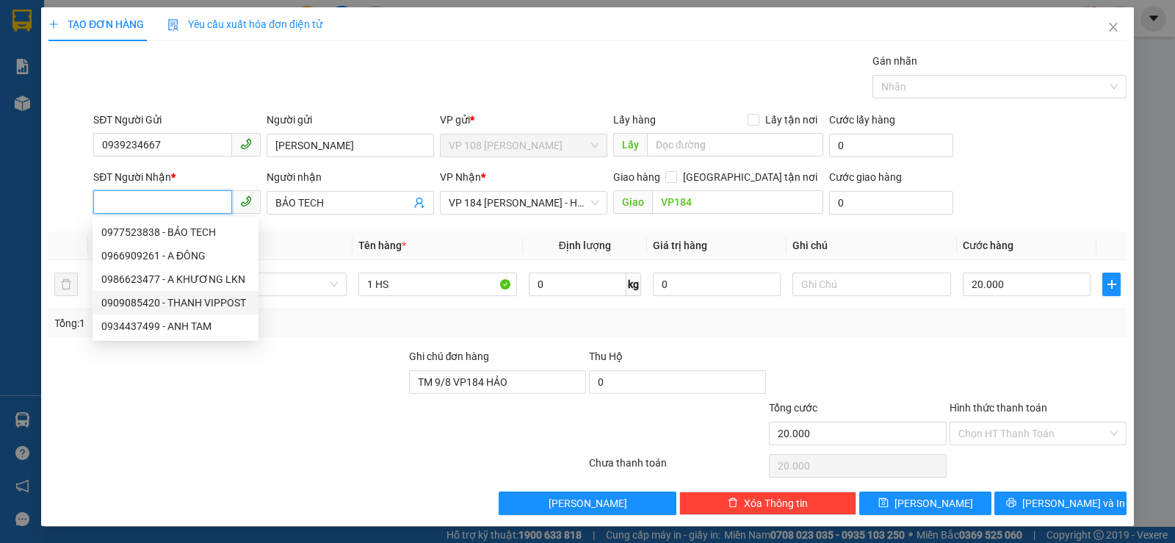
click at [222, 308] on div "0909085420 - THANH VIPPOST" at bounding box center [175, 303] width 148 height 16
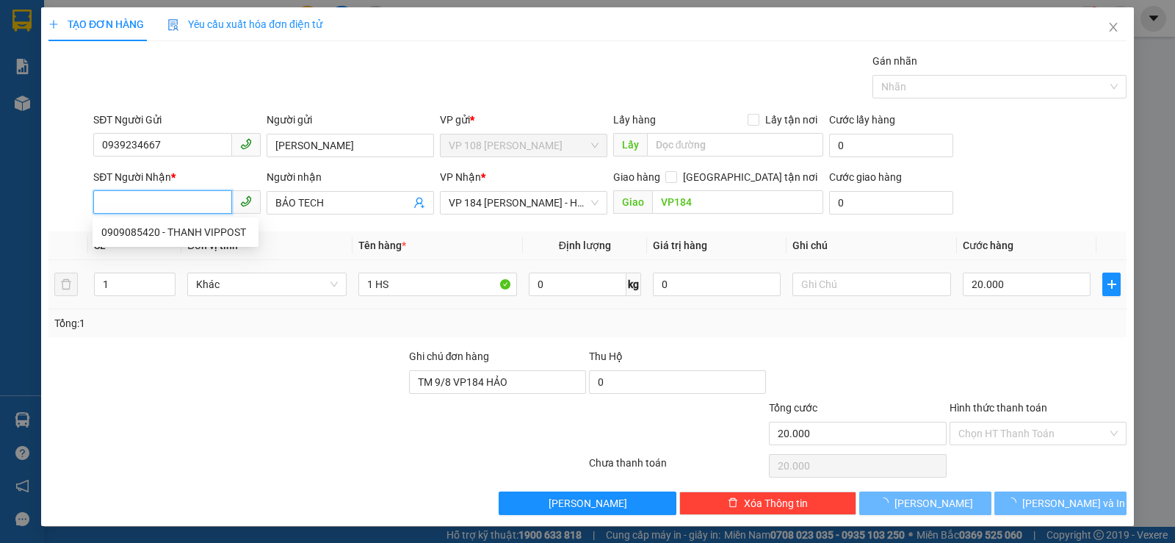
type input "0909085420"
type input "THANH VIPPOST"
type input "TM 13/8 THỦY"
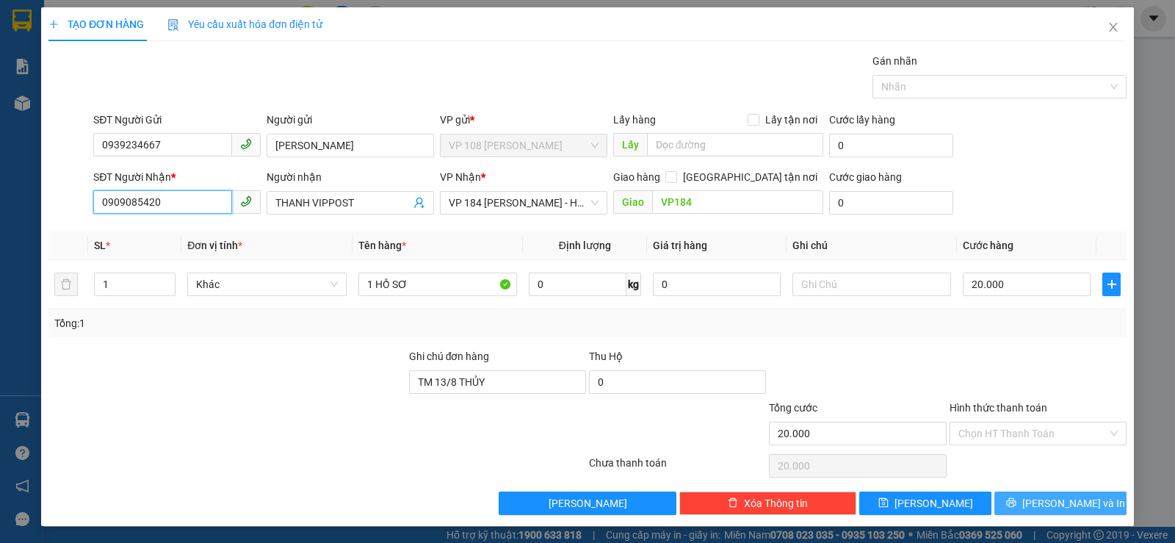
type input "0909085420"
click at [1054, 506] on span "[PERSON_NAME] và In" at bounding box center [1073, 503] width 103 height 16
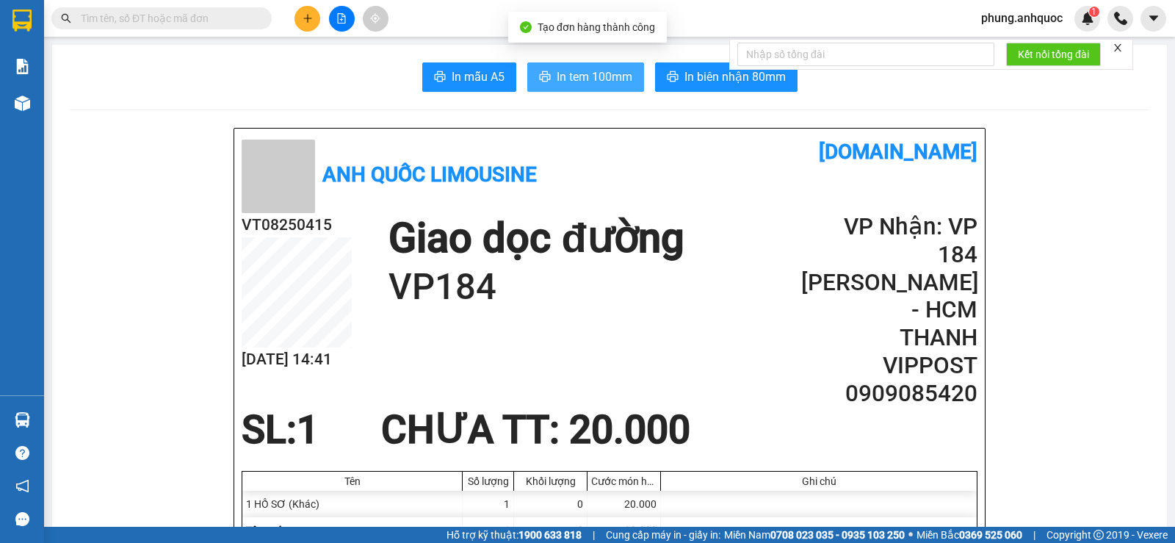
click at [578, 73] on span "In tem 100mm" at bounding box center [595, 77] width 76 height 18
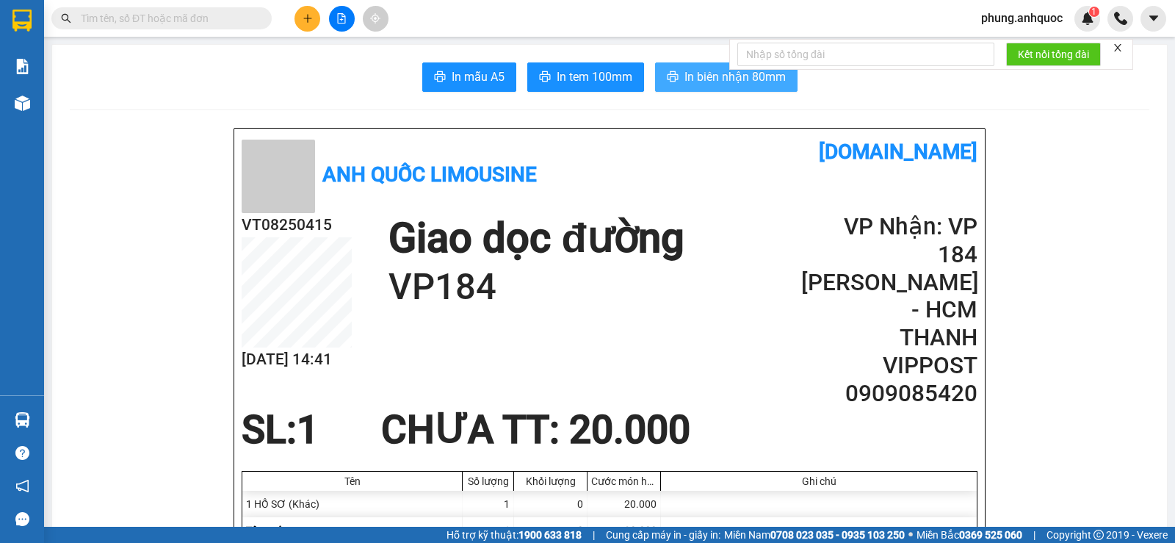
click at [716, 78] on span "In biên nhận 80mm" at bounding box center [735, 77] width 101 height 18
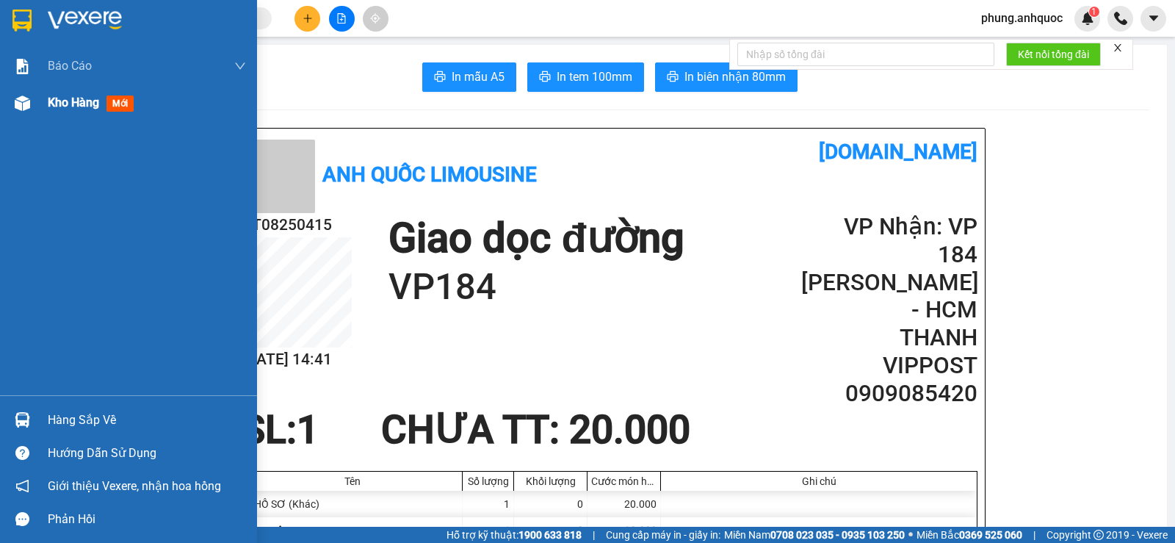
click at [51, 106] on span "Kho hàng" at bounding box center [73, 102] width 51 height 14
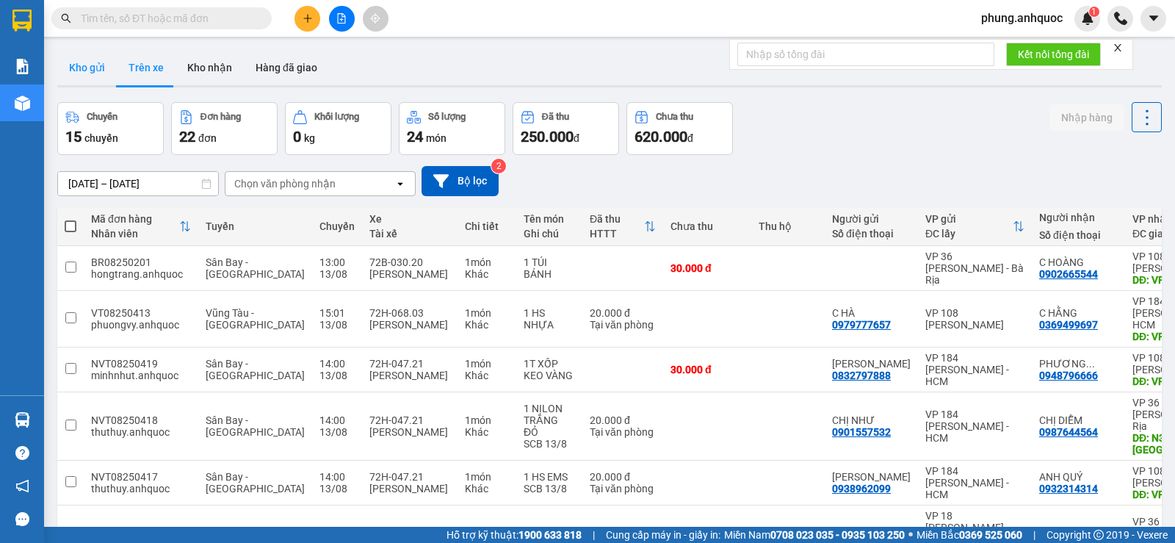
click at [90, 75] on button "Kho gửi" at bounding box center [86, 67] width 59 height 35
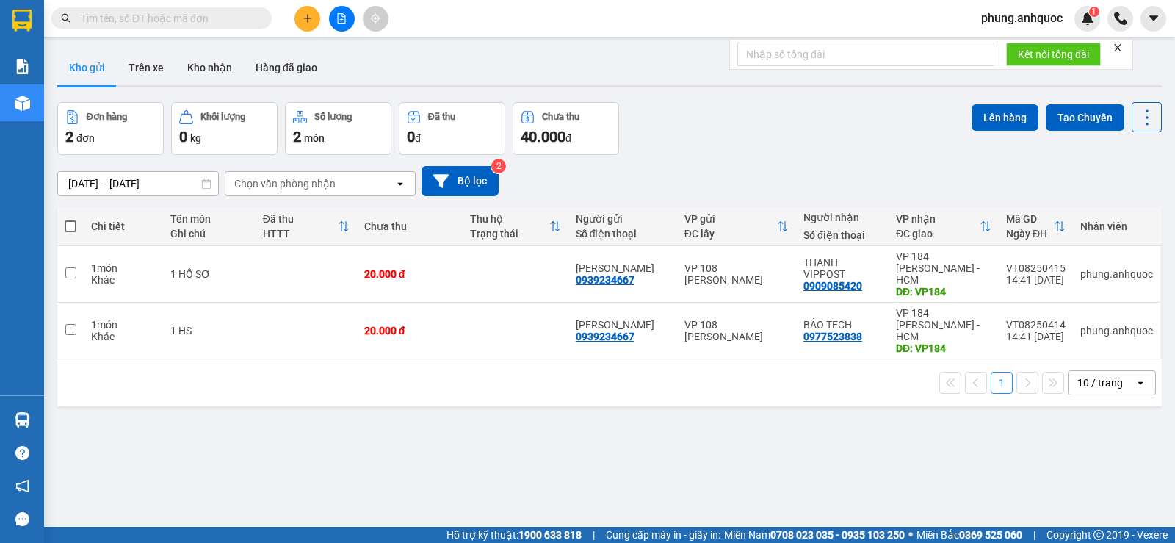
click at [73, 224] on span at bounding box center [71, 226] width 12 height 12
click at [71, 219] on input "checkbox" at bounding box center [71, 219] width 0 height 0
checkbox input "true"
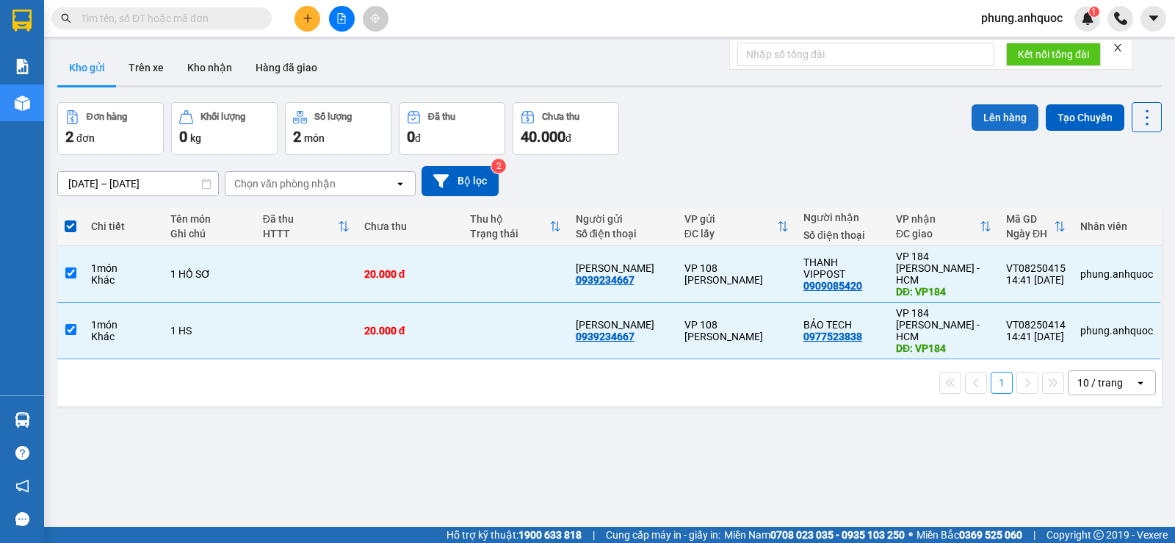
click at [994, 116] on button "Lên hàng" at bounding box center [1005, 117] width 67 height 26
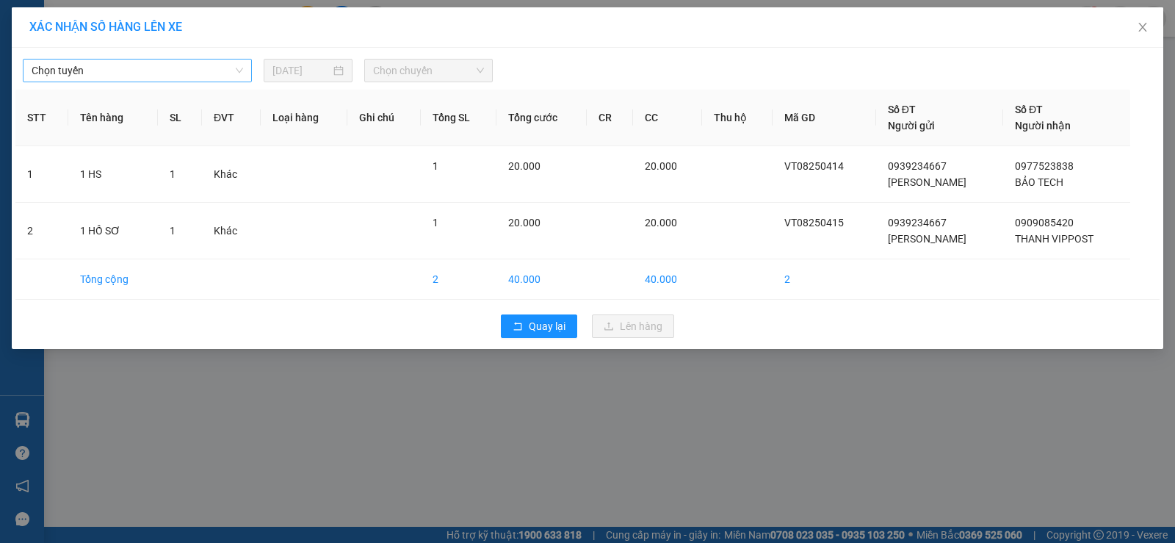
click at [108, 75] on span "Chọn tuyến" at bounding box center [138, 70] width 212 height 22
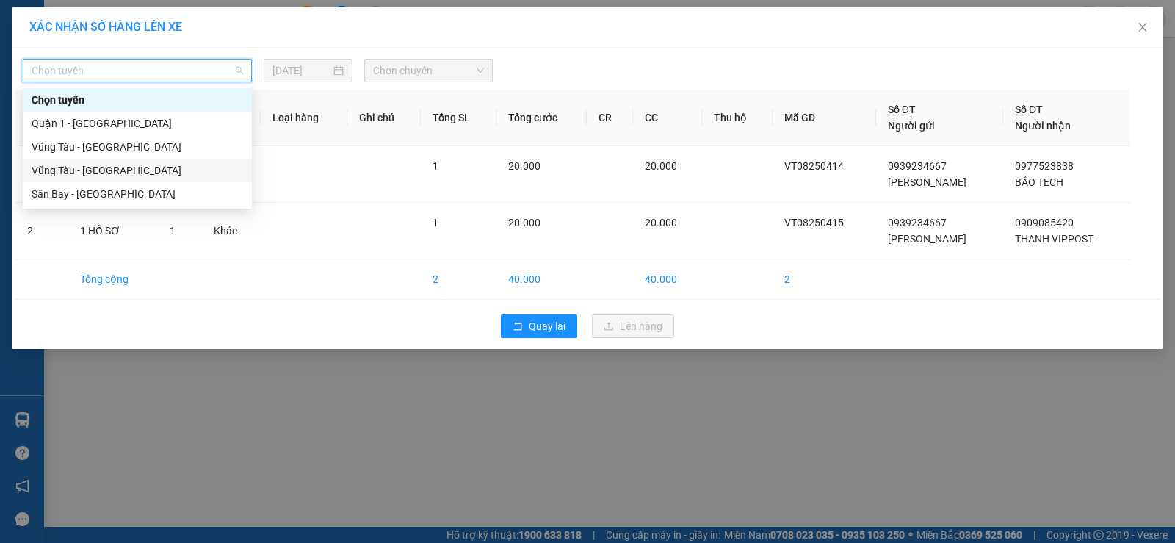
click at [96, 166] on div "Vũng Tàu - [GEOGRAPHIC_DATA]" at bounding box center [138, 170] width 212 height 16
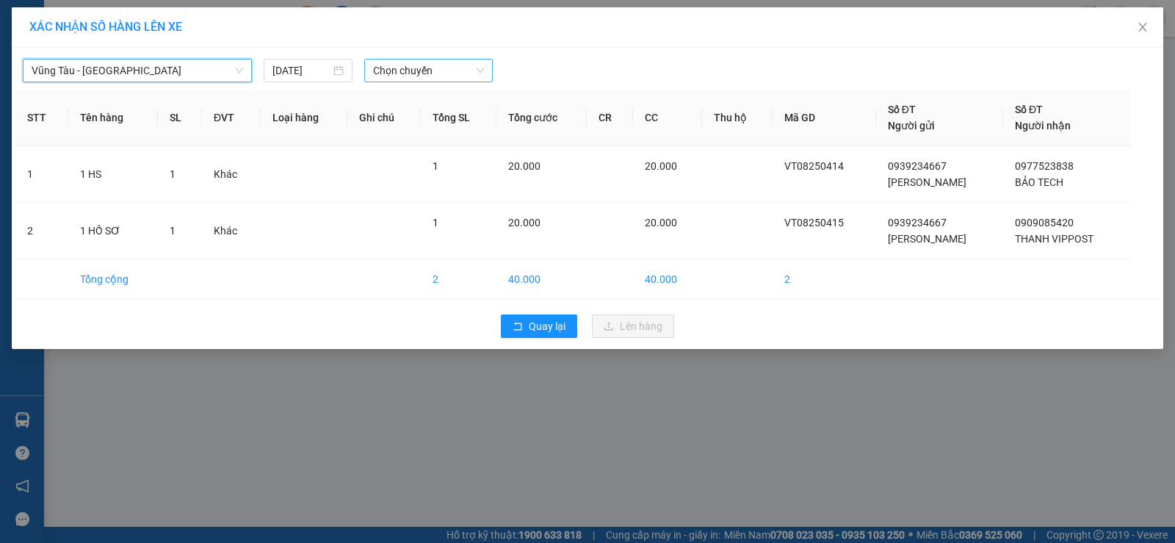
click at [415, 72] on span "Chọn chuyến" at bounding box center [428, 70] width 111 height 22
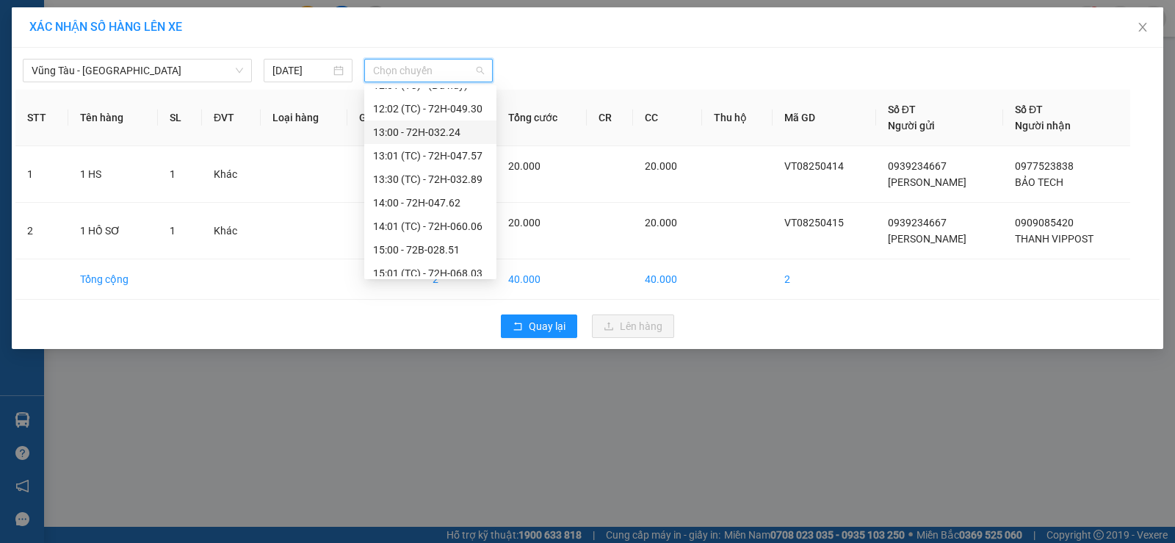
scroll to position [564, 0]
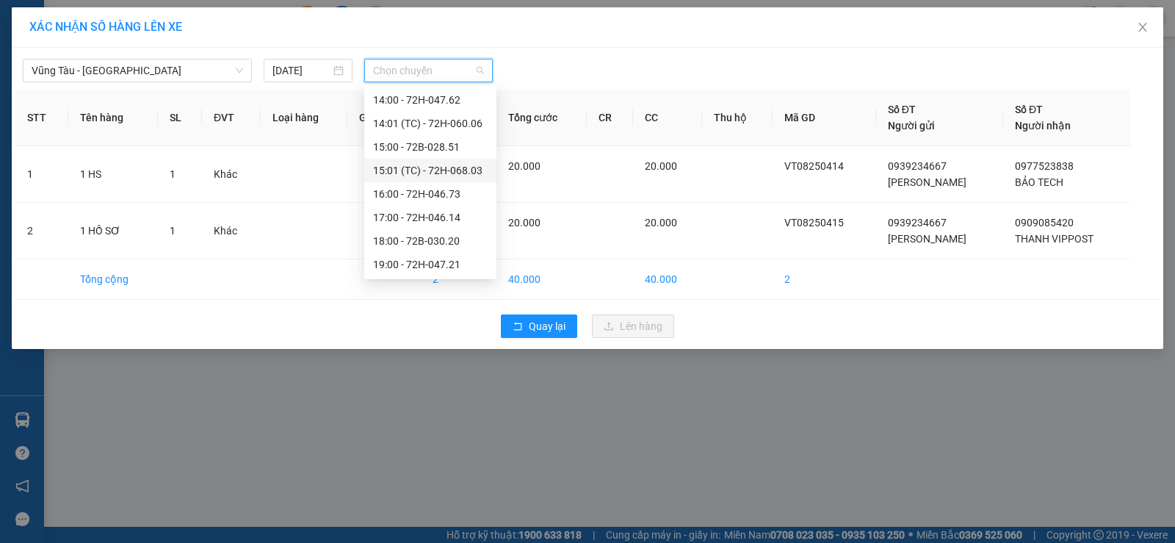
click at [438, 172] on div "15:01 (TC) - 72H-068.03" at bounding box center [430, 170] width 115 height 16
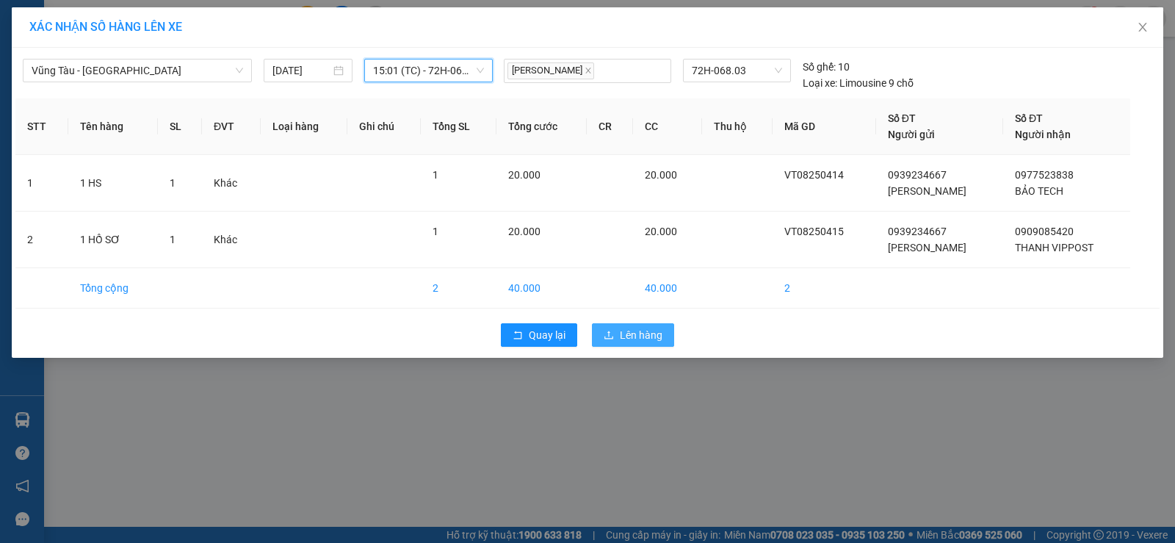
click at [630, 329] on span "Lên hàng" at bounding box center [641, 335] width 43 height 16
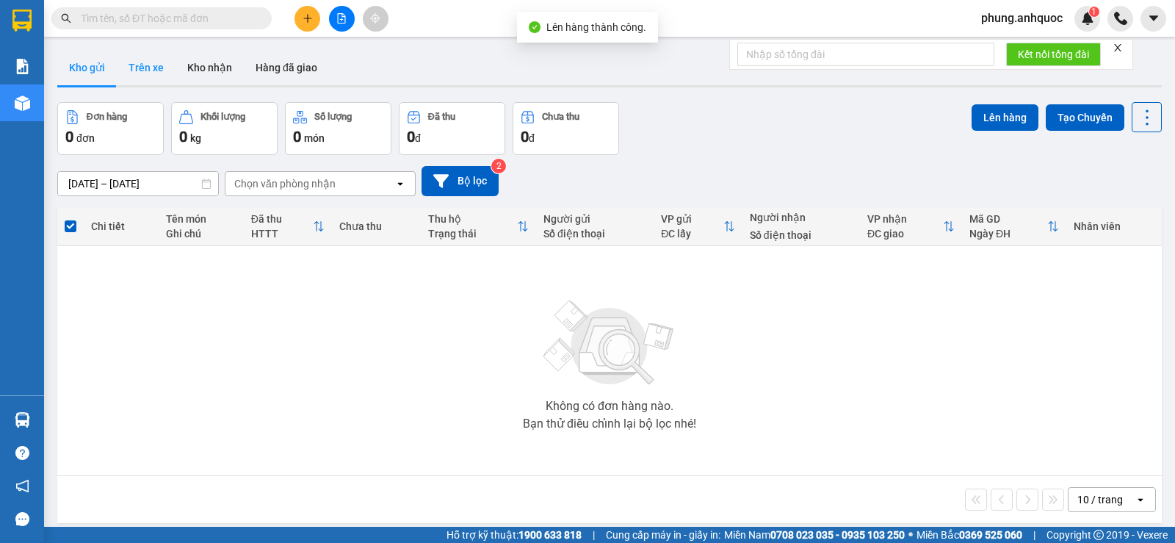
click at [145, 72] on button "Trên xe" at bounding box center [146, 67] width 59 height 35
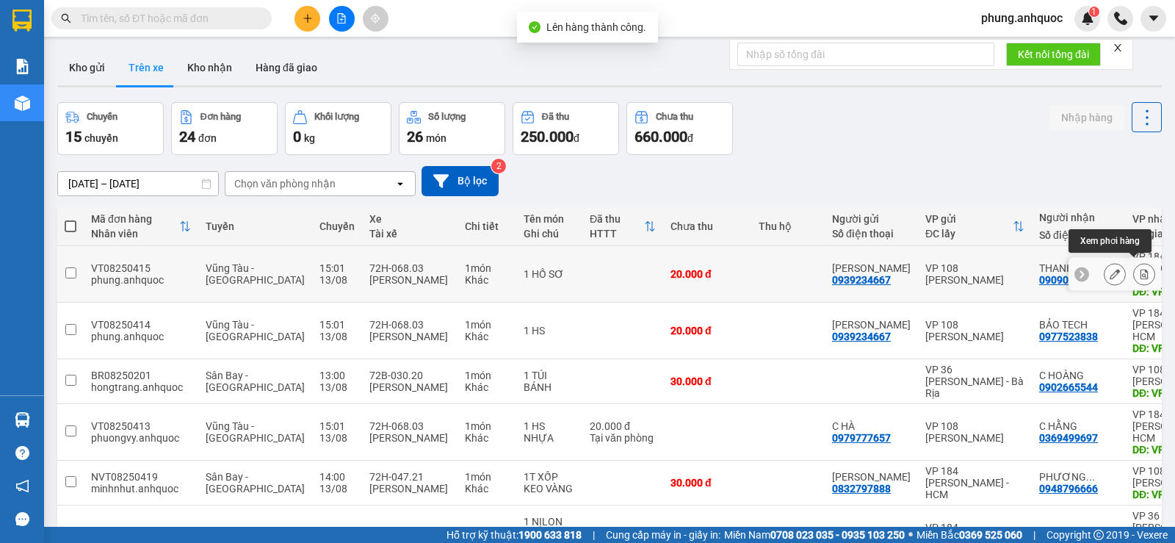
click at [1141, 269] on icon at bounding box center [1145, 274] width 8 height 10
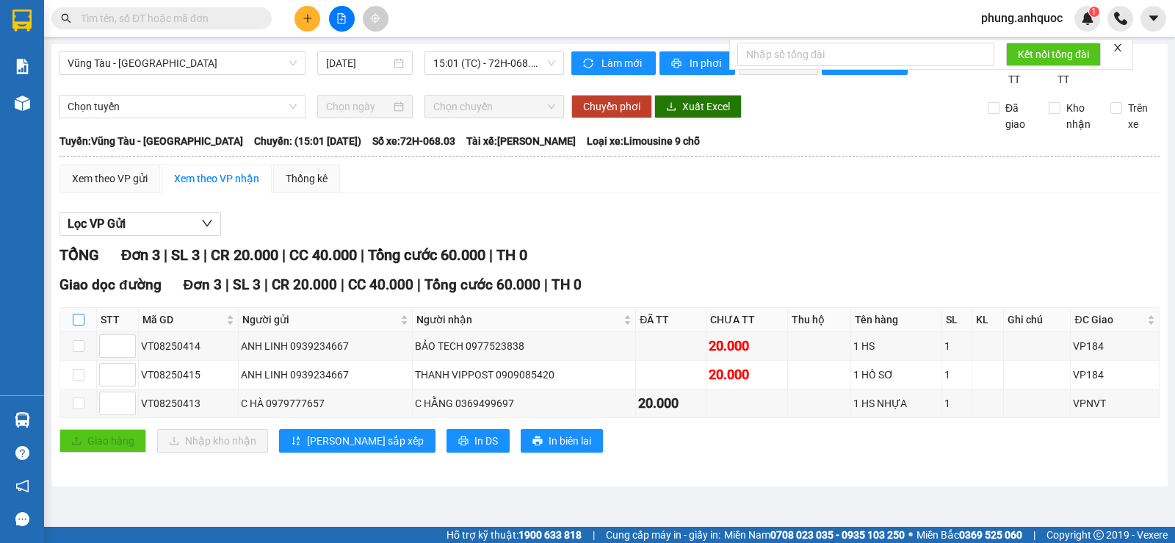
click at [82, 325] on input "checkbox" at bounding box center [79, 320] width 12 height 12
checkbox input "true"
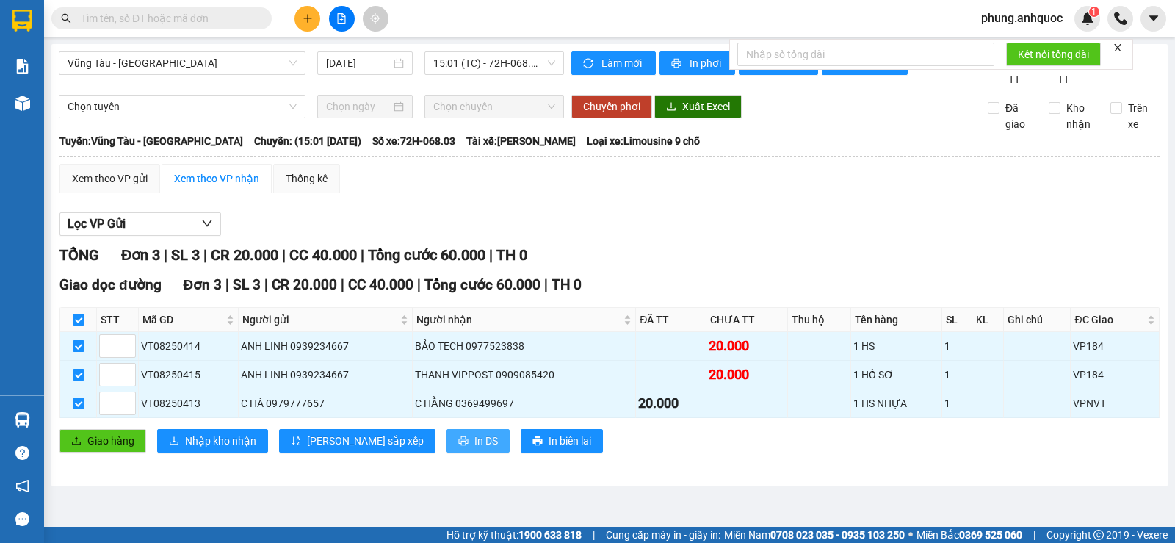
click at [474, 449] on span "In DS" at bounding box center [486, 441] width 24 height 16
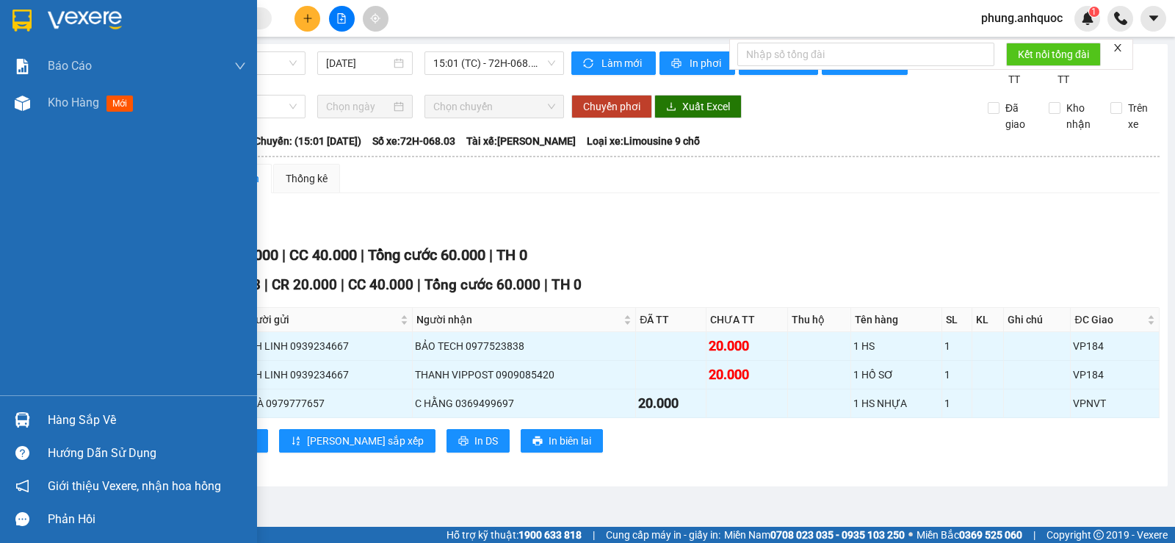
click at [24, 105] on img at bounding box center [22, 102] width 15 height 15
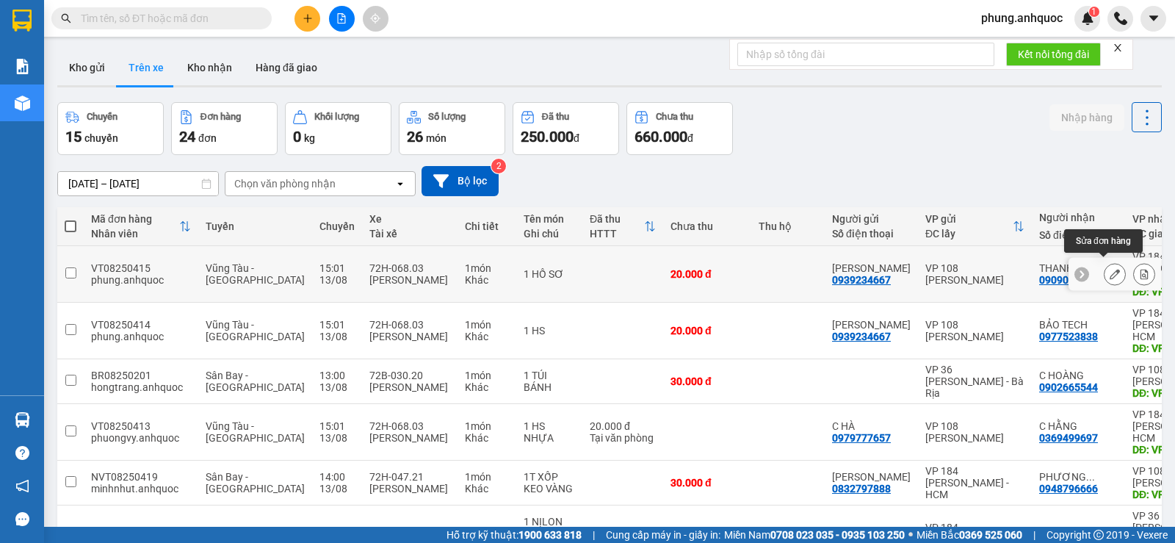
click at [1110, 269] on icon at bounding box center [1115, 274] width 10 height 10
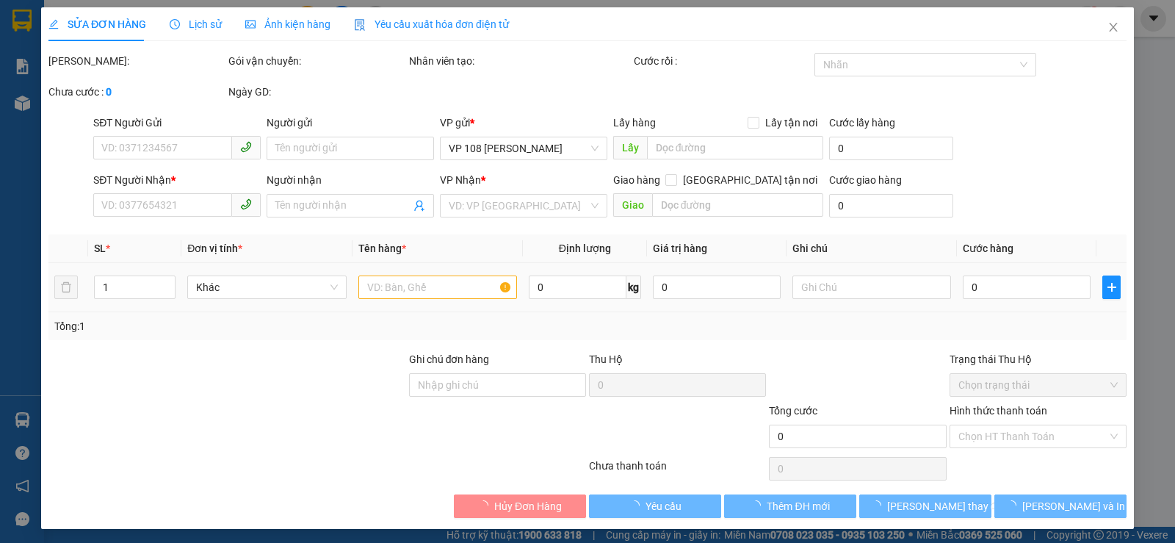
type input "0939234667"
type input "ANH LINH"
type input "0909085420"
type input "THANH VIPPOST"
type input "VP184"
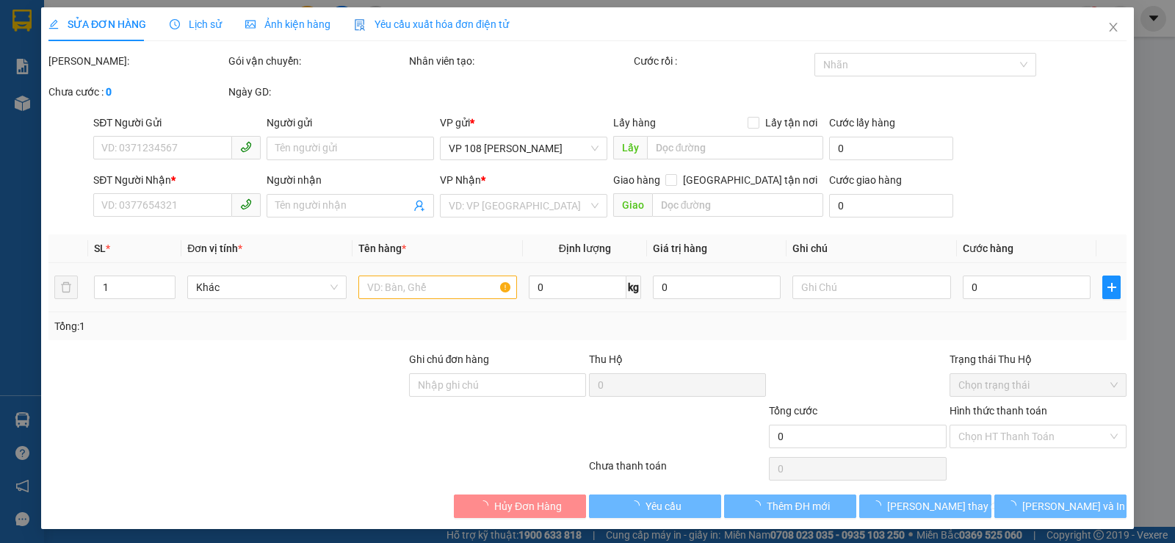
type input "TM 13/8 THỦY"
type input "20.000"
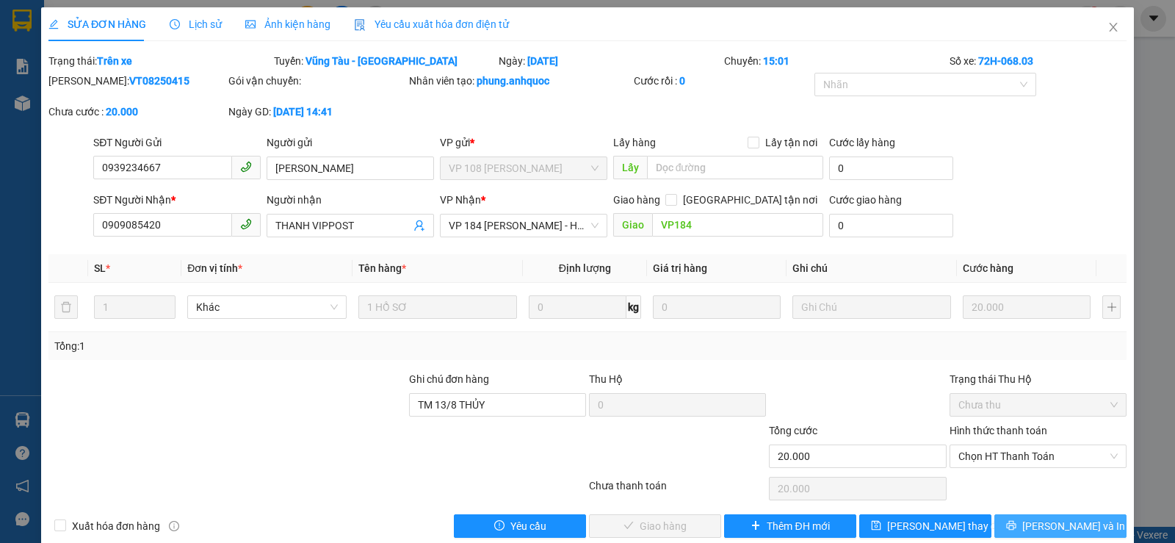
click at [1069, 527] on span "[PERSON_NAME] và In" at bounding box center [1073, 526] width 103 height 16
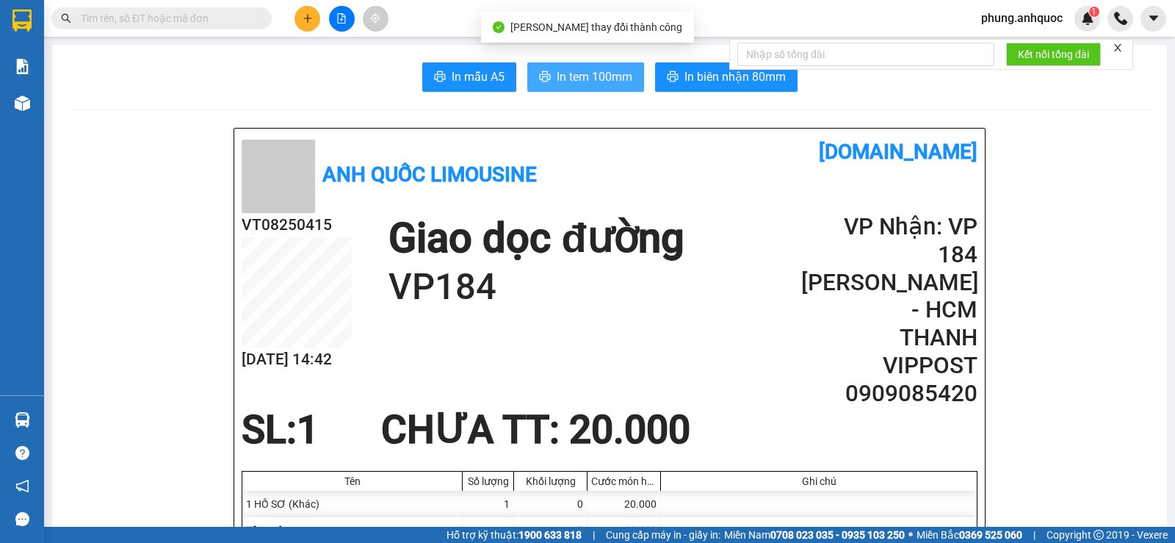
click at [557, 76] on span "In tem 100mm" at bounding box center [595, 77] width 76 height 18
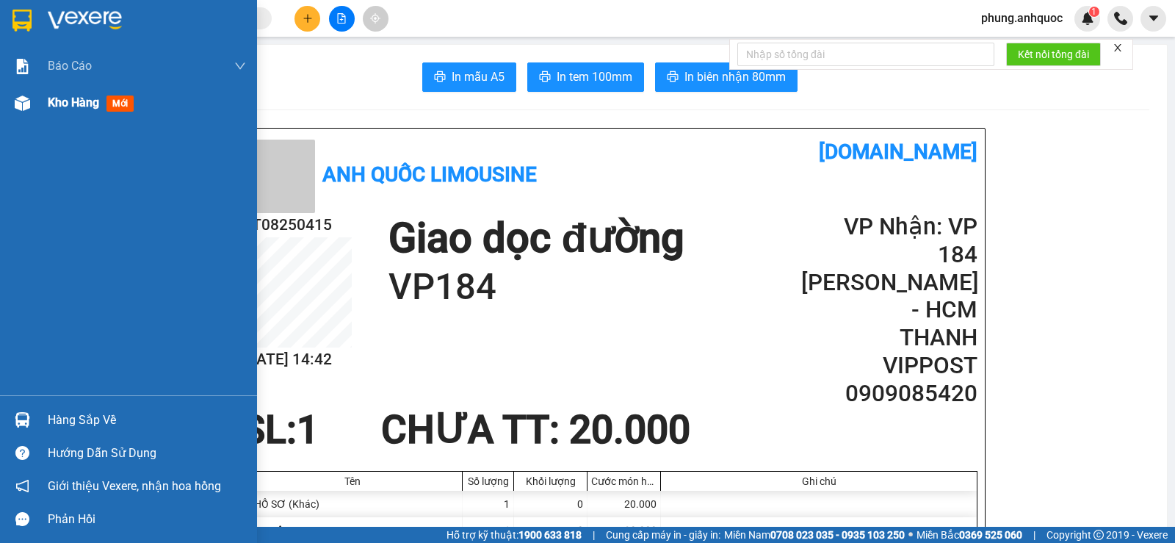
click at [26, 104] on img at bounding box center [22, 102] width 15 height 15
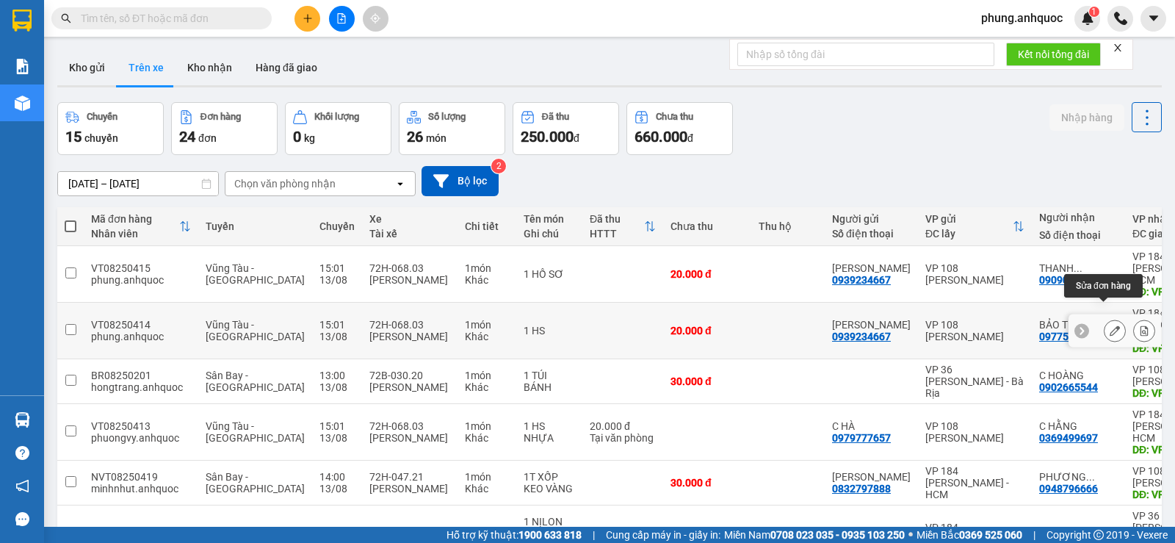
click at [1110, 325] on icon at bounding box center [1115, 330] width 10 height 10
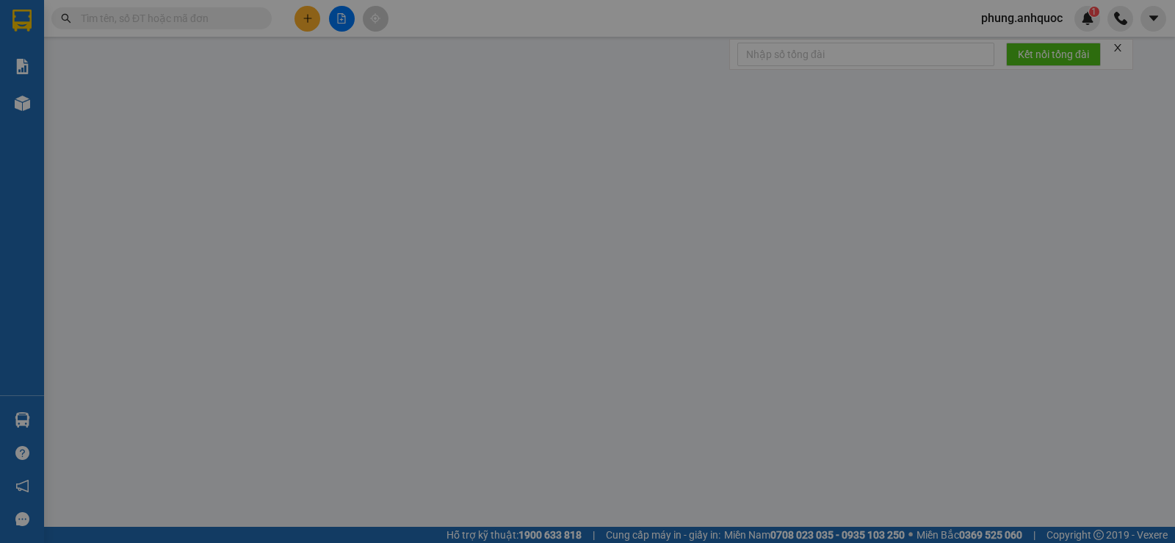
type input "0939234667"
type input "ANH LINH"
type input "0977523838"
type input "BẢO TECH"
type input "VP184"
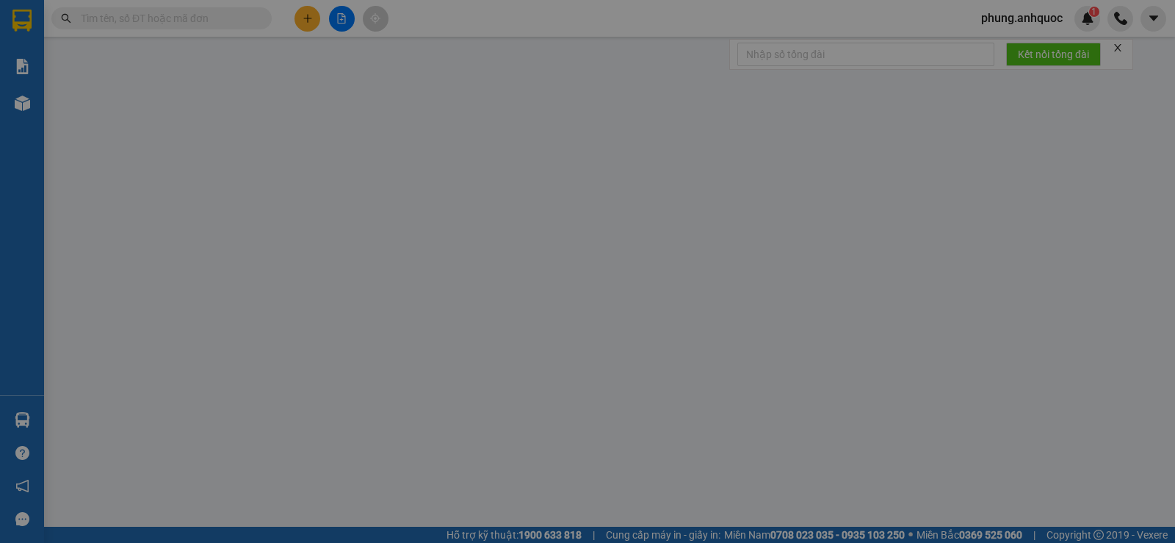
type input "TM 9/8 VP184 HẢO"
type input "20.000"
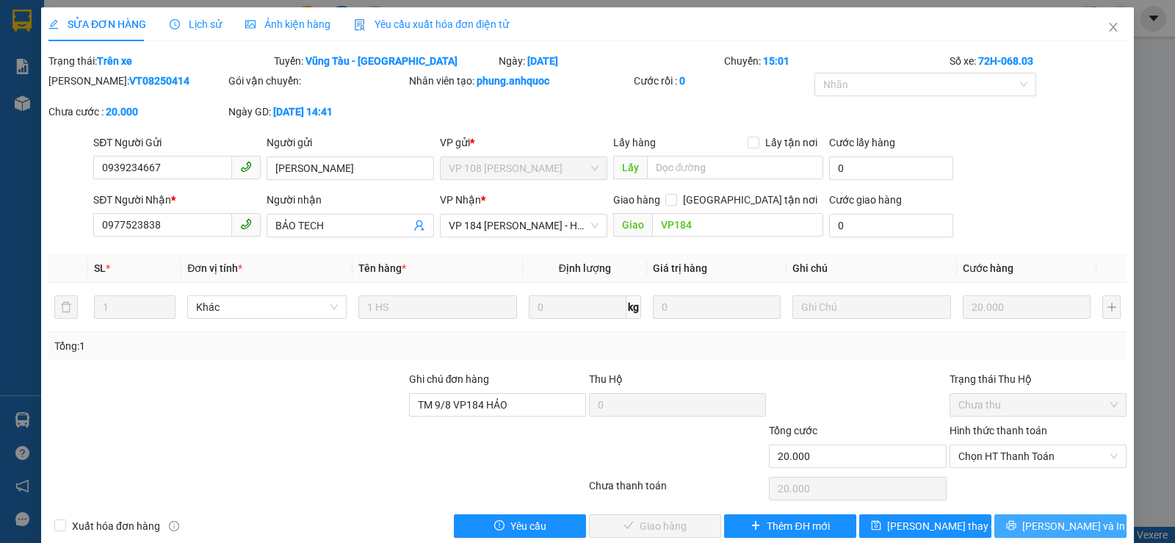
click at [1034, 532] on button "[PERSON_NAME] và In" at bounding box center [1060, 526] width 132 height 24
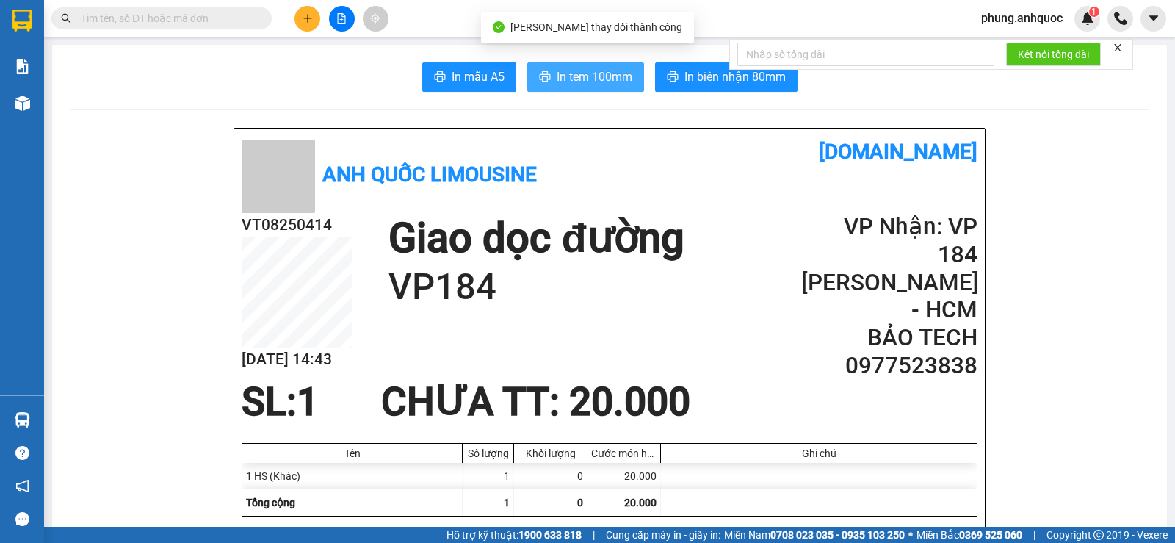
click at [574, 80] on span "In tem 100mm" at bounding box center [595, 77] width 76 height 18
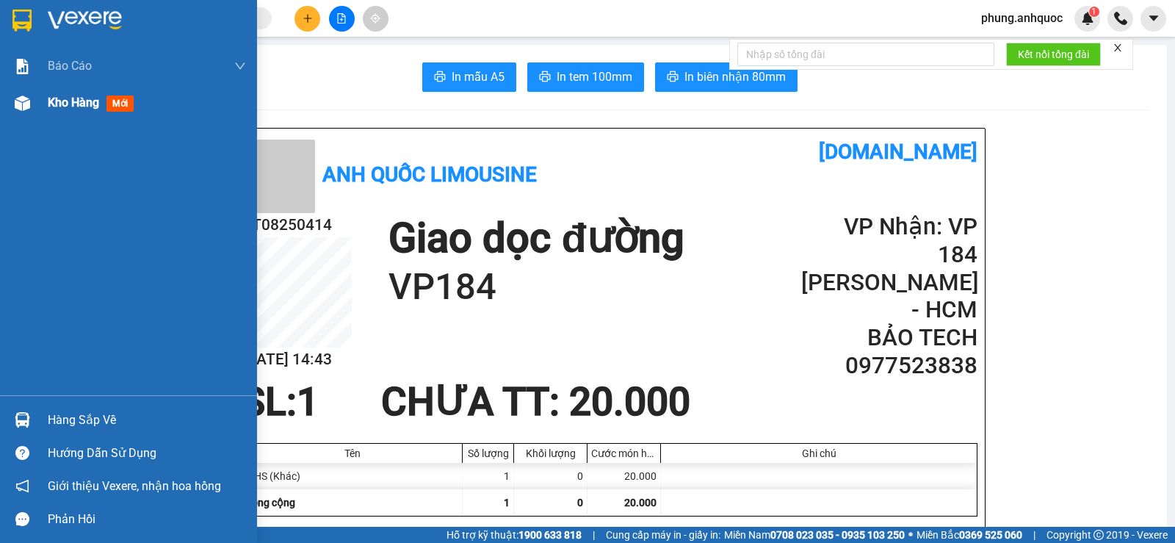
click at [69, 109] on span "Kho hàng" at bounding box center [73, 102] width 51 height 14
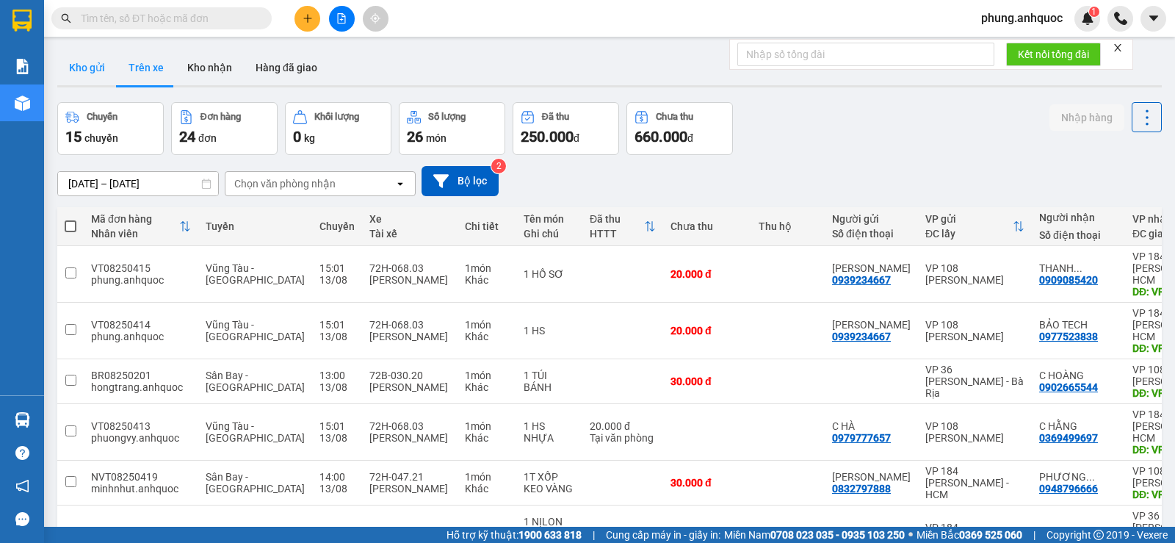
click at [101, 68] on button "Kho gửi" at bounding box center [86, 67] width 59 height 35
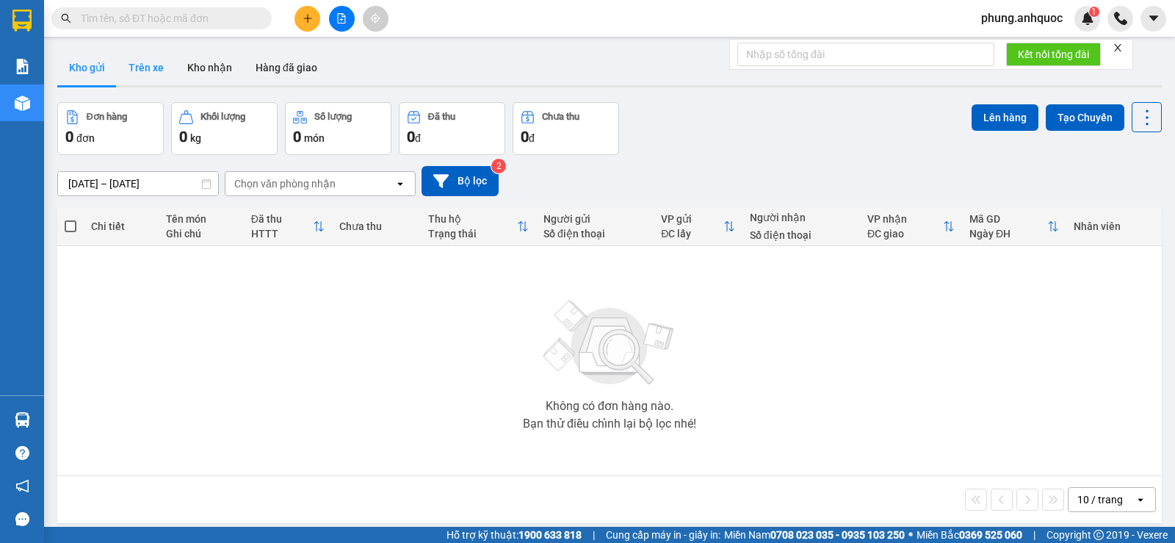
click at [156, 68] on button "Trên xe" at bounding box center [146, 67] width 59 height 35
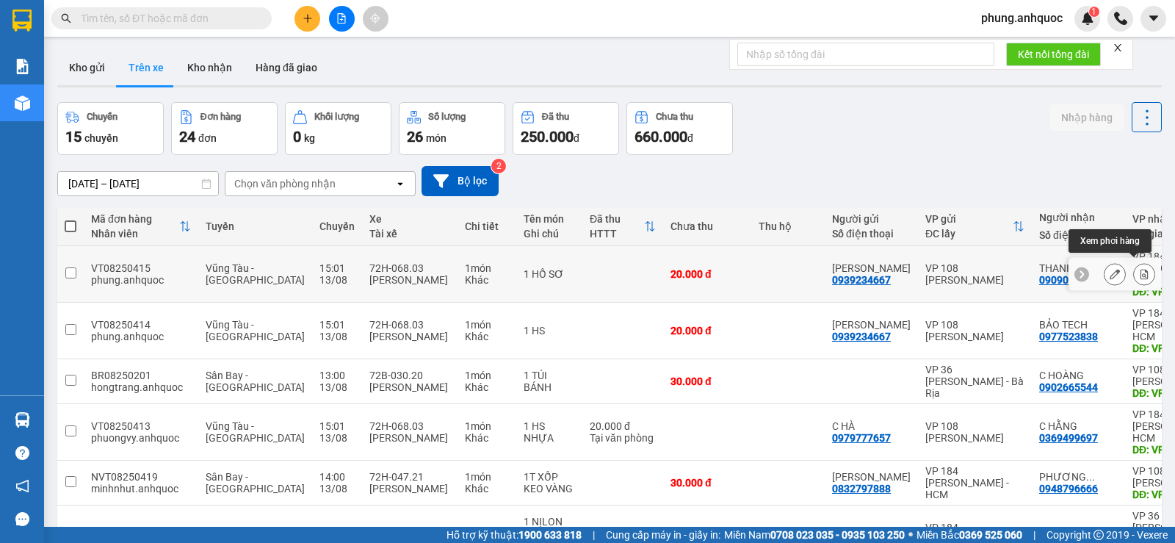
click at [1139, 271] on icon at bounding box center [1144, 274] width 10 height 10
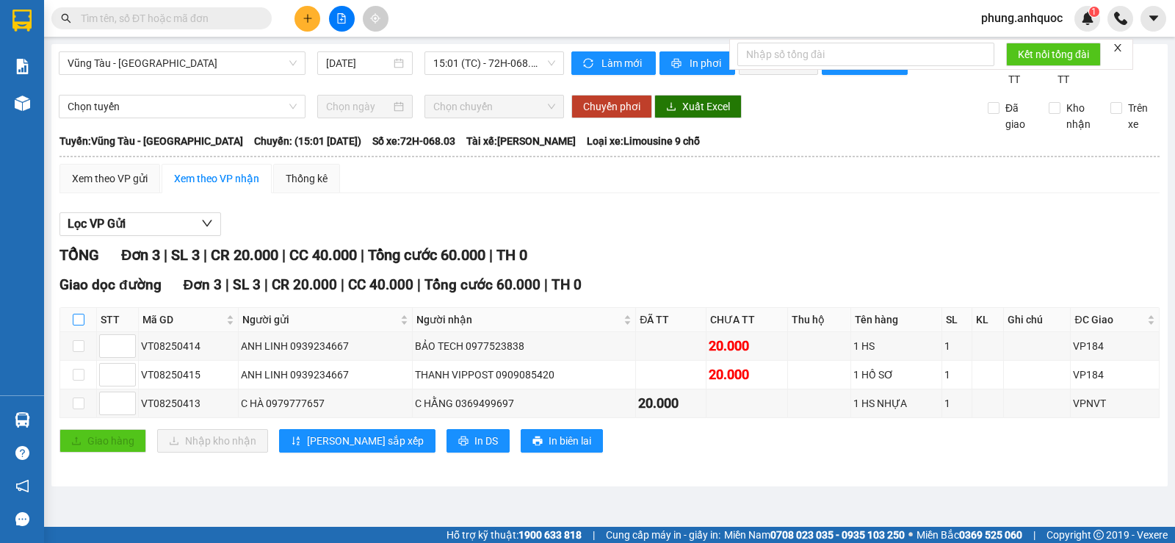
click at [81, 325] on input "checkbox" at bounding box center [79, 320] width 12 height 12
checkbox input "true"
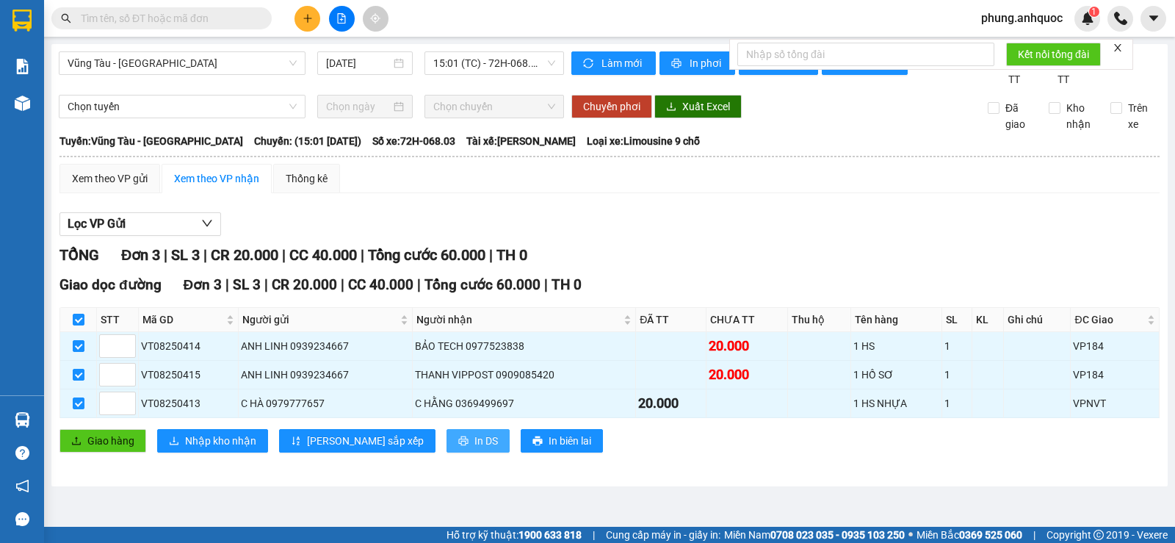
click at [474, 449] on span "In DS" at bounding box center [486, 441] width 24 height 16
click at [312, 25] on button at bounding box center [308, 19] width 26 height 26
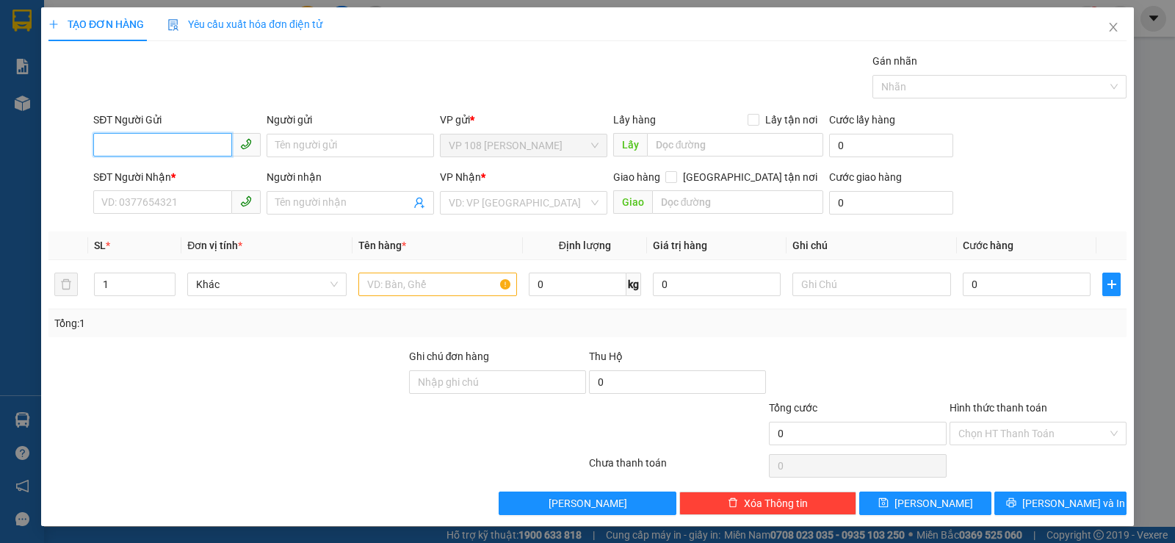
click at [187, 149] on input "SĐT Người Gửi" at bounding box center [162, 145] width 139 height 24
click at [188, 180] on div "0916593092 - TÙNG GIÀY" at bounding box center [175, 175] width 148 height 16
type input "0916593092"
type input "TÙNG GIÀY"
type input "0919643603"
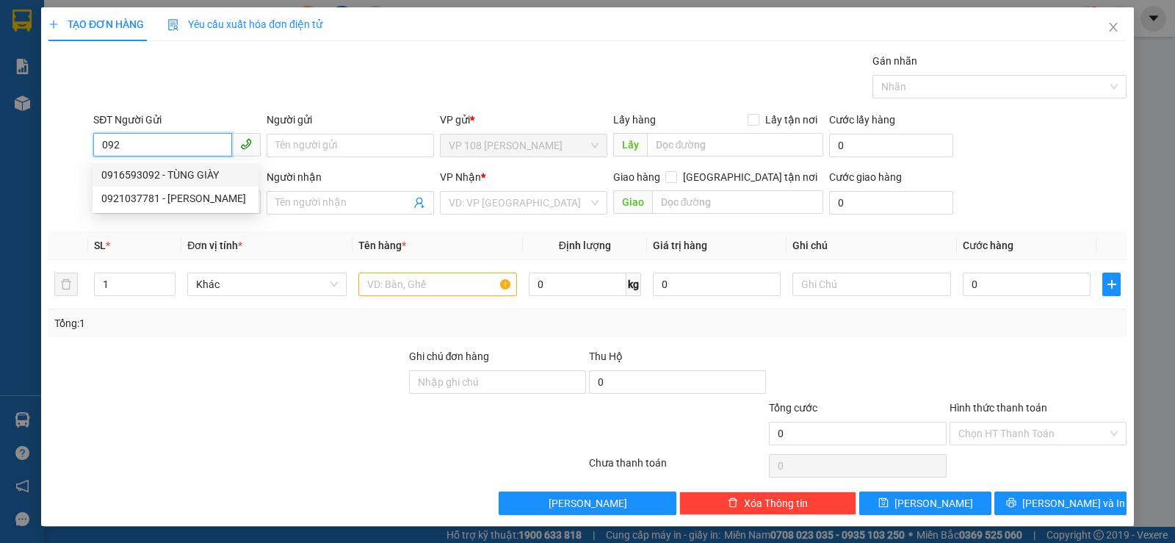
type input "Hưng (Tùng)"
type input "VPQ1"
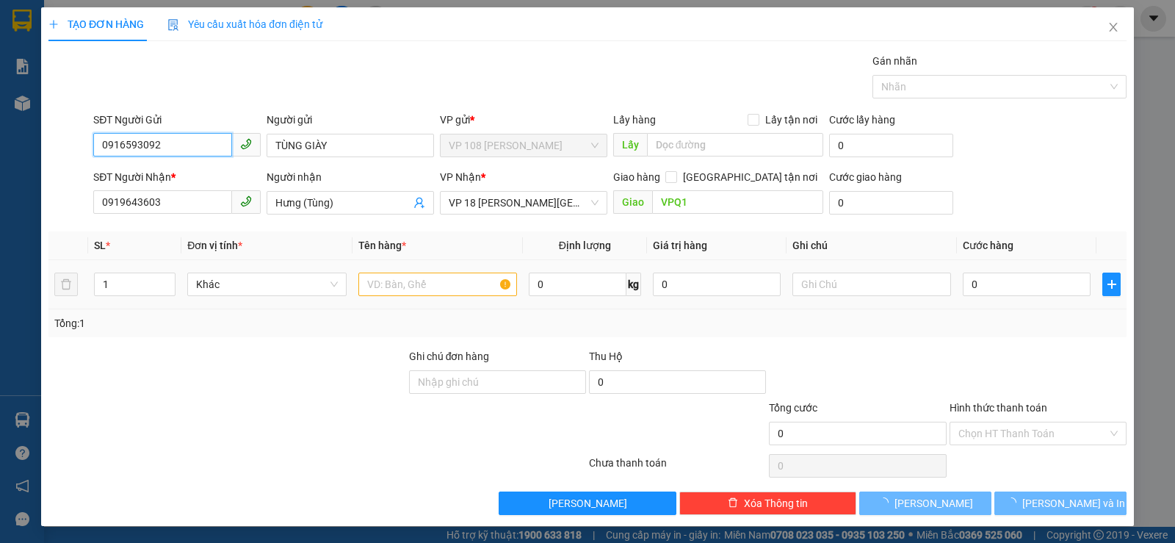
type input "30.000"
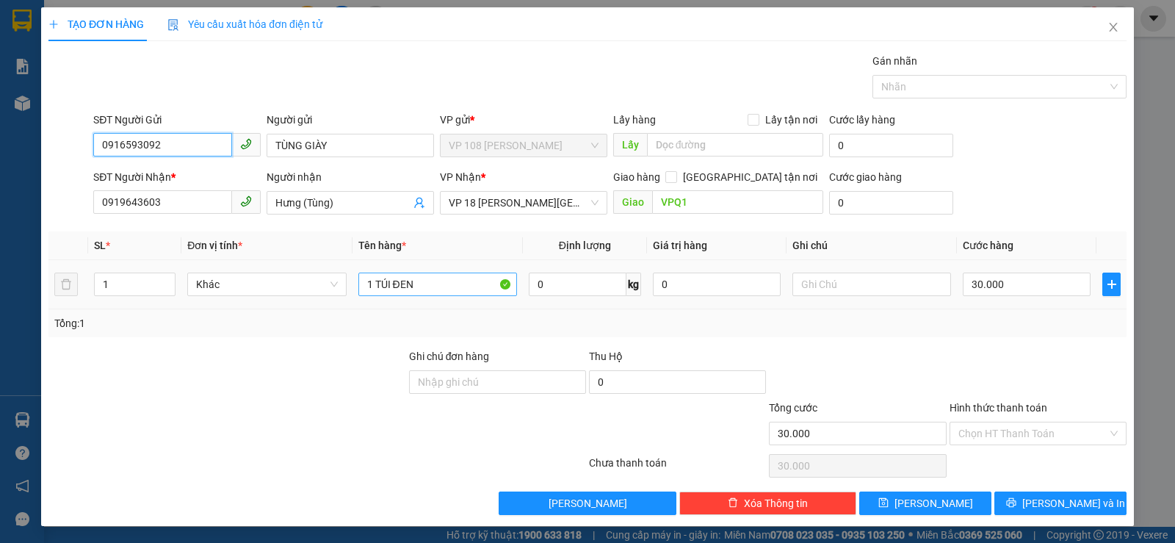
type input "0916593092"
click at [422, 278] on input "1 TÚI ĐEN" at bounding box center [437, 284] width 159 height 24
click at [1015, 292] on input "30.000" at bounding box center [1027, 284] width 128 height 24
type input "2"
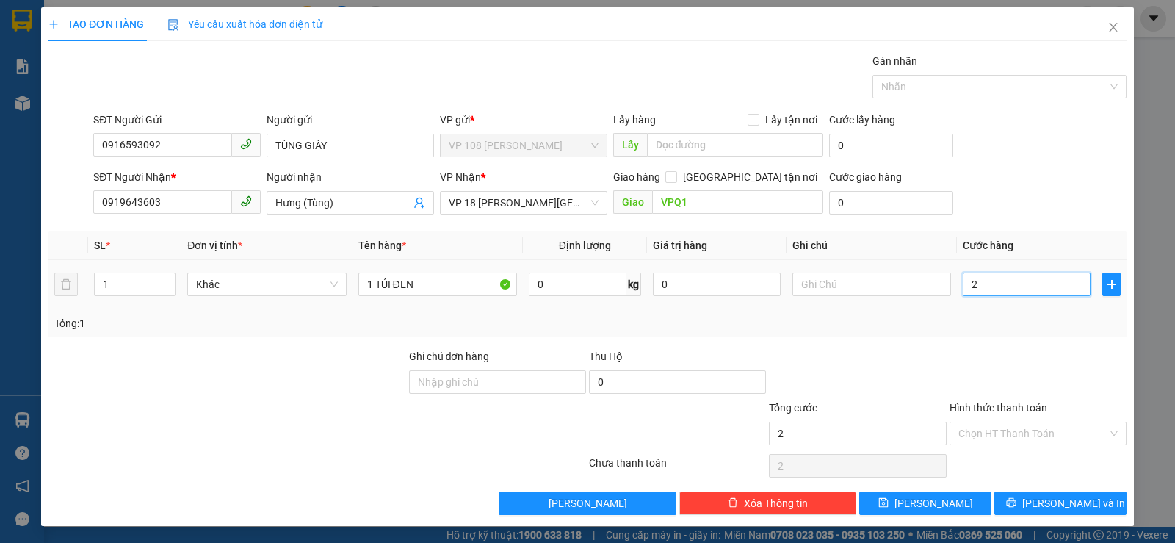
type input "20"
type input "200"
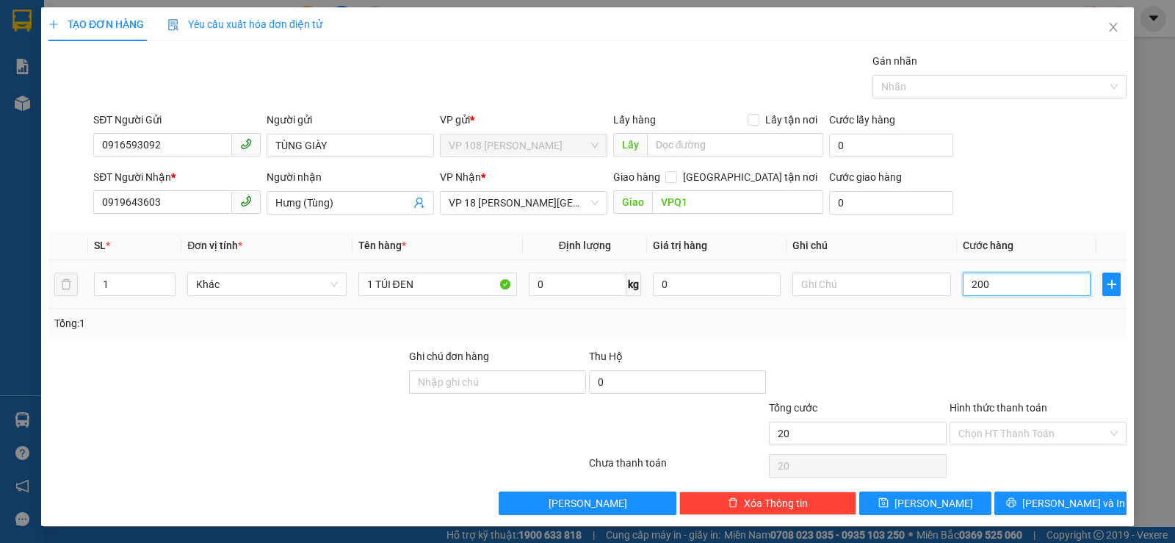
type input "200"
type input "2.000"
type input "20.000"
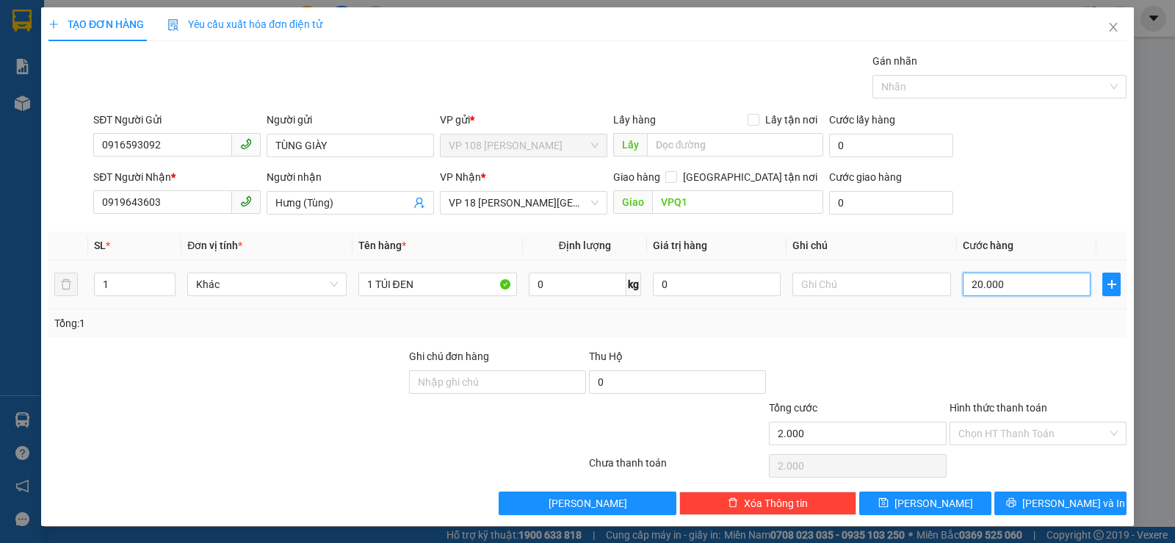
type input "20.000"
click at [526, 203] on span "VP 18 [PERSON_NAME][GEOGRAPHIC_DATA] - [GEOGRAPHIC_DATA]" at bounding box center [524, 203] width 150 height 22
type input "20.000"
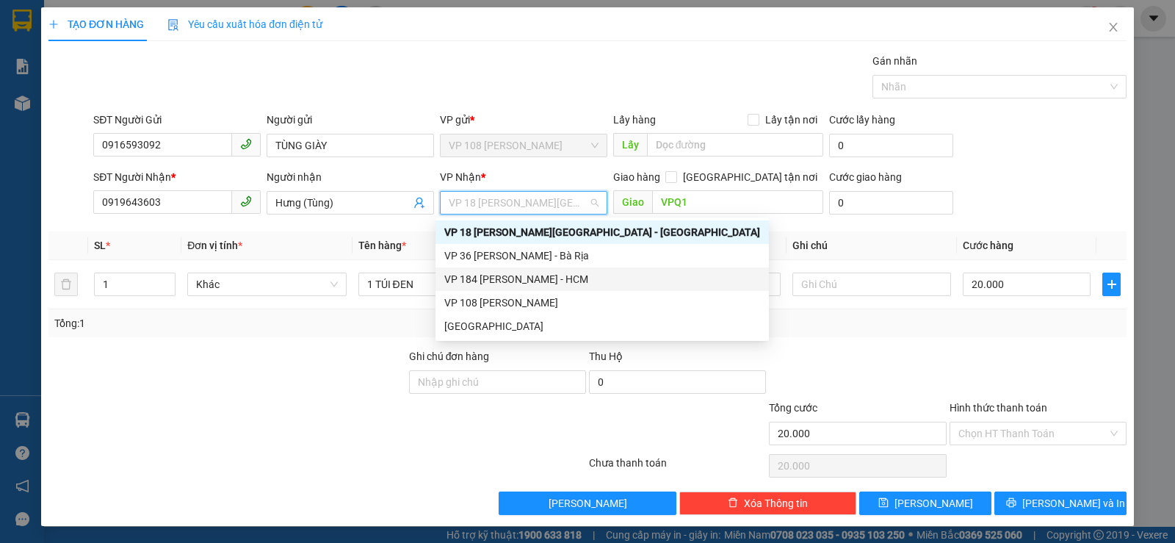
click at [504, 285] on div "VP 184 [PERSON_NAME] - HCM" at bounding box center [602, 279] width 316 height 16
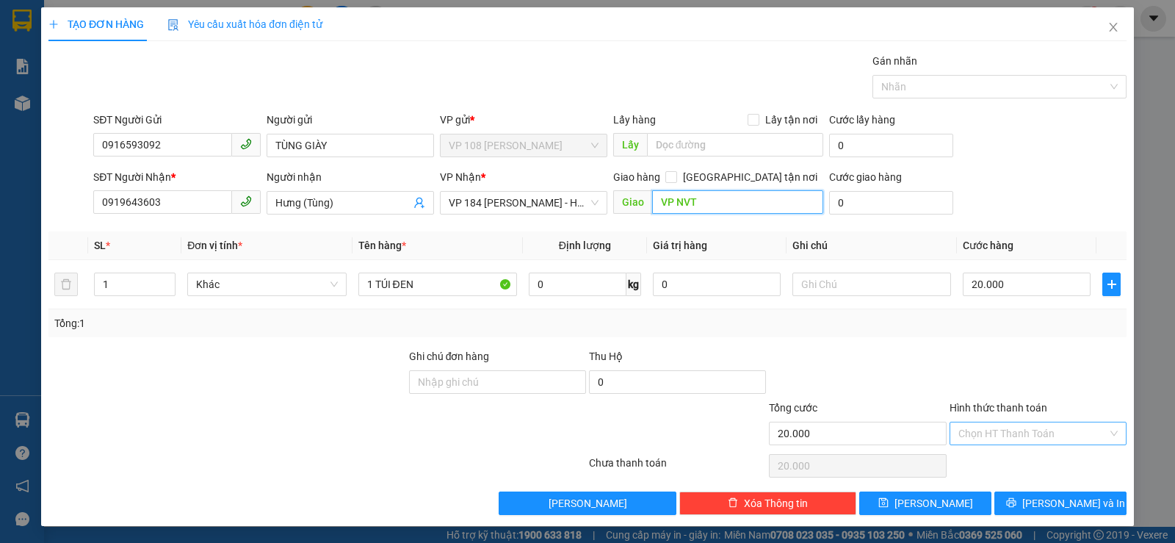
type input "VP NVT"
drag, startPoint x: 950, startPoint y: 432, endPoint x: 979, endPoint y: 452, distance: 35.4
click at [958, 433] on input "Hình thức thanh toán" at bounding box center [1032, 433] width 149 height 22
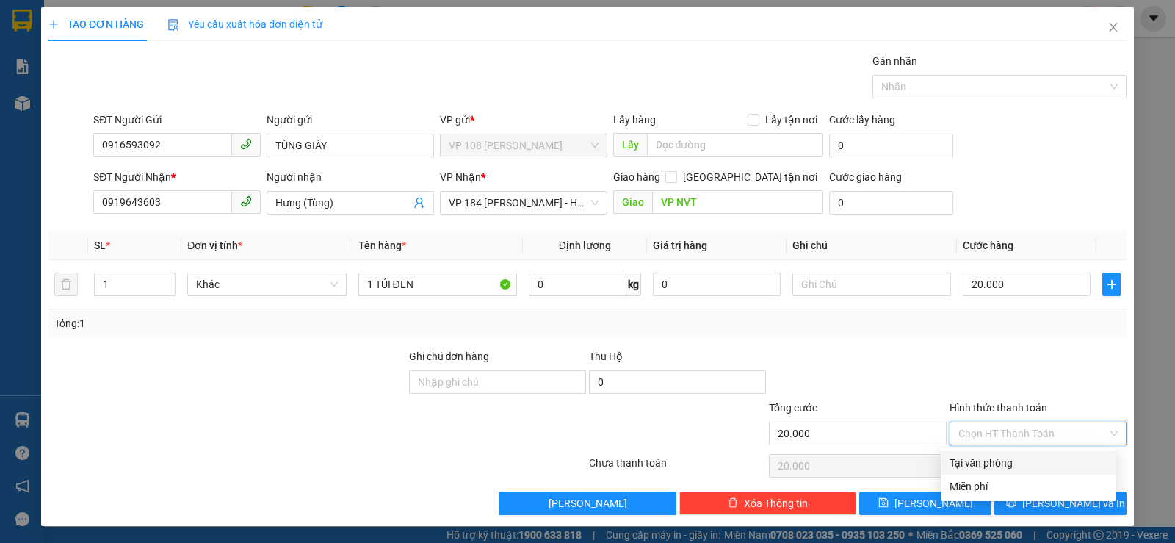
click at [981, 468] on div "Tại văn phòng" at bounding box center [1029, 463] width 158 height 16
type input "0"
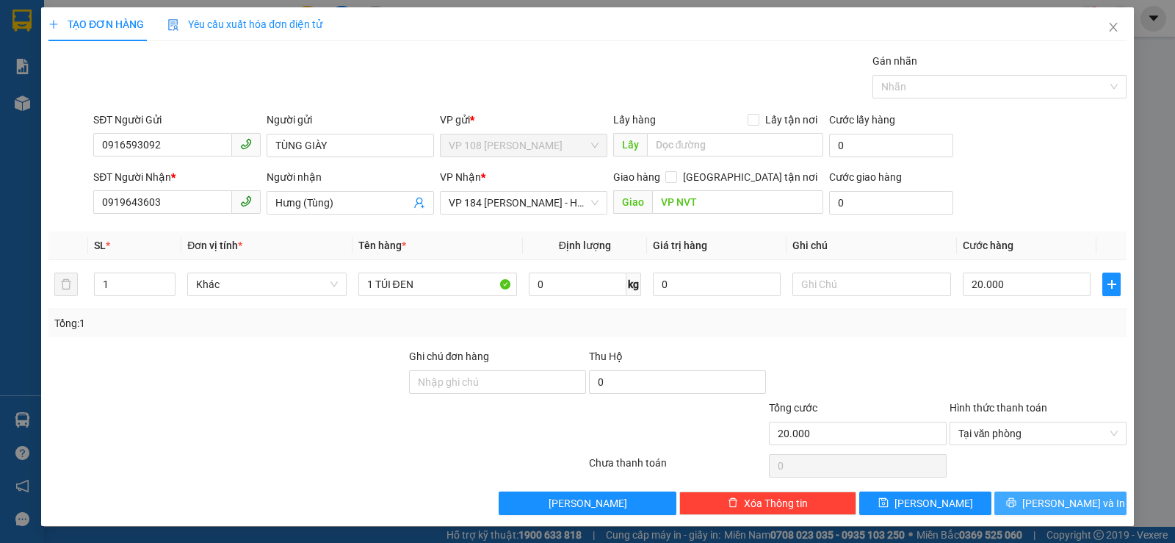
click at [1075, 505] on span "[PERSON_NAME] và In" at bounding box center [1073, 503] width 103 height 16
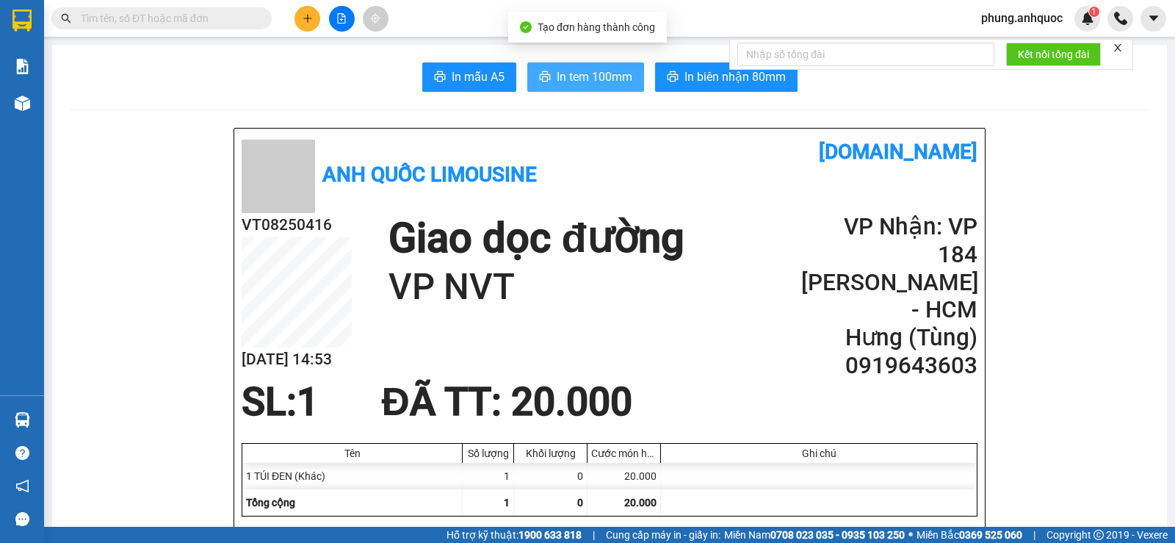
click at [591, 71] on span "In tem 100mm" at bounding box center [595, 77] width 76 height 18
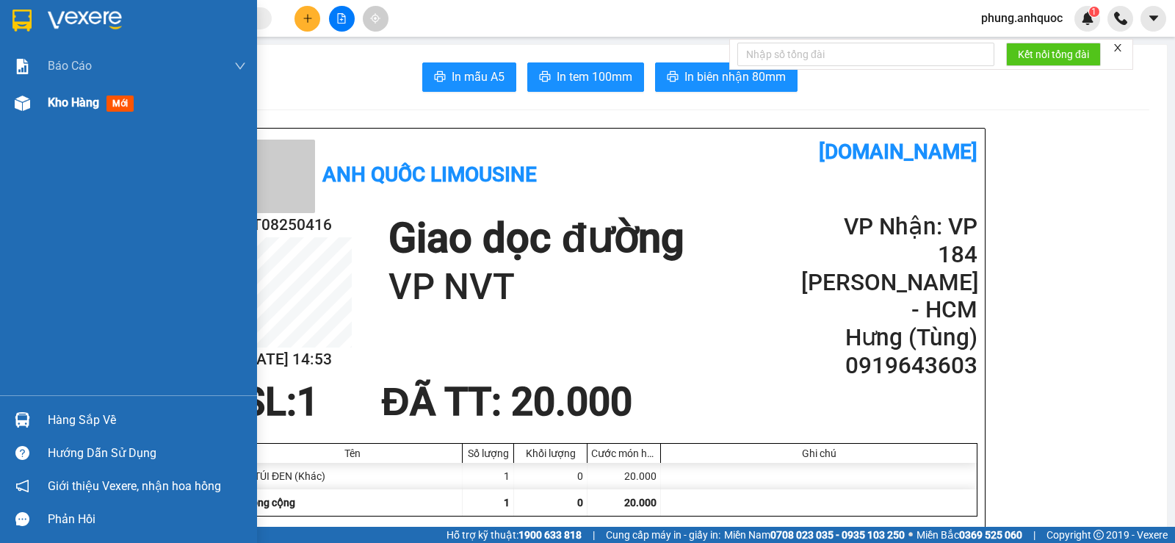
click at [25, 105] on img at bounding box center [22, 102] width 15 height 15
